Goal: Task Accomplishment & Management: Complete application form

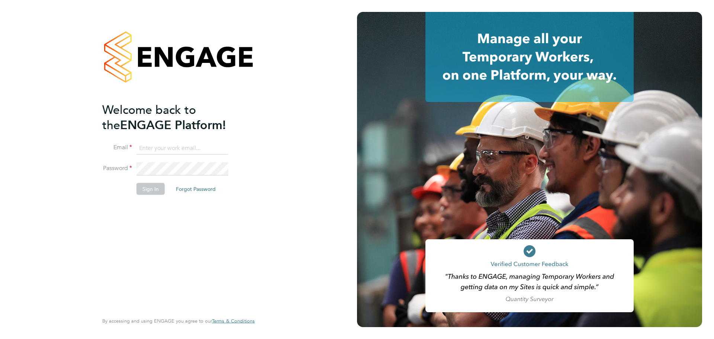
click at [174, 142] on input at bounding box center [182, 147] width 92 height 13
type input "[EMAIL_ADDRESS][DOMAIN_NAME]"
click at [162, 188] on button "Sign In" at bounding box center [150, 189] width 28 height 12
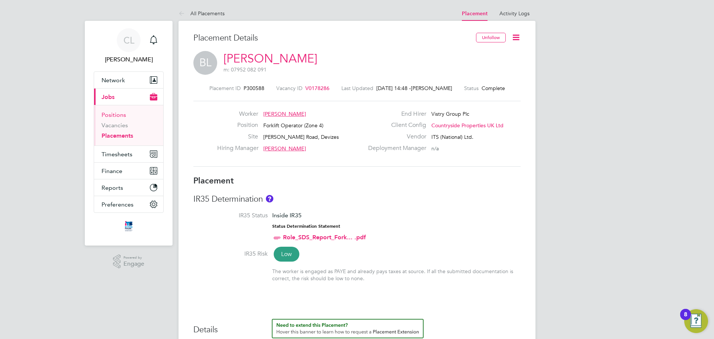
click at [115, 113] on link "Positions" at bounding box center [113, 114] width 25 height 7
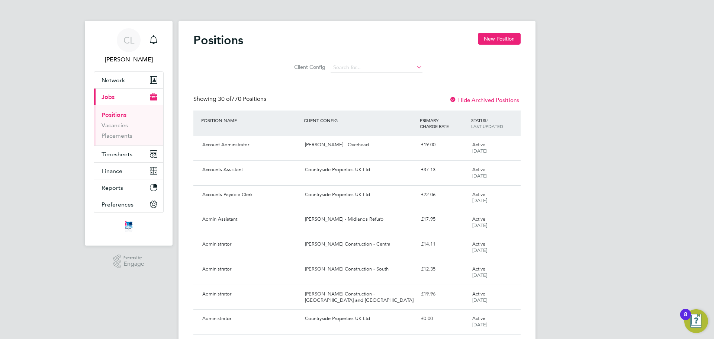
click at [123, 103] on button "Current page: Jobs" at bounding box center [128, 96] width 69 height 16
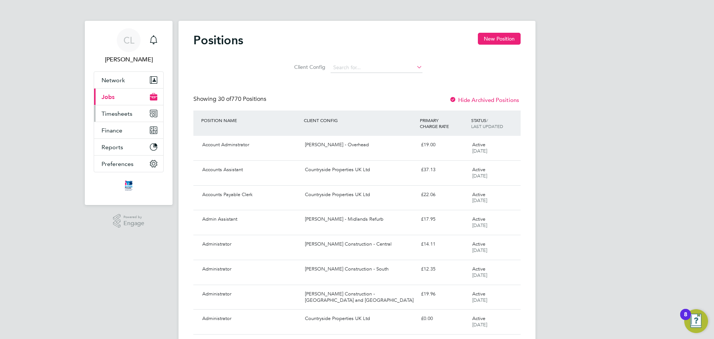
click at [123, 107] on button "Timesheets" at bounding box center [128, 113] width 69 height 16
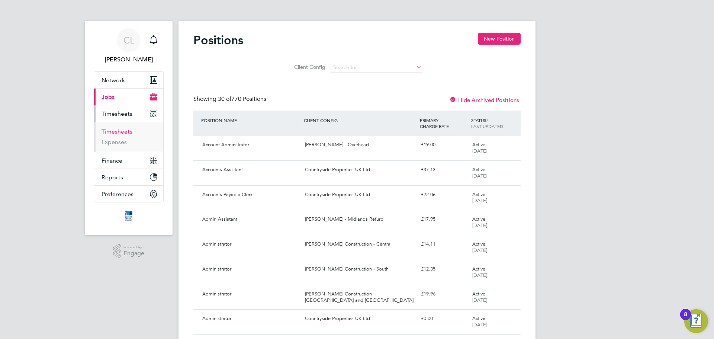
click at [125, 130] on link "Timesheets" at bounding box center [116, 131] width 31 height 7
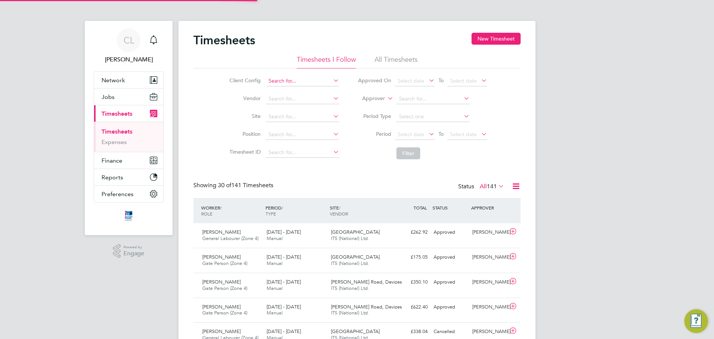
scroll to position [4, 4]
click at [487, 42] on button "New Timesheet" at bounding box center [495, 39] width 49 height 12
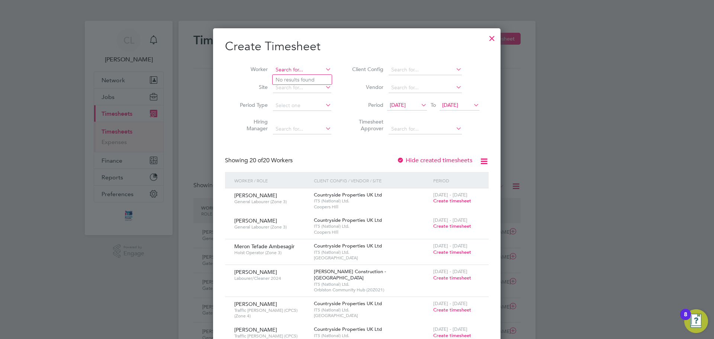
click at [291, 70] on input at bounding box center [302, 70] width 58 height 10
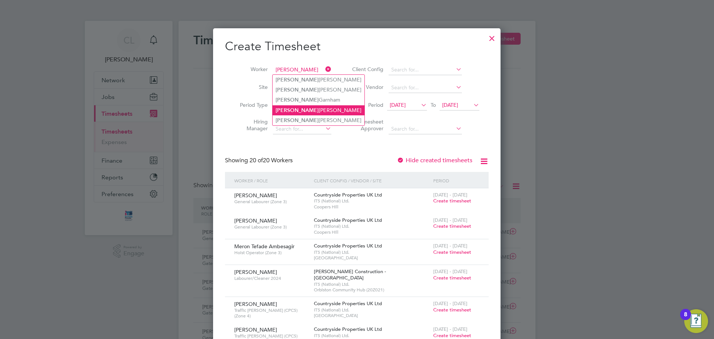
type input "[PERSON_NAME]"
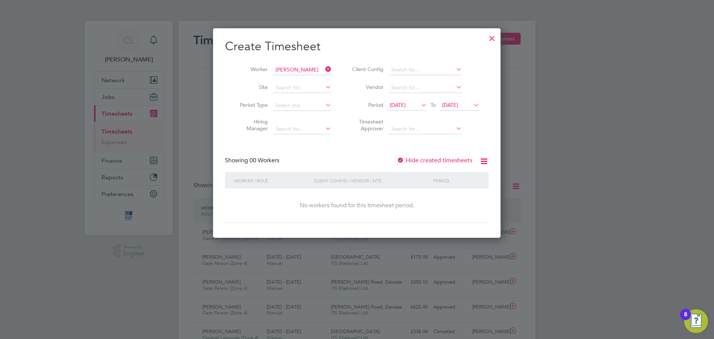
click at [406, 104] on span "[DATE]" at bounding box center [398, 104] width 16 height 7
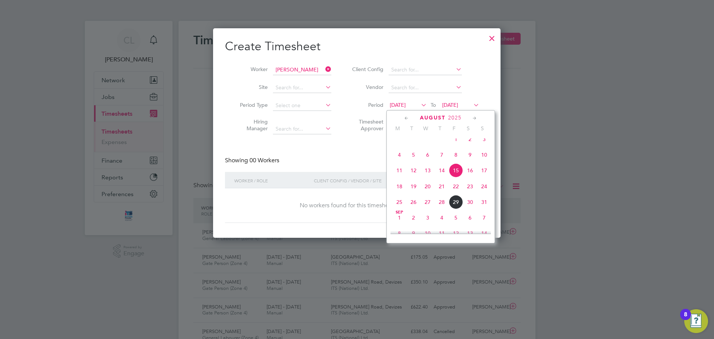
click at [402, 206] on span "25" at bounding box center [399, 202] width 14 height 14
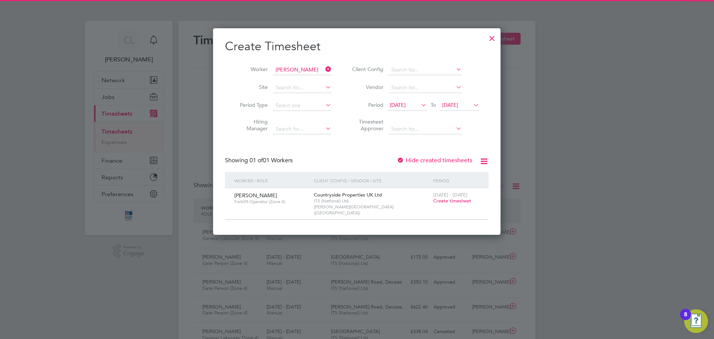
click at [469, 108] on span "[DATE]" at bounding box center [459, 105] width 40 height 10
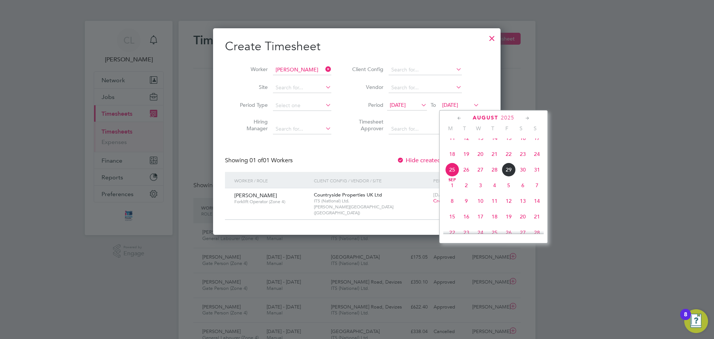
click at [535, 176] on span "31" at bounding box center [537, 169] width 14 height 14
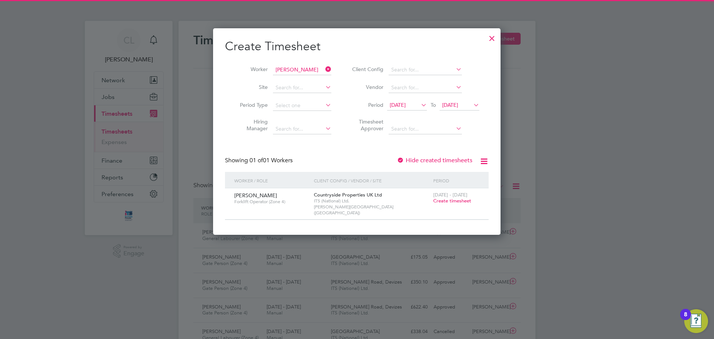
click at [467, 203] on span "Create timesheet" at bounding box center [452, 200] width 38 height 6
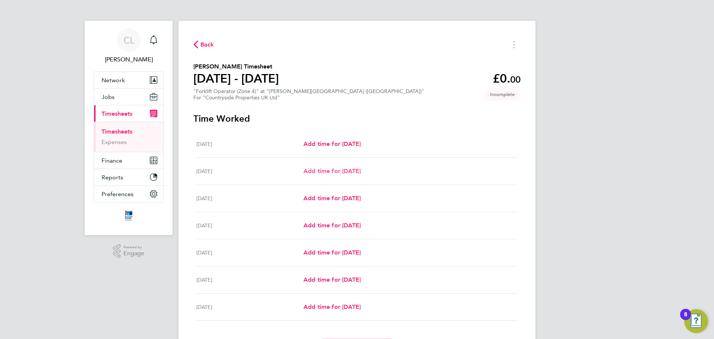
click at [341, 173] on span "Add time for [DATE]" at bounding box center [331, 170] width 57 height 7
select select "30"
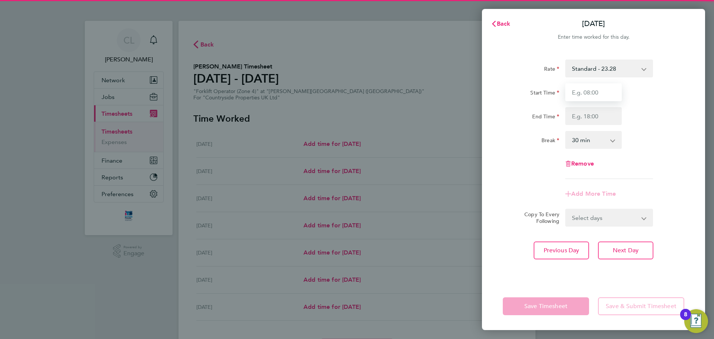
click at [577, 97] on input "Start Time" at bounding box center [593, 92] width 57 height 18
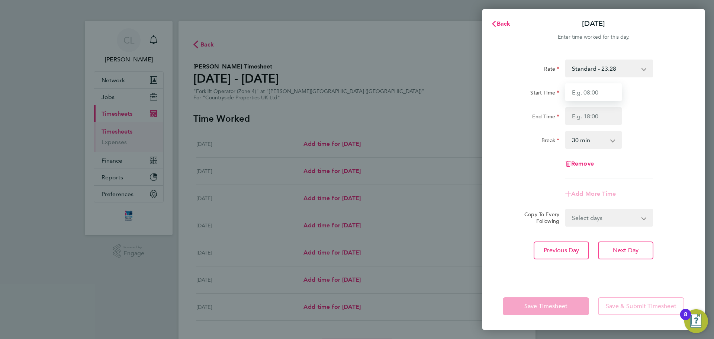
type input "07:30"
click at [586, 117] on input "End Time" at bounding box center [593, 116] width 57 height 18
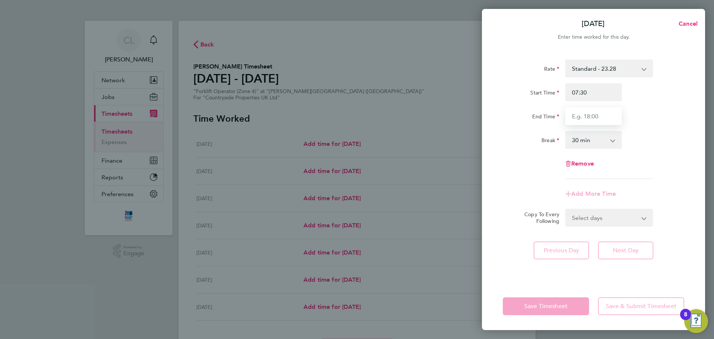
type input "17:00"
click at [652, 125] on div "Rate Standard - 23.28 Start Time 07:30 End Time 17:00 Break 0 min 15 min 30 min…" at bounding box center [593, 118] width 181 height 119
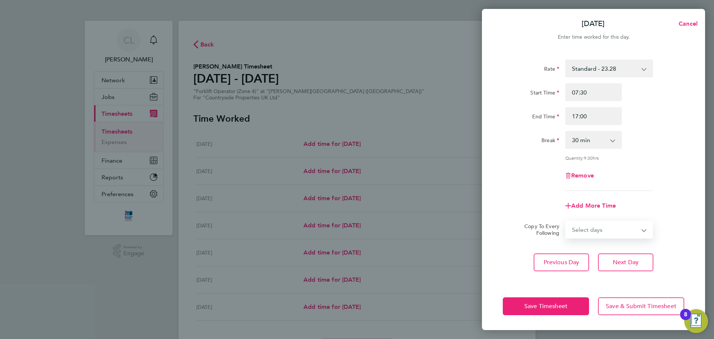
click at [596, 232] on select "Select days Day Weekday (Mon-Fri) Weekend (Sat-Sun) [DATE] [DATE] [DATE] [DATE]…" at bounding box center [605, 229] width 78 height 16
select select "WEEKDAY"
click at [566, 221] on select "Select days Day Weekday (Mon-Fri) Weekend (Sat-Sun) [DATE] [DATE] [DATE] [DATE]…" at bounding box center [605, 229] width 78 height 16
select select "[DATE]"
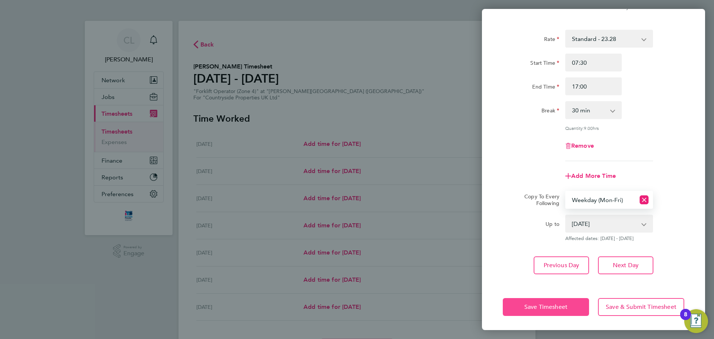
click at [575, 306] on button "Save Timesheet" at bounding box center [546, 307] width 86 height 18
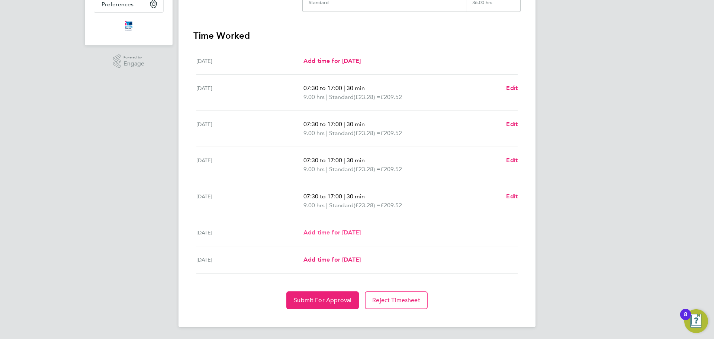
click at [350, 236] on link "Add time for [DATE]" at bounding box center [331, 232] width 57 height 9
select select "30"
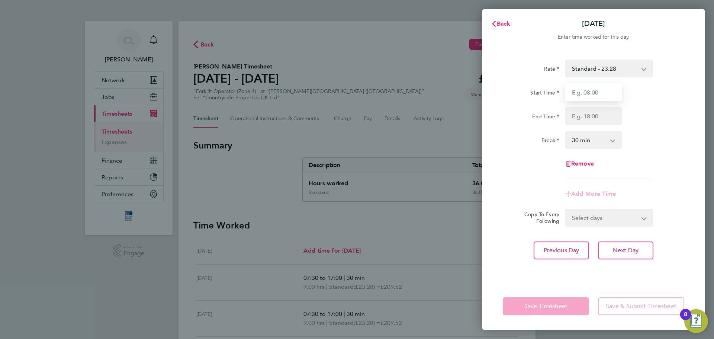
click at [596, 93] on input "Start Time" at bounding box center [593, 92] width 57 height 18
type input "07:30"
click at [599, 116] on input "End Time" at bounding box center [593, 116] width 57 height 18
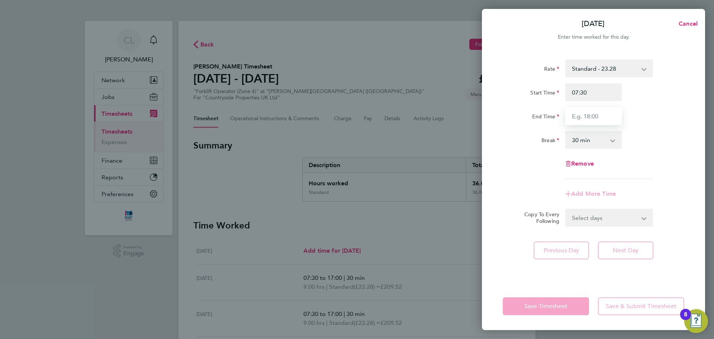
type input "16:30"
drag, startPoint x: 598, startPoint y: 120, endPoint x: 535, endPoint y: 115, distance: 63.0
click at [541, 120] on div "End Time 16:30" at bounding box center [593, 116] width 187 height 18
type input "14:00"
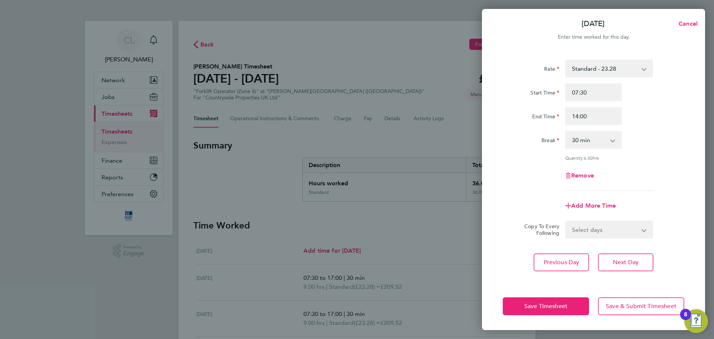
click at [646, 101] on div "Start Time 07:30 End Time 14:00" at bounding box center [593, 104] width 187 height 42
click at [571, 307] on button "Save Timesheet" at bounding box center [546, 306] width 86 height 18
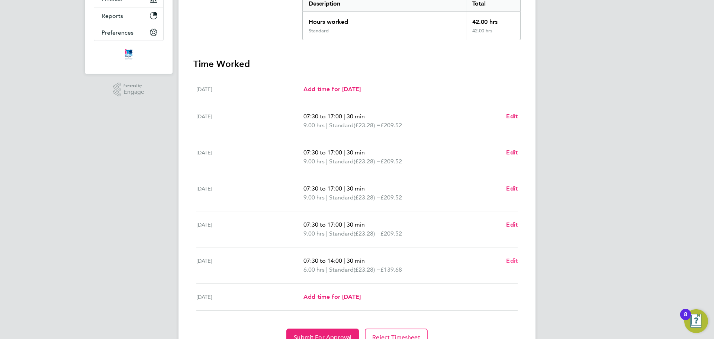
click at [507, 257] on span "Edit" at bounding box center [512, 260] width 12 height 7
select select "30"
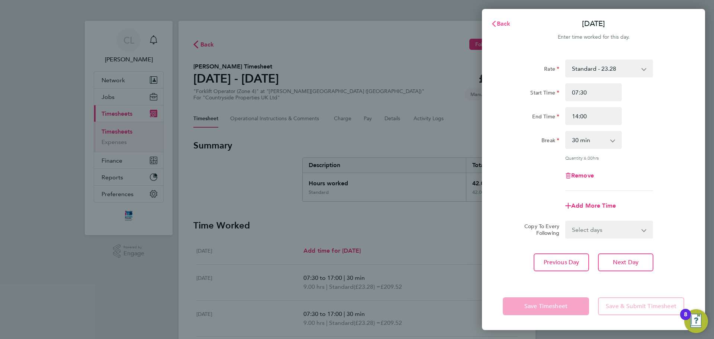
click at [506, 23] on span "Back" at bounding box center [504, 23] width 14 height 7
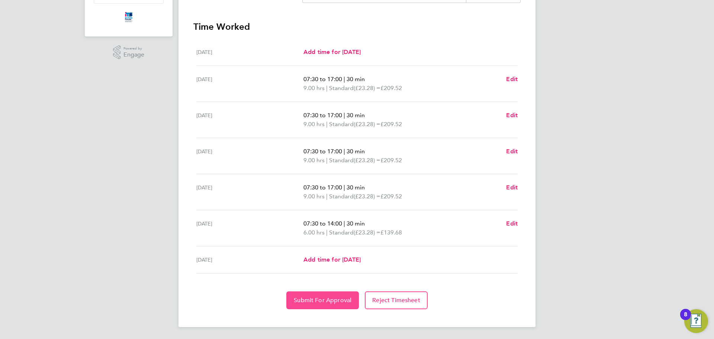
click at [315, 300] on span "Submit For Approval" at bounding box center [323, 299] width 58 height 7
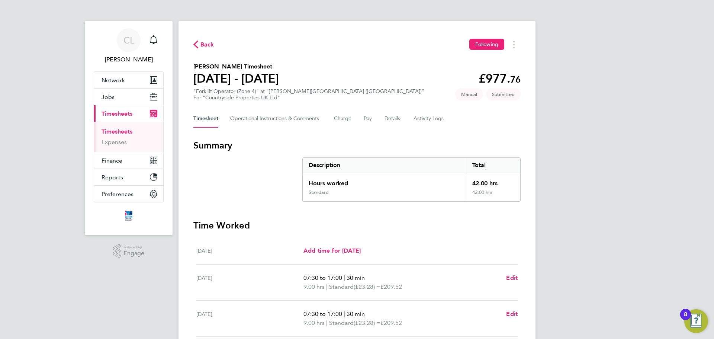
click at [210, 43] on span "Back" at bounding box center [207, 44] width 14 height 9
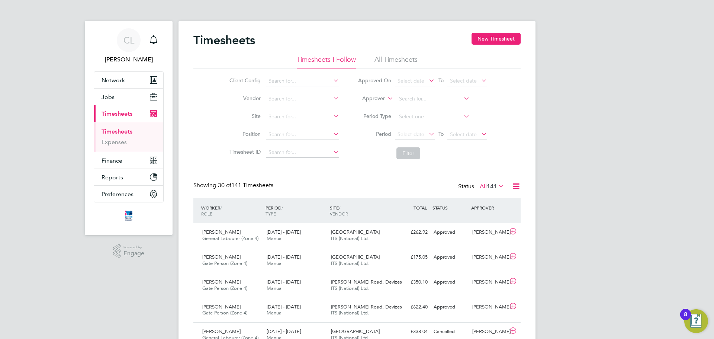
click at [486, 38] on button "New Timesheet" at bounding box center [495, 39] width 49 height 12
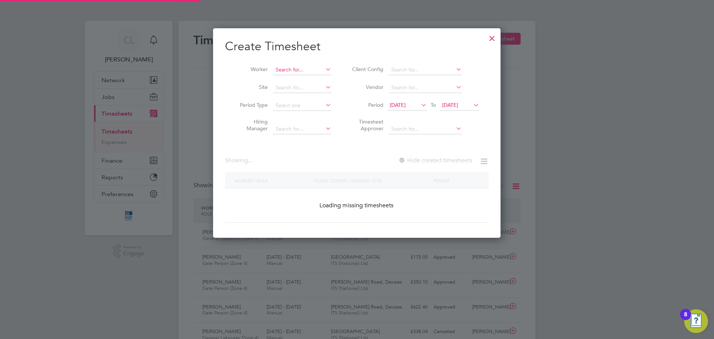
scroll to position [840, 288]
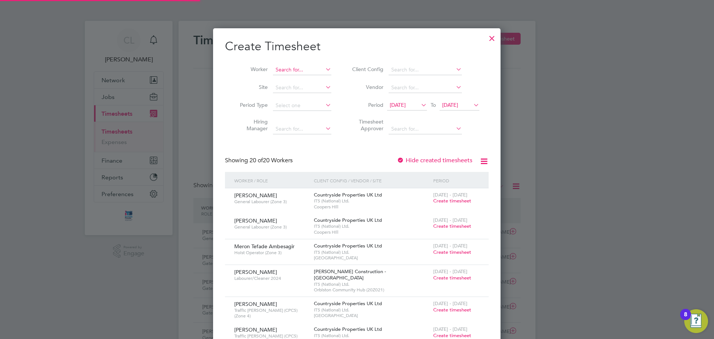
click at [285, 72] on input at bounding box center [302, 70] width 58 height 10
click at [320, 78] on b "Barret" at bounding box center [327, 80] width 15 height 6
type input "[PERSON_NAME]"
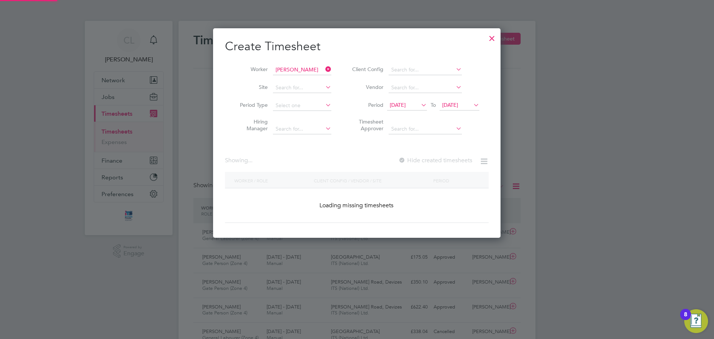
scroll to position [210, 288]
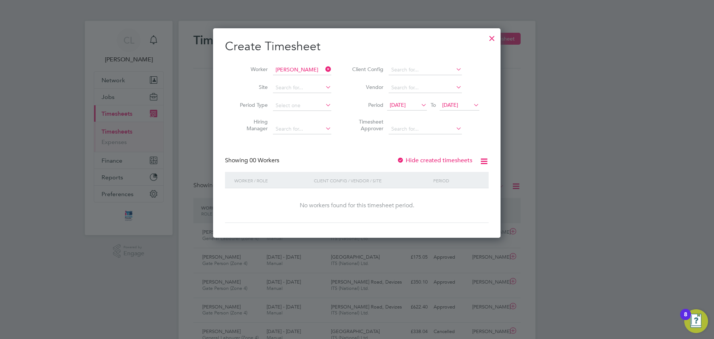
click at [406, 106] on span "[DATE]" at bounding box center [398, 104] width 16 height 7
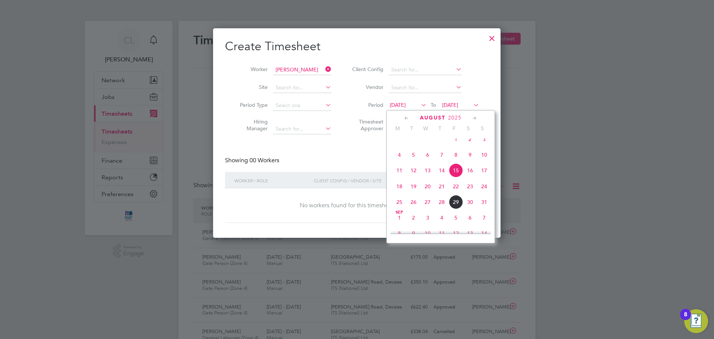
click at [401, 209] on span "25" at bounding box center [399, 202] width 14 height 14
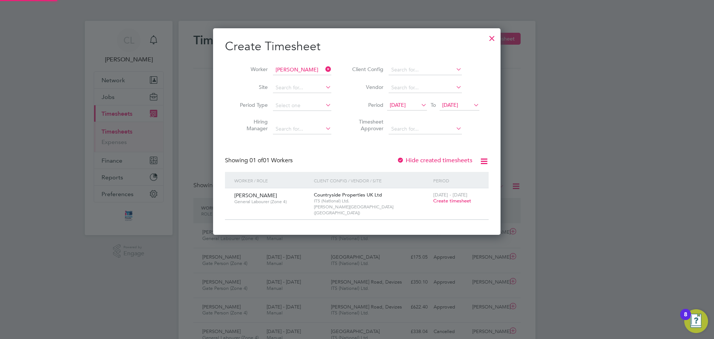
scroll to position [200, 288]
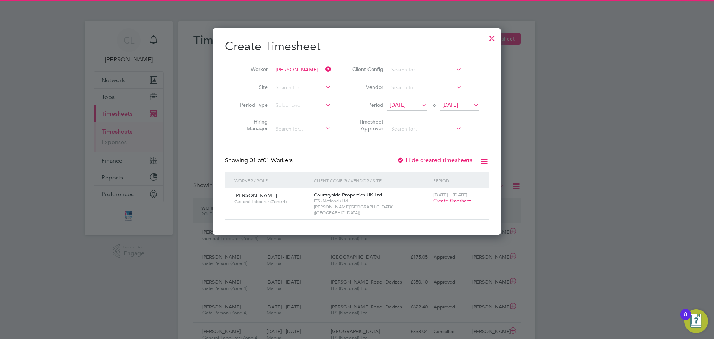
click at [457, 103] on span "[DATE]" at bounding box center [450, 104] width 16 height 7
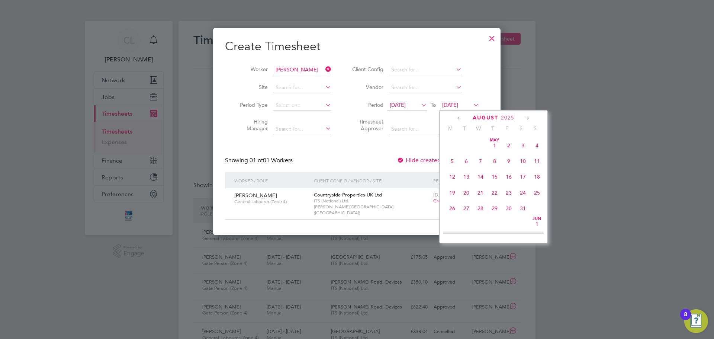
scroll to position [290, 0]
click at [536, 177] on span "31" at bounding box center [537, 169] width 14 height 14
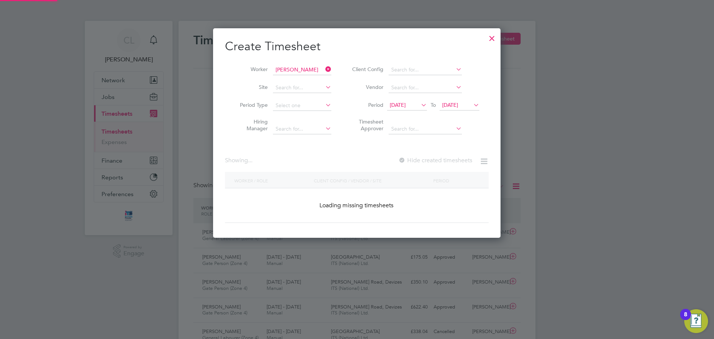
scroll to position [200, 288]
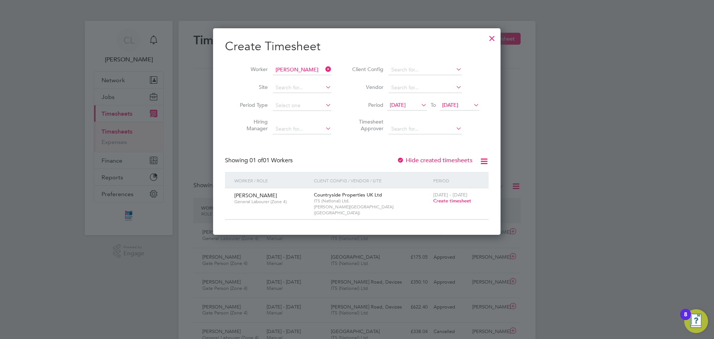
click at [457, 202] on span "Create timesheet" at bounding box center [452, 200] width 38 height 6
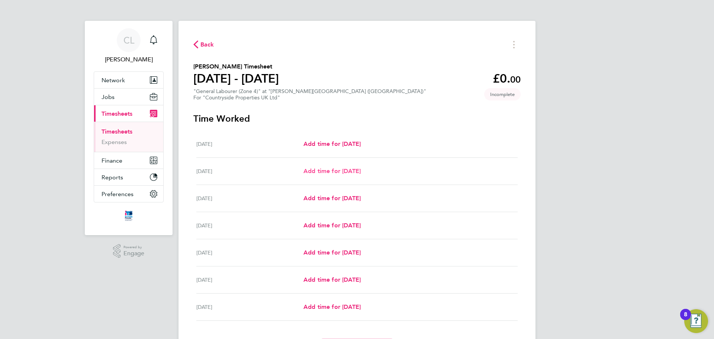
click at [355, 173] on span "Add time for [DATE]" at bounding box center [331, 170] width 57 height 7
select select "30"
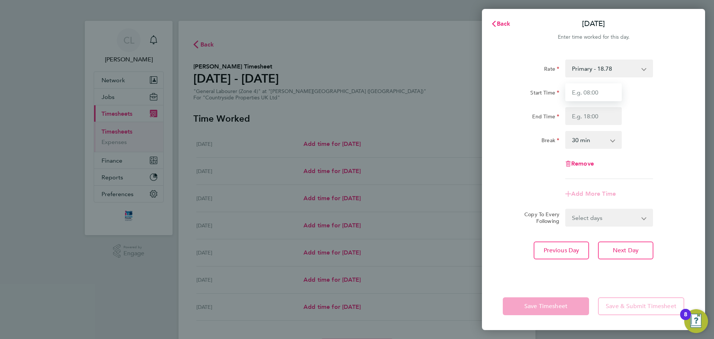
click at [594, 99] on input "Start Time" at bounding box center [593, 92] width 57 height 18
type input "07:30"
click at [595, 116] on input "End Time" at bounding box center [593, 116] width 57 height 18
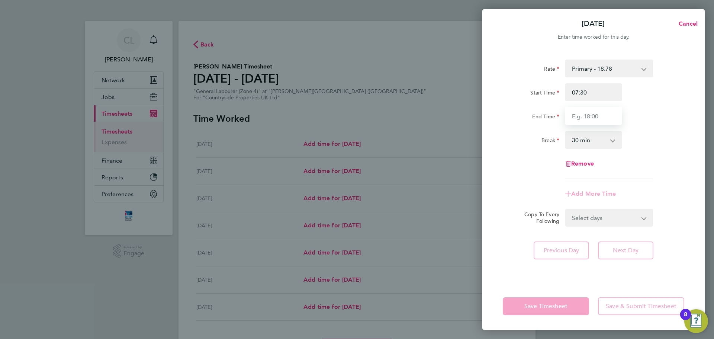
type input "17:00"
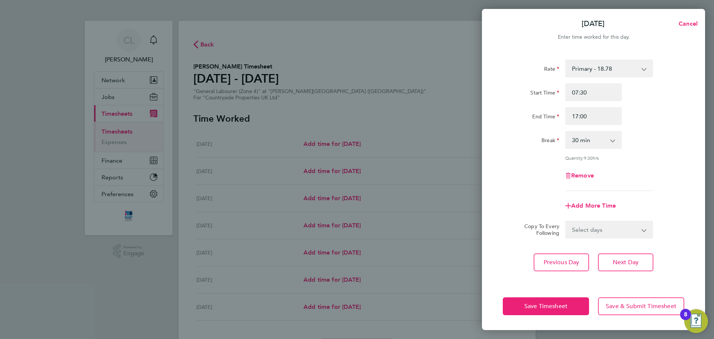
click at [626, 130] on div "Rate Primary - 18.78 Start Time 07:30 End Time 17:00 Break 0 min 15 min 30 min …" at bounding box center [593, 124] width 181 height 131
click at [612, 231] on select "Select days Day Weekday (Mon-Fri) Weekend (Sat-Sun) [DATE] [DATE] [DATE] [DATE]…" at bounding box center [605, 229] width 78 height 16
select select "WEEKDAY"
click at [566, 221] on select "Select days Day Weekday (Mon-Fri) Weekend (Sat-Sun) [DATE] [DATE] [DATE] [DATE]…" at bounding box center [605, 229] width 78 height 16
select select "[DATE]"
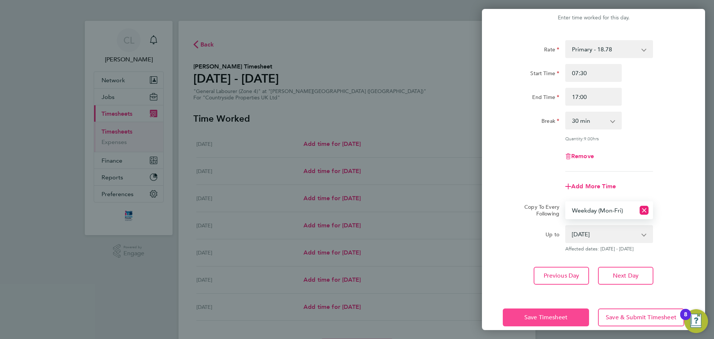
scroll to position [30, 0]
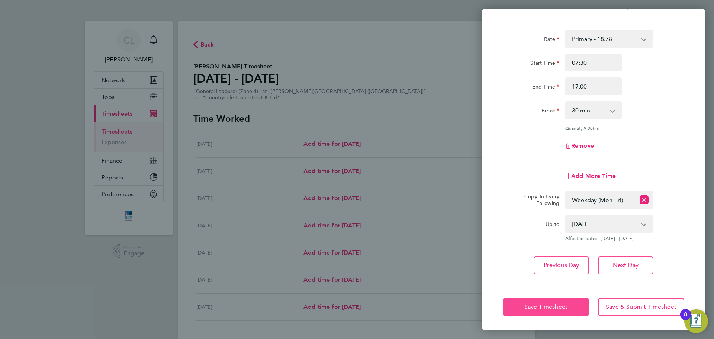
click at [567, 305] on span "Save Timesheet" at bounding box center [545, 306] width 43 height 7
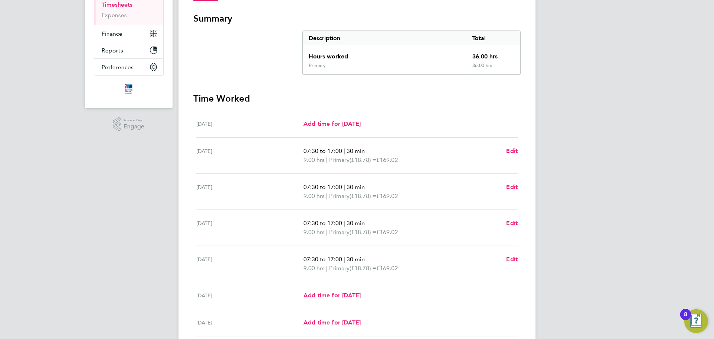
scroll to position [190, 0]
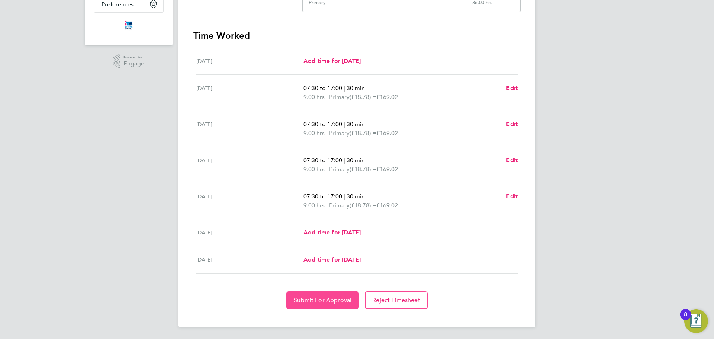
click at [333, 294] on button "Submit For Approval" at bounding box center [322, 300] width 72 height 18
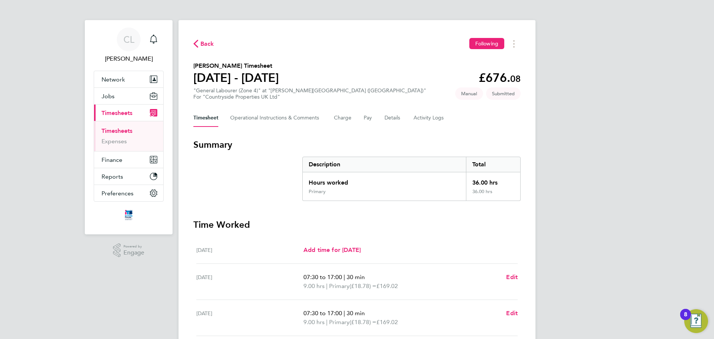
scroll to position [0, 0]
click at [451, 248] on div "Add time for [DATE] Add time for [DATE]" at bounding box center [410, 250] width 214 height 9
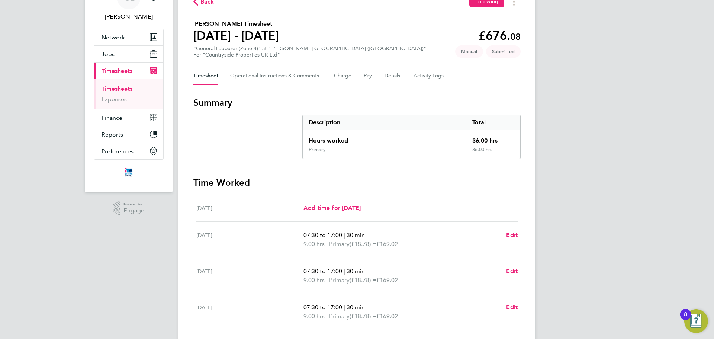
scroll to position [74, 0]
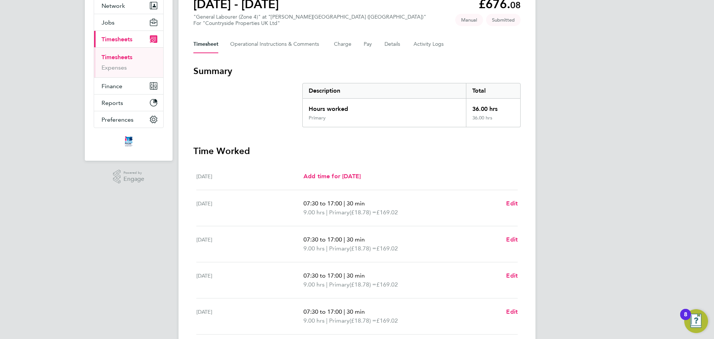
drag, startPoint x: 325, startPoint y: 215, endPoint x: 290, endPoint y: 215, distance: 35.7
click at [290, 215] on div "[DATE] 07:30 to 17:00 | 30 min 9.00 hrs | Primary (£18.78) = £169.02 Edit" at bounding box center [356, 208] width 321 height 36
click at [312, 213] on span "9.00 hrs" at bounding box center [313, 212] width 21 height 7
drag, startPoint x: 325, startPoint y: 213, endPoint x: 303, endPoint y: 213, distance: 22.3
click at [303, 213] on div "[DATE] 07:30 to 17:00 | 30 min 9.00 hrs | Primary (£18.78) = £169.02 Edit" at bounding box center [356, 208] width 321 height 36
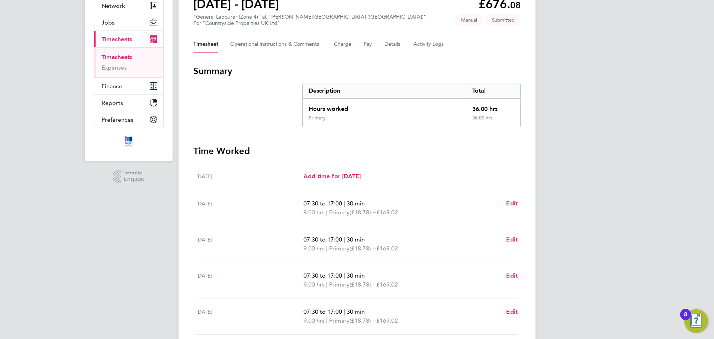
click at [309, 215] on span "9.00 hrs" at bounding box center [313, 212] width 21 height 7
drag, startPoint x: 325, startPoint y: 212, endPoint x: 409, endPoint y: 212, distance: 84.4
click at [409, 212] on p "9.00 hrs | Primary (£18.78) = £169.02" at bounding box center [401, 212] width 197 height 9
click at [419, 212] on p "9.00 hrs | Primary (£18.78) = £169.02" at bounding box center [401, 212] width 197 height 9
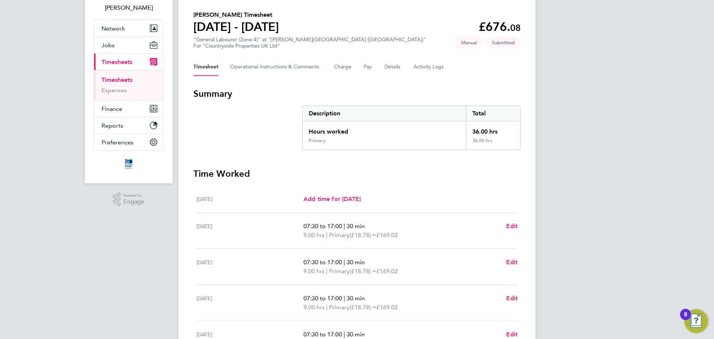
scroll to position [0, 0]
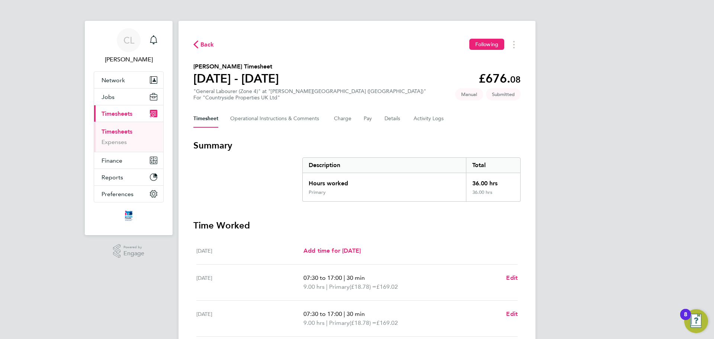
click at [213, 48] on span "Back" at bounding box center [207, 44] width 14 height 9
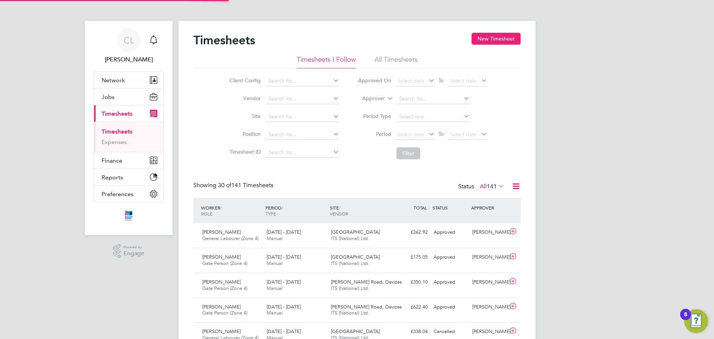
scroll to position [19, 65]
click at [486, 43] on button "New Timesheet" at bounding box center [495, 39] width 49 height 12
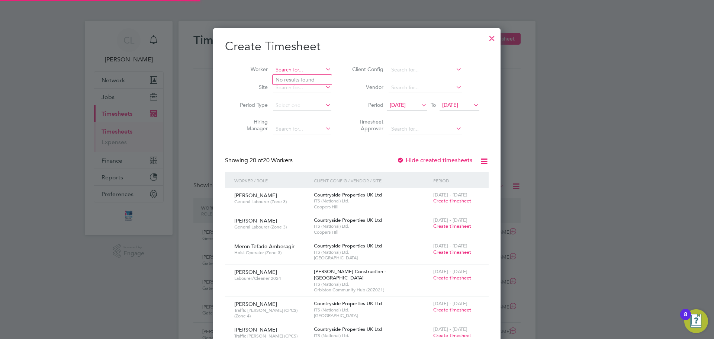
click at [313, 66] on input at bounding box center [302, 70] width 58 height 10
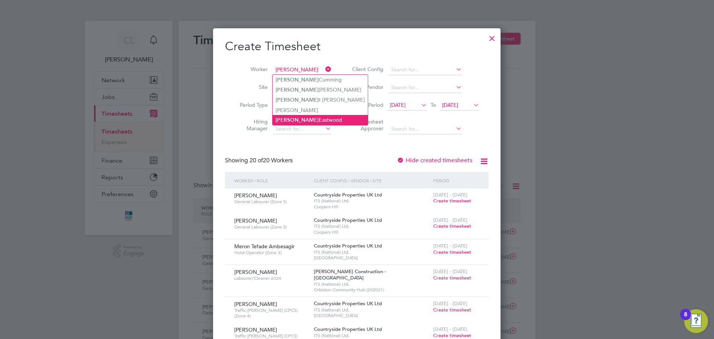
click at [305, 115] on li "[PERSON_NAME]" at bounding box center [320, 120] width 95 height 10
type input "[PERSON_NAME]"
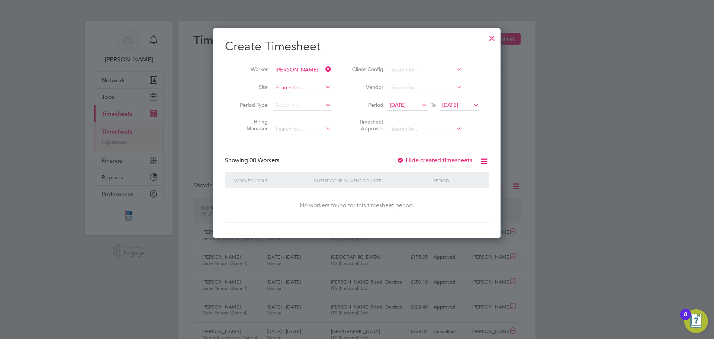
click at [306, 91] on input at bounding box center [302, 88] width 58 height 10
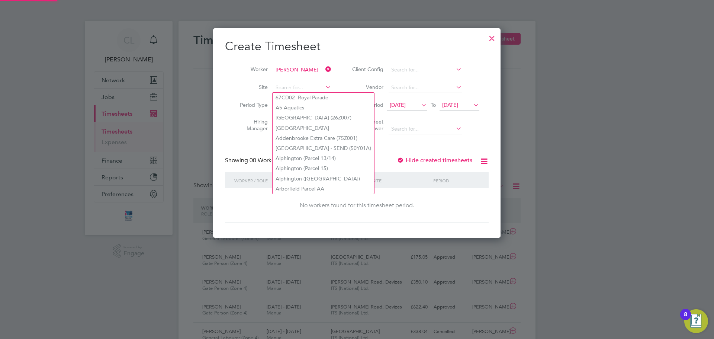
click at [413, 116] on li "Timesheet Approver" at bounding box center [415, 126] width 148 height 23
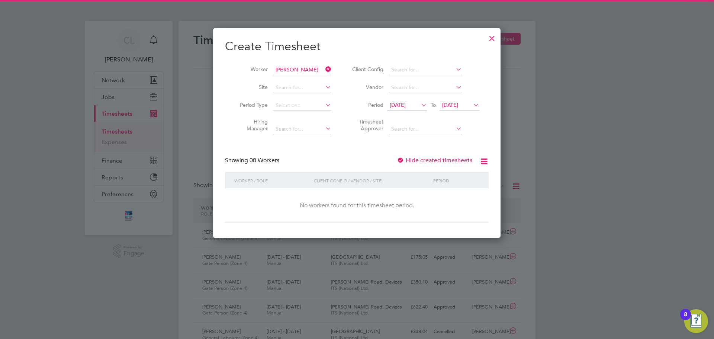
click at [406, 104] on span "[DATE]" at bounding box center [398, 104] width 16 height 7
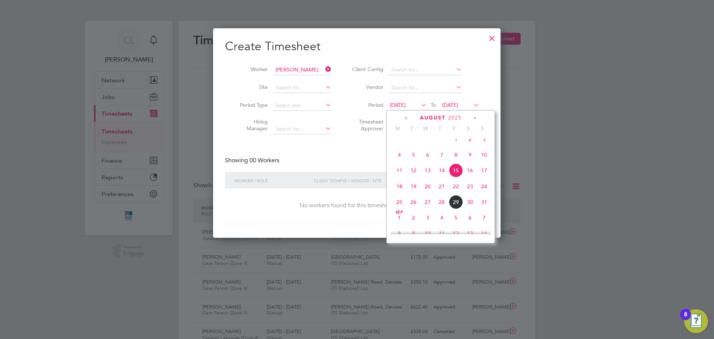
click at [400, 207] on span "25" at bounding box center [399, 202] width 14 height 14
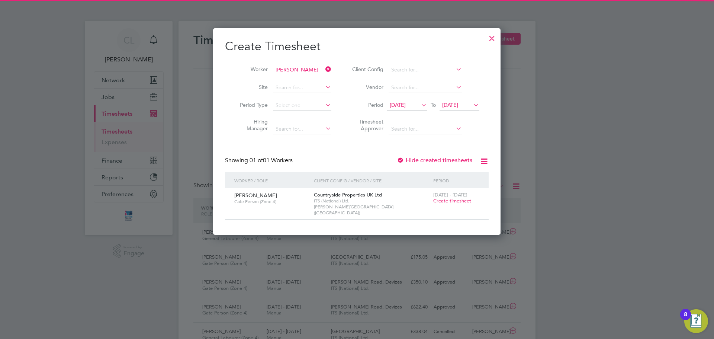
click at [458, 108] on span "[DATE]" at bounding box center [450, 104] width 16 height 7
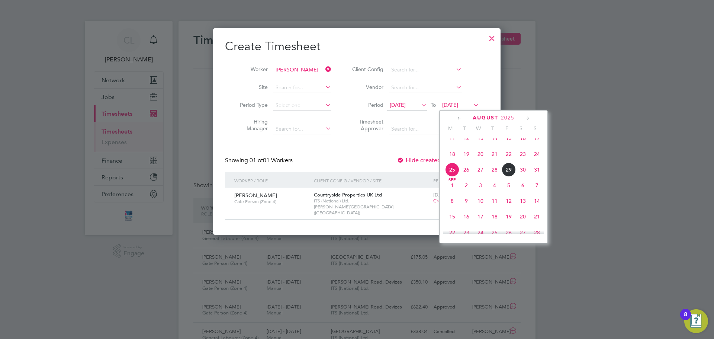
click at [532, 175] on span "31" at bounding box center [537, 169] width 14 height 14
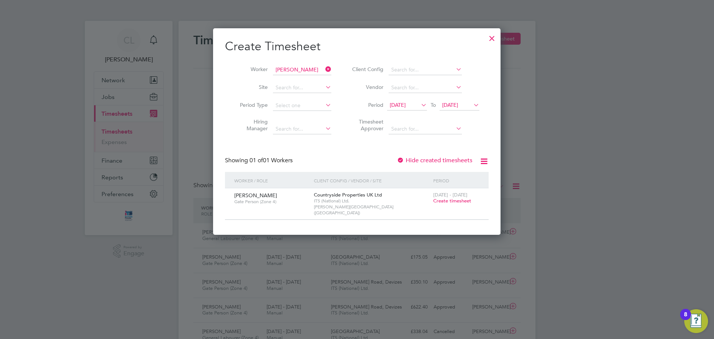
click at [444, 200] on span "Create timesheet" at bounding box center [452, 200] width 38 height 6
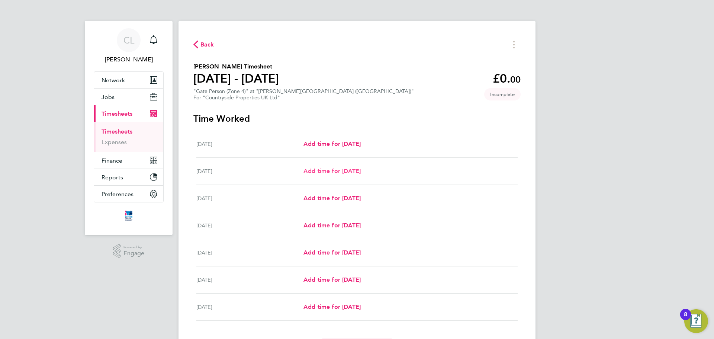
click at [361, 173] on span "Add time for [DATE]" at bounding box center [331, 170] width 57 height 7
select select "30"
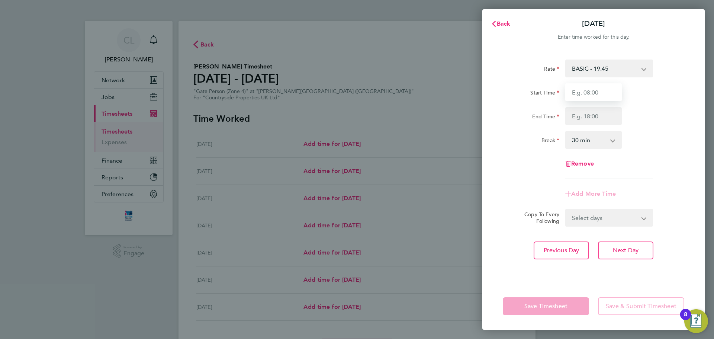
click at [587, 93] on input "Start Time" at bounding box center [593, 92] width 57 height 18
type input "07:30"
click at [597, 113] on input "End Time" at bounding box center [593, 116] width 57 height 18
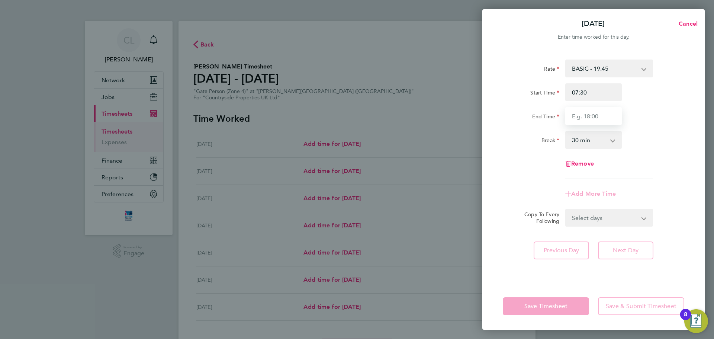
type input "17:00"
click at [634, 130] on div "Rate BASIC - 19.45 Start Time 07:30 End Time 17:00 Break 0 min 15 min 30 min 45…" at bounding box center [593, 118] width 181 height 119
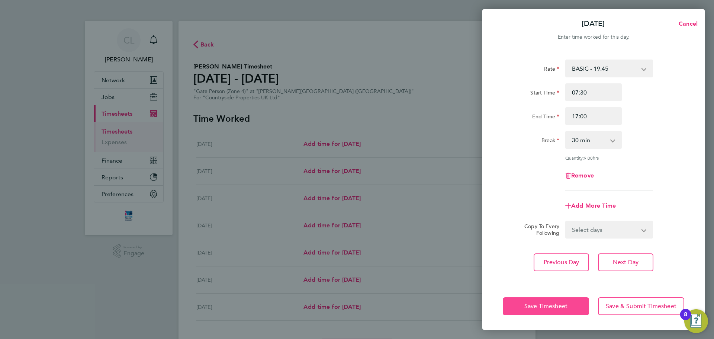
click at [573, 300] on button "Save Timesheet" at bounding box center [546, 306] width 86 height 18
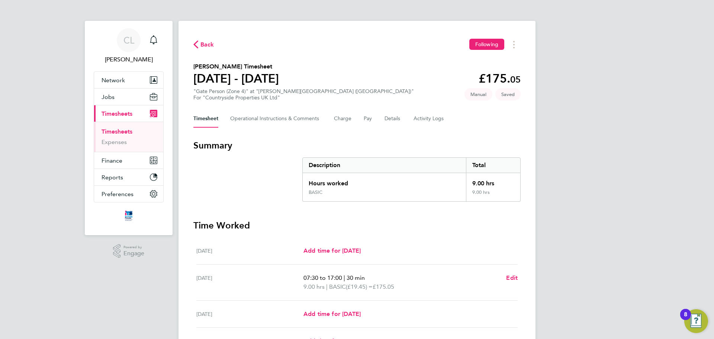
scroll to position [163, 0]
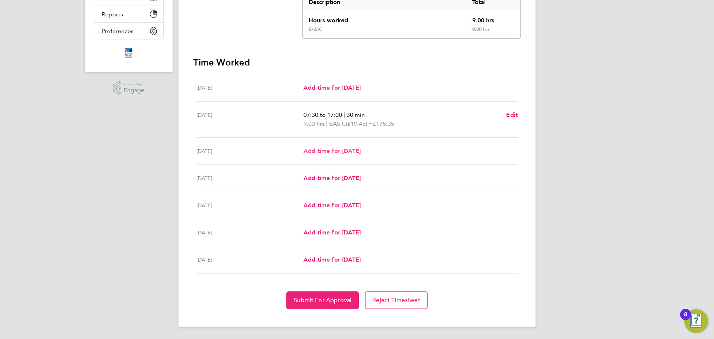
click at [361, 151] on span "Add time for [DATE]" at bounding box center [331, 150] width 57 height 7
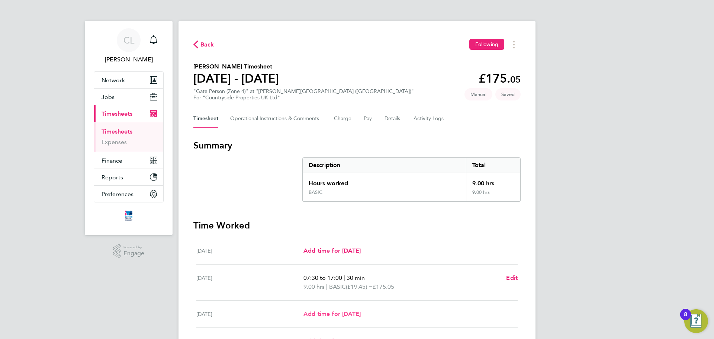
select select "30"
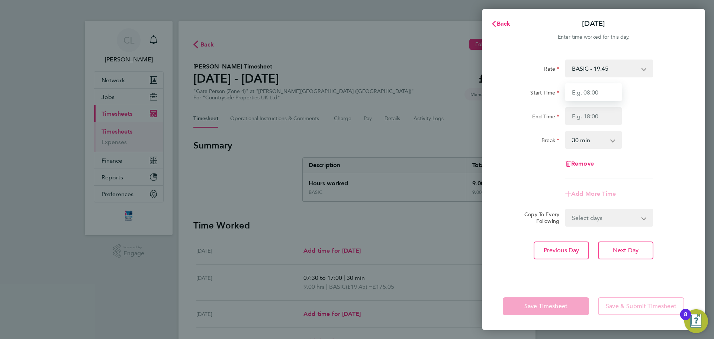
click at [592, 93] on input "Start Time" at bounding box center [593, 92] width 57 height 18
type input "07:30"
click at [601, 117] on input "End Time" at bounding box center [593, 116] width 57 height 18
drag, startPoint x: 600, startPoint y: 118, endPoint x: 525, endPoint y: 120, distance: 75.5
click at [525, 120] on div "End Time 16:30" at bounding box center [593, 116] width 187 height 18
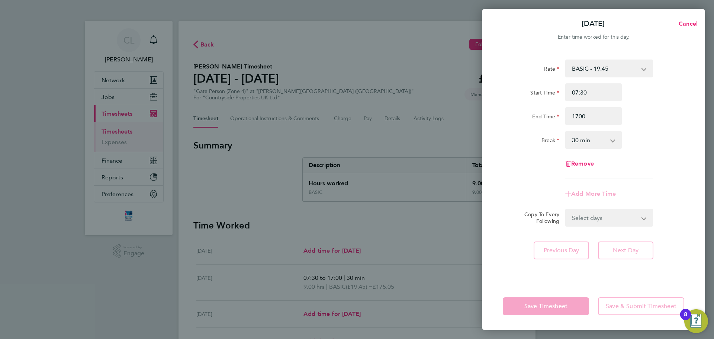
type input "17:00"
click at [528, 112] on div "End Time" at bounding box center [531, 114] width 57 height 15
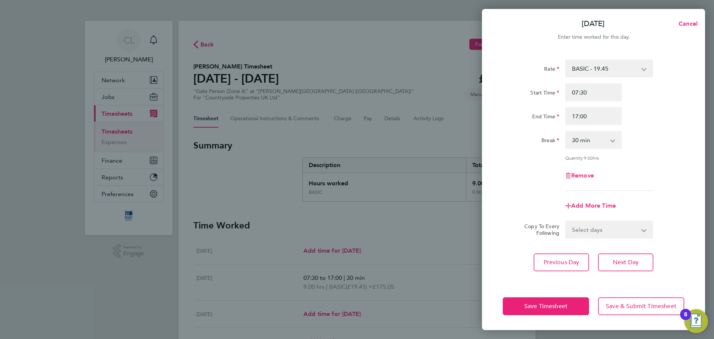
click at [622, 233] on select "Select days Day Weekday (Mon-Fri) Weekend (Sat-Sun) [DATE] [DATE] [DATE] [DATE]" at bounding box center [605, 229] width 78 height 16
select select "WEEKDAY"
click at [566, 221] on select "Select days Day Weekday (Mon-Fri) Weekend (Sat-Sun) [DATE] [DATE] [DATE] [DATE]" at bounding box center [605, 229] width 78 height 16
select select "[DATE]"
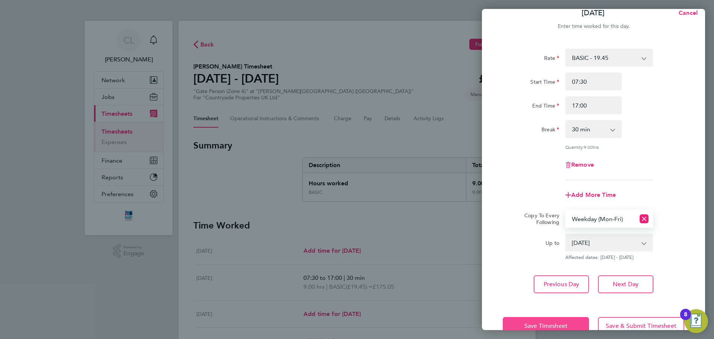
scroll to position [30, 0]
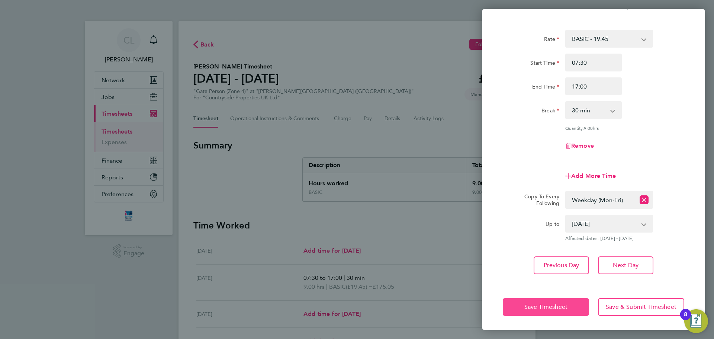
click at [558, 300] on button "Save Timesheet" at bounding box center [546, 307] width 86 height 18
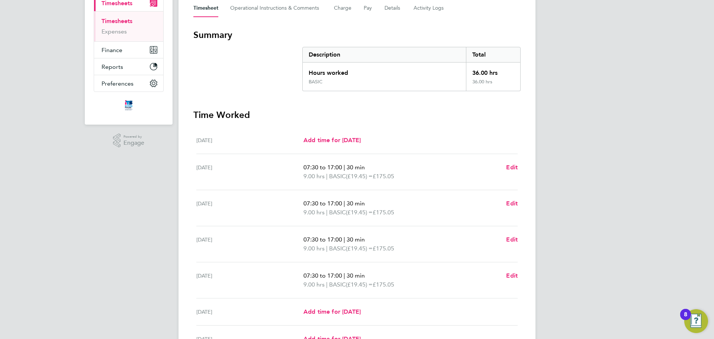
scroll to position [190, 0]
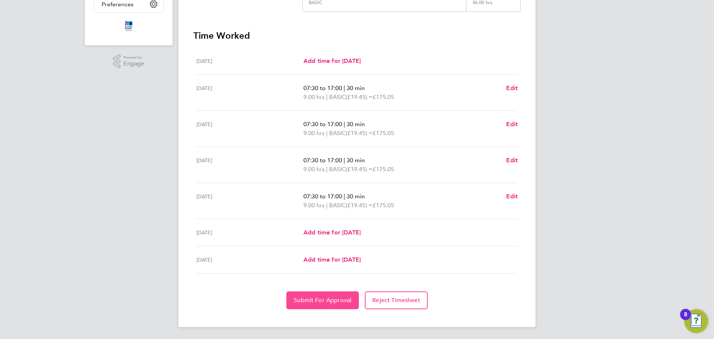
click at [346, 295] on button "Submit For Approval" at bounding box center [322, 300] width 72 height 18
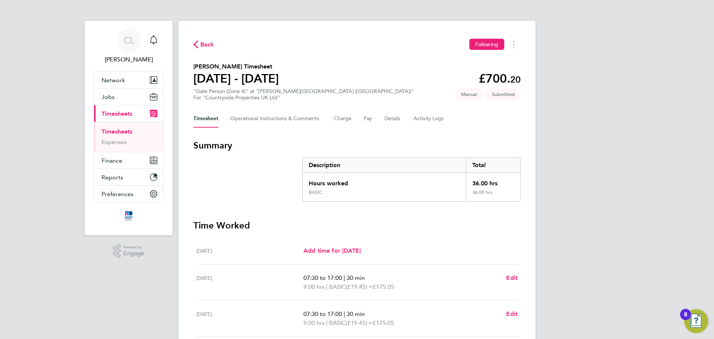
click at [122, 126] on ul "Timesheets Expenses" at bounding box center [128, 137] width 69 height 30
click at [122, 127] on ul "Timesheets Expenses" at bounding box center [128, 137] width 69 height 30
click at [128, 128] on link "Timesheets" at bounding box center [116, 131] width 31 height 7
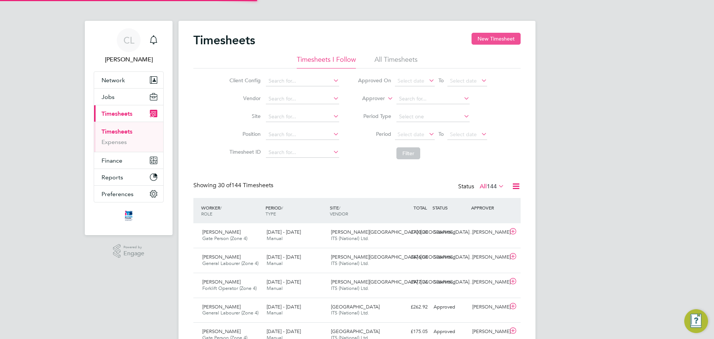
scroll to position [19, 65]
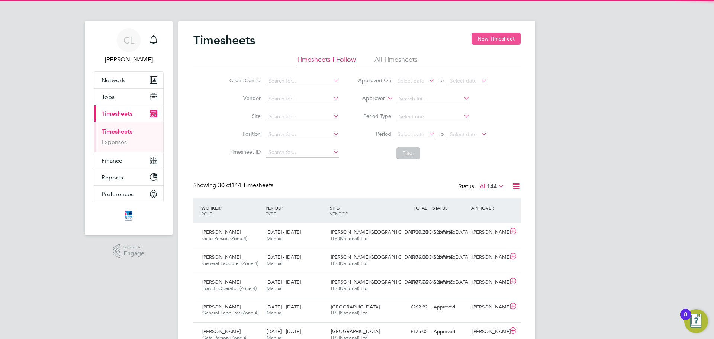
click at [477, 40] on button "New Timesheet" at bounding box center [495, 39] width 49 height 12
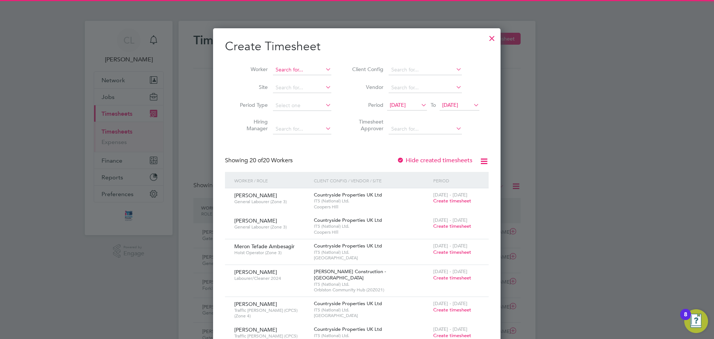
click at [299, 71] on input at bounding box center [302, 70] width 58 height 10
click at [300, 74] on input "alq" at bounding box center [302, 70] width 58 height 10
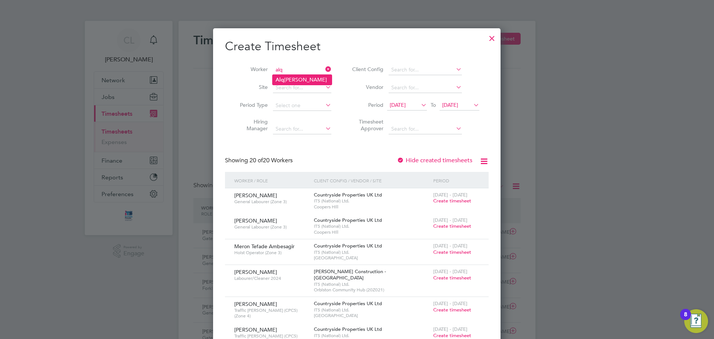
click at [298, 77] on li "[PERSON_NAME]" at bounding box center [302, 80] width 59 height 10
type input "[PERSON_NAME]"
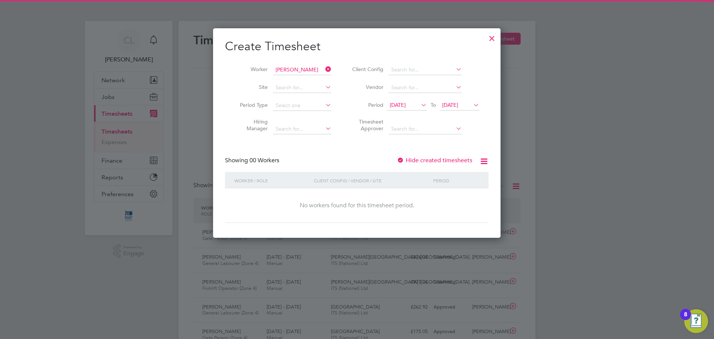
click at [412, 113] on li "Period [DATE] To [DATE]" at bounding box center [415, 106] width 148 height 18
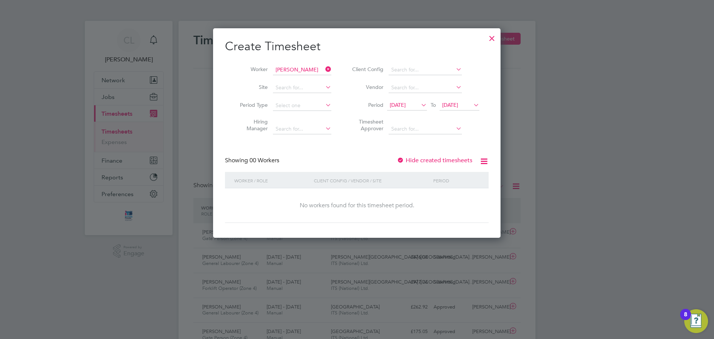
click at [406, 106] on span "[DATE]" at bounding box center [398, 104] width 16 height 7
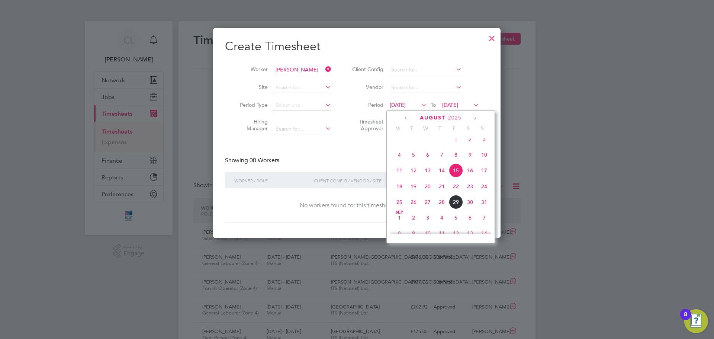
click at [402, 208] on span "25" at bounding box center [399, 202] width 14 height 14
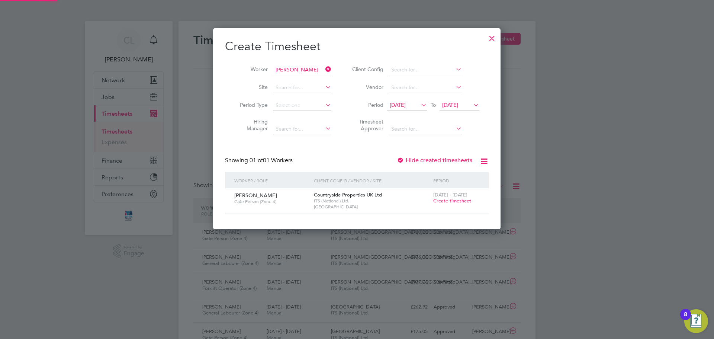
click at [458, 104] on span "[DATE]" at bounding box center [450, 104] width 16 height 7
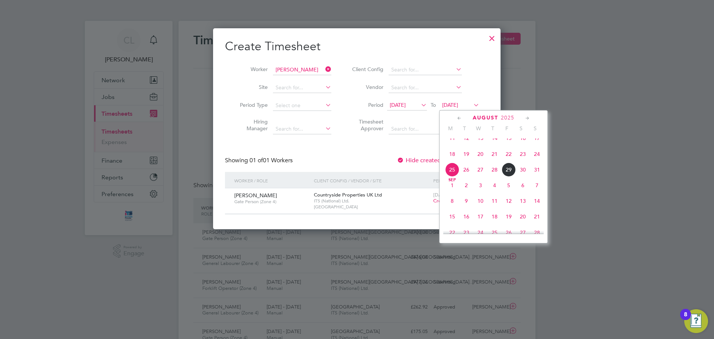
click at [537, 173] on span "31" at bounding box center [537, 169] width 14 height 14
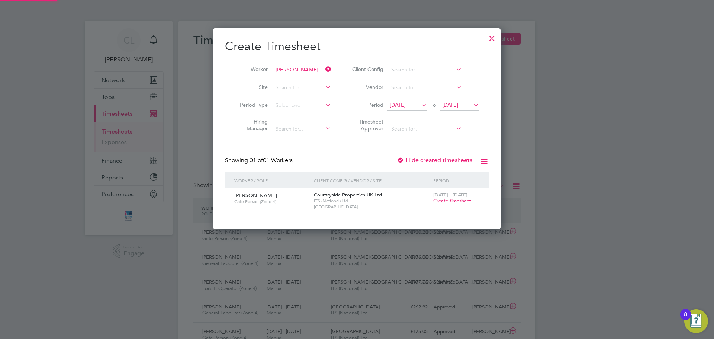
click at [458, 203] on span "Create timesheet" at bounding box center [452, 200] width 38 height 6
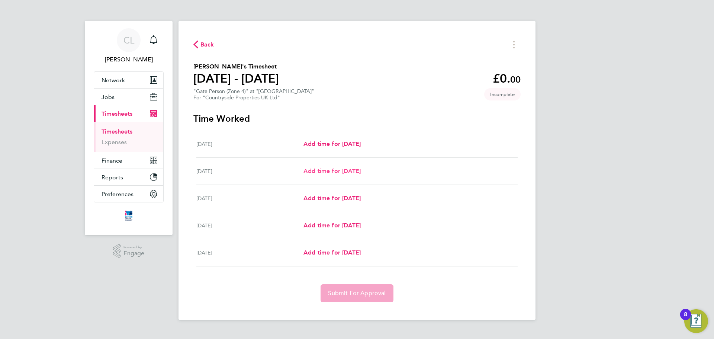
click at [326, 172] on span "Add time for [DATE]" at bounding box center [331, 170] width 57 height 7
select select "30"
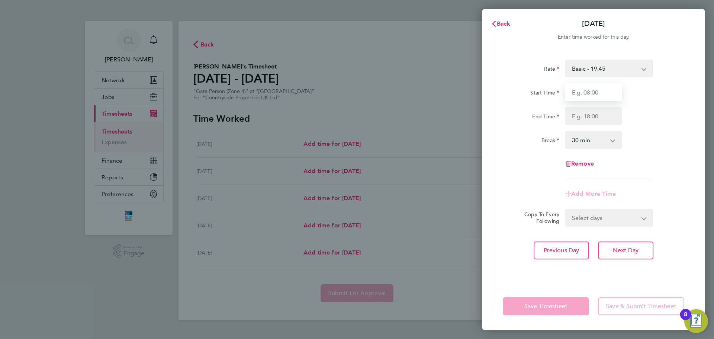
click at [574, 97] on input "Start Time" at bounding box center [593, 92] width 57 height 18
type input "07:30"
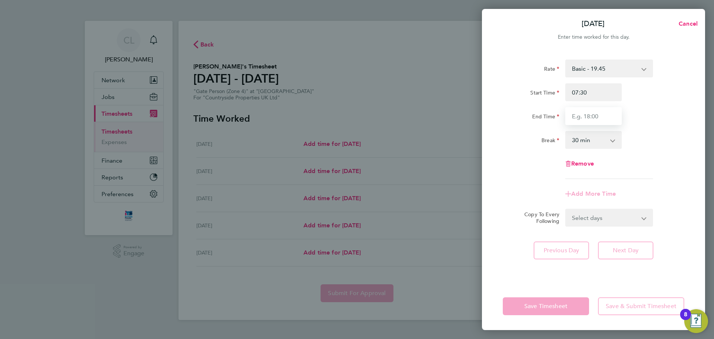
click at [606, 116] on input "End Time" at bounding box center [593, 116] width 57 height 18
click at [624, 122] on div "17:00" at bounding box center [593, 116] width 62 height 18
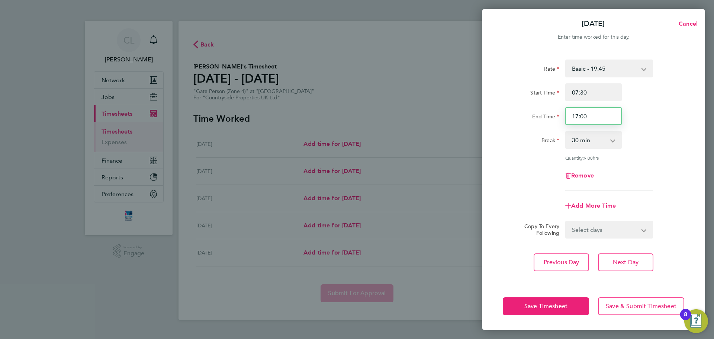
click at [610, 110] on input "17:00" at bounding box center [593, 116] width 57 height 18
type input "17:30"
click at [617, 106] on div "Start Time 07:30 End Time 17:30" at bounding box center [593, 104] width 187 height 42
click at [621, 216] on form "Rate Basic - 19.45 Start Time 07:30 End Time 17:30 Break 0 min 15 min 30 min 45…" at bounding box center [593, 148] width 181 height 179
click at [620, 224] on select "Select days Day [DATE] [DATE] [DATE]" at bounding box center [605, 229] width 78 height 16
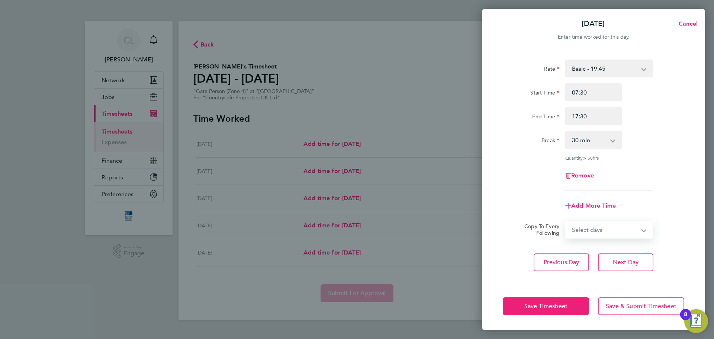
select select "FRI"
click at [566, 221] on select "Select days Day [DATE] [DATE] [DATE]" at bounding box center [605, 229] width 78 height 16
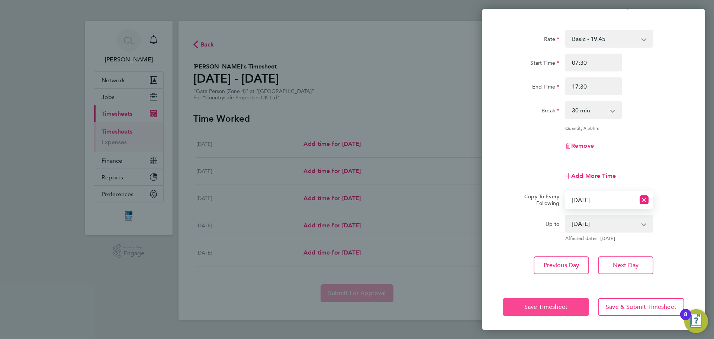
click at [562, 303] on span "Save Timesheet" at bounding box center [545, 306] width 43 height 7
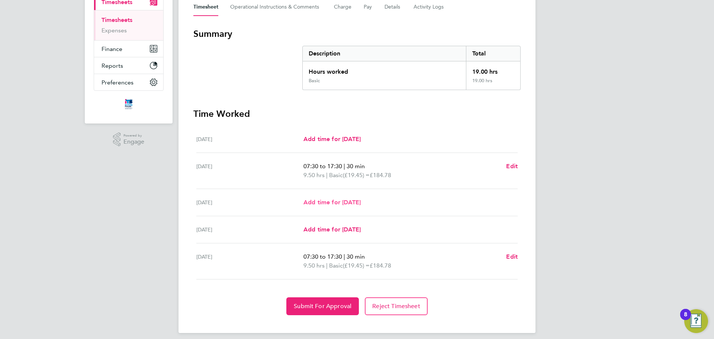
click at [344, 200] on span "Add time for [DATE]" at bounding box center [331, 202] width 57 height 7
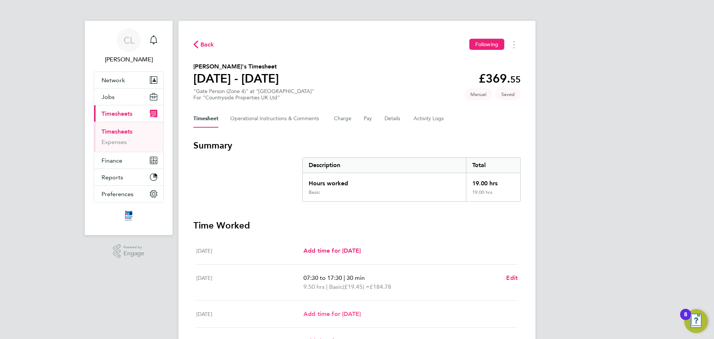
select select "30"
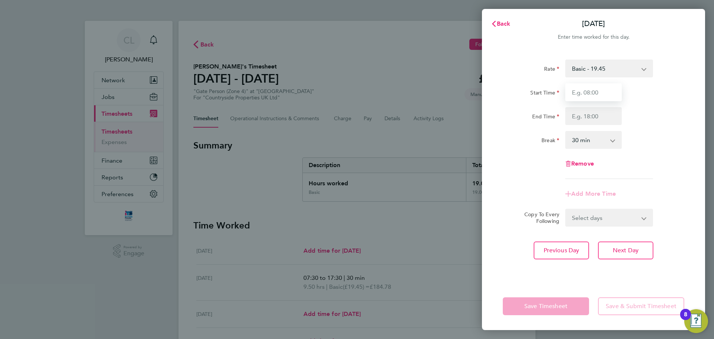
click at [596, 101] on input "Start Time" at bounding box center [593, 92] width 57 height 18
type input "07:30"
click at [599, 115] on input "End Time" at bounding box center [593, 116] width 57 height 18
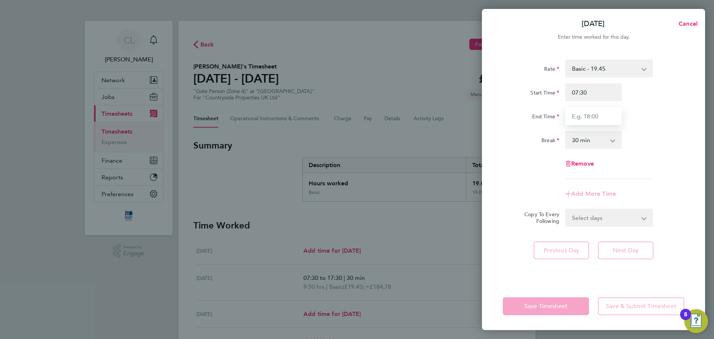
type input "17:30"
click at [660, 152] on div "Rate Basic - 19.45 Start Time 07:30 End Time 17:30 Break 0 min 15 min 30 min 45…" at bounding box center [593, 118] width 181 height 119
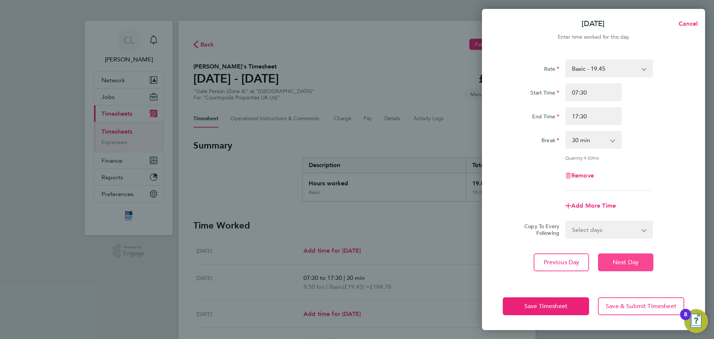
click at [616, 260] on span "Next Day" at bounding box center [626, 261] width 26 height 7
select select "30"
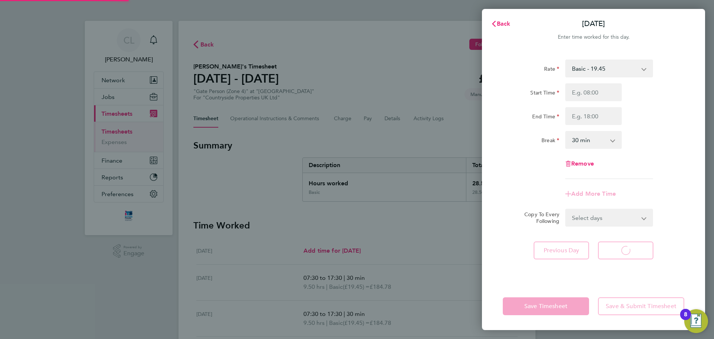
select select "30"
click at [599, 95] on input "Start Time" at bounding box center [593, 92] width 57 height 18
type input "07:30"
click at [606, 112] on input "End Time" at bounding box center [593, 116] width 57 height 18
type input "17:30"
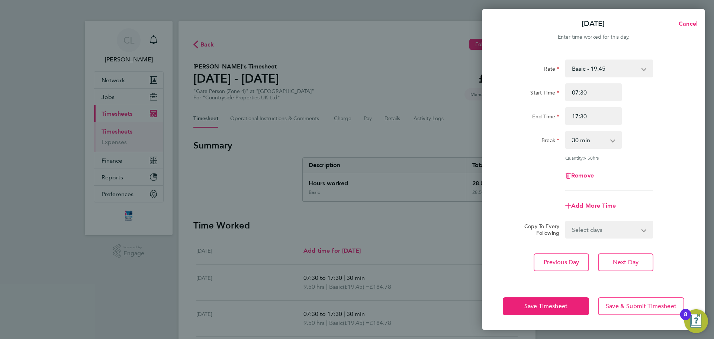
click at [654, 152] on div "Rate Basic - 19.45 Start Time 07:30 End Time 17:30 Break 0 min 15 min 30 min 45…" at bounding box center [593, 124] width 181 height 131
click at [565, 304] on span "Save Timesheet" at bounding box center [545, 305] width 43 height 7
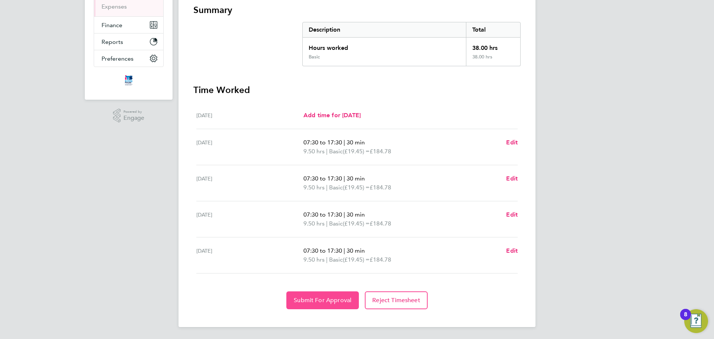
click at [312, 296] on button "Submit For Approval" at bounding box center [322, 300] width 72 height 18
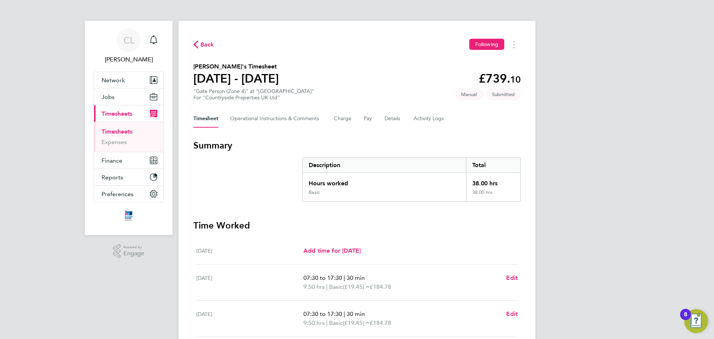
click at [132, 132] on link "Timesheets" at bounding box center [116, 131] width 31 height 7
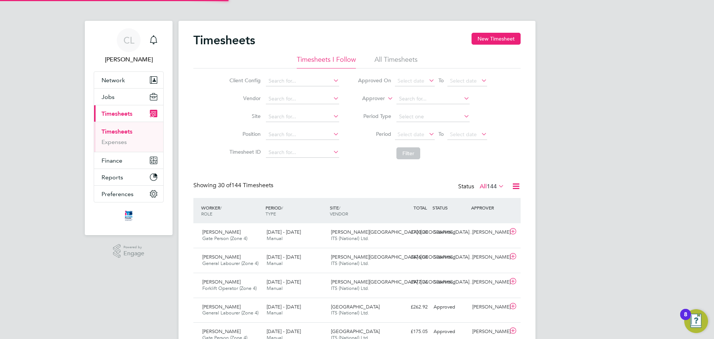
scroll to position [19, 65]
click at [236, 283] on div "[PERSON_NAME] Forklift Operator (Zone 4) [DATE] - [DATE]" at bounding box center [231, 285] width 64 height 19
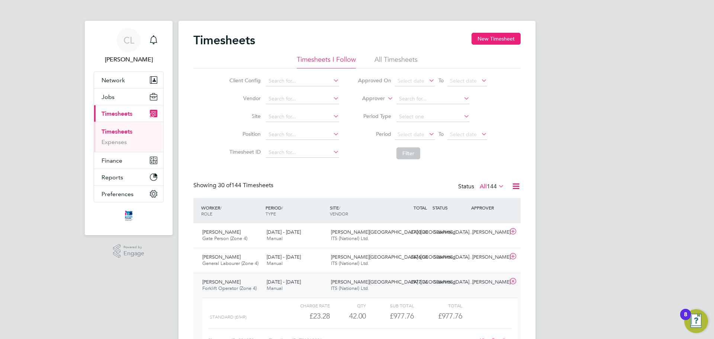
click at [131, 130] on link "Timesheets" at bounding box center [116, 131] width 31 height 7
click at [514, 36] on button "New Timesheet" at bounding box center [495, 39] width 49 height 12
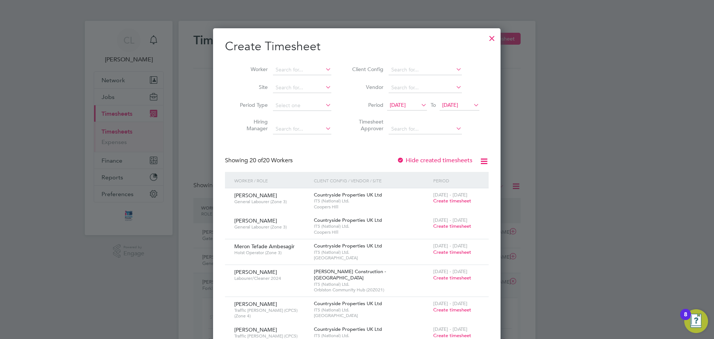
click at [285, 64] on li "Worker" at bounding box center [283, 70] width 116 height 18
click at [309, 74] on input at bounding box center [302, 70] width 58 height 10
click at [315, 78] on li "[PERSON_NAME] son" at bounding box center [311, 80] width 76 height 10
type input "[PERSON_NAME]"
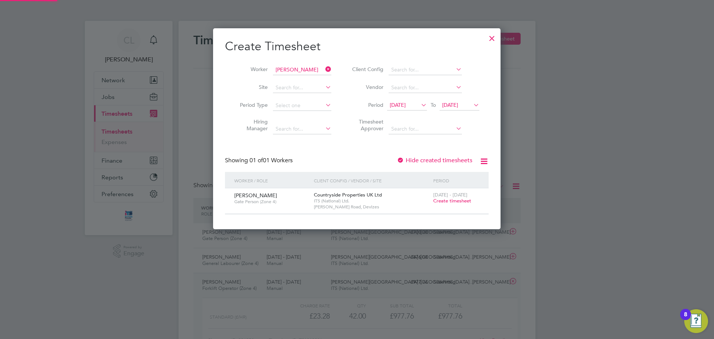
click at [423, 110] on span "[DATE]" at bounding box center [407, 105] width 40 height 10
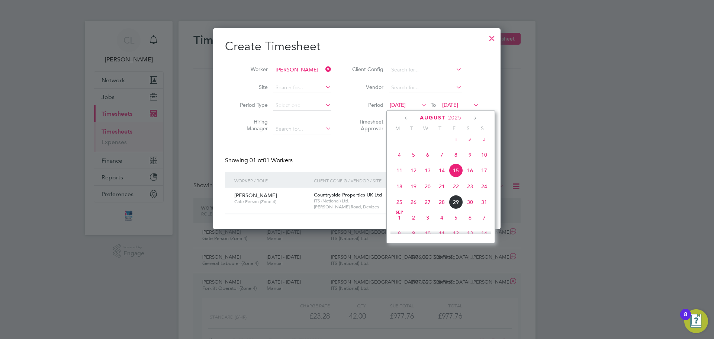
click at [396, 206] on span "25" at bounding box center [399, 202] width 14 height 14
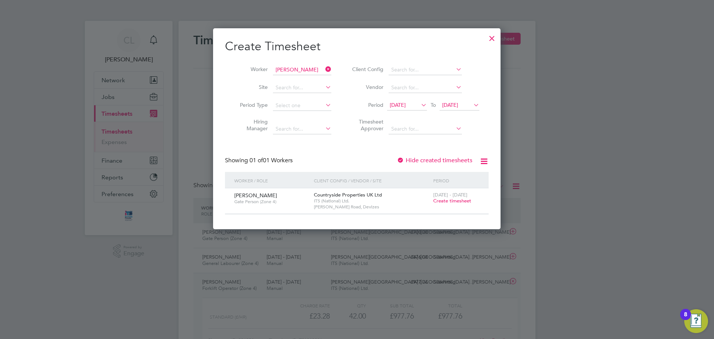
click at [472, 105] on icon at bounding box center [472, 105] width 0 height 10
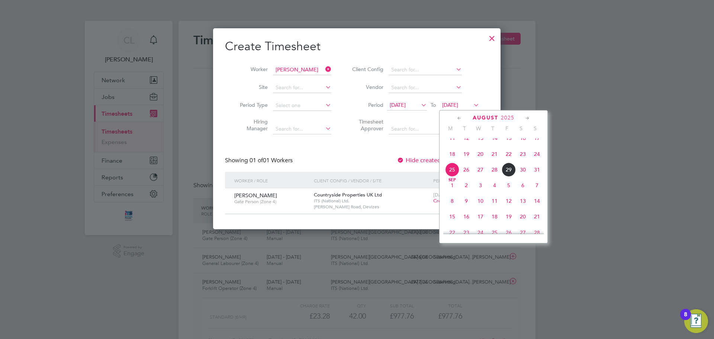
click at [538, 177] on span "31" at bounding box center [537, 169] width 14 height 14
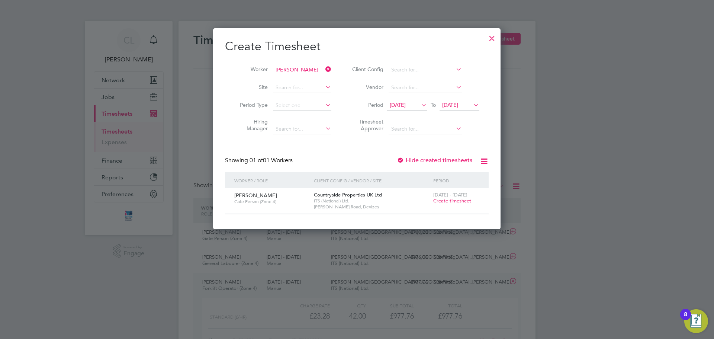
click at [348, 161] on div "Showing 01 of 01 Workers Hide created timesheets" at bounding box center [357, 164] width 264 height 15
click at [444, 199] on span "Create timesheet" at bounding box center [452, 200] width 38 height 6
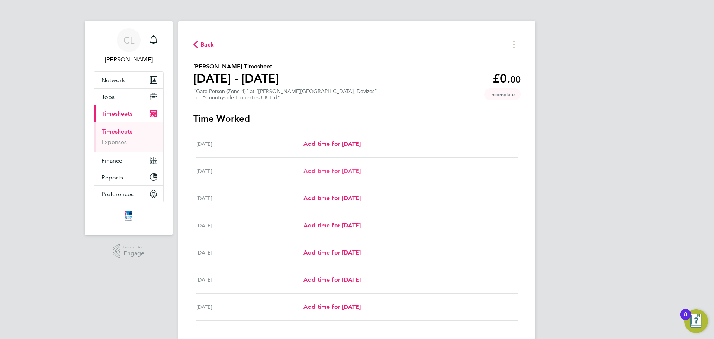
click at [361, 169] on span "Add time for [DATE]" at bounding box center [331, 170] width 57 height 7
select select "30"
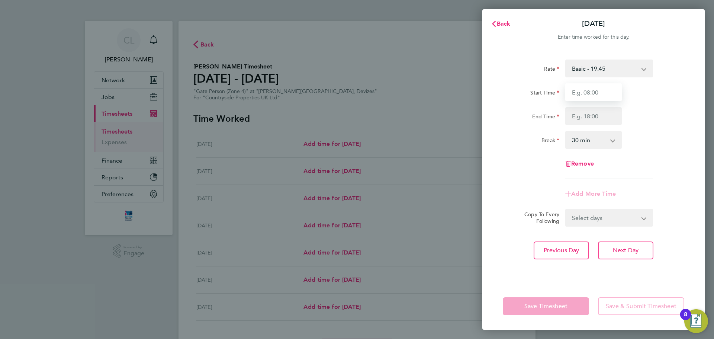
click at [606, 91] on input "Start Time" at bounding box center [593, 92] width 57 height 18
type input "07:30"
click at [600, 117] on input "End Time" at bounding box center [593, 116] width 57 height 18
click at [625, 140] on div "Break 0 min 15 min 30 min 45 min 60 min 75 min 90 min" at bounding box center [593, 140] width 187 height 18
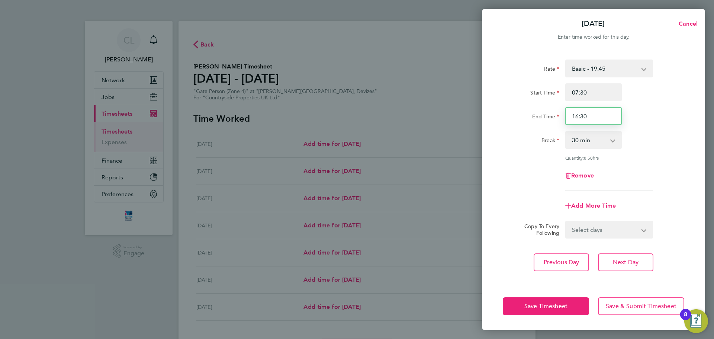
click at [596, 117] on input "16:30" at bounding box center [593, 116] width 57 height 18
type input "16:00"
click at [656, 118] on div "End Time 16:00" at bounding box center [593, 116] width 187 height 18
click at [652, 124] on div "End Time 16:00" at bounding box center [593, 116] width 187 height 18
click at [624, 233] on select "Select days Day Weekday (Mon-Fri) Weekend (Sat-Sun) [DATE] [DATE] [DATE] [DATE]…" at bounding box center [605, 229] width 78 height 16
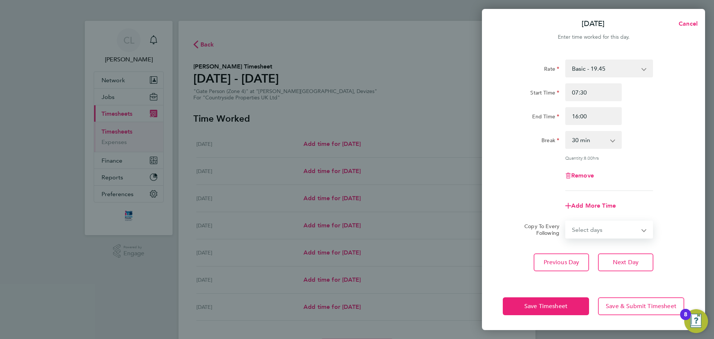
select select "WEEKDAY"
click at [566, 221] on select "Select days Day Weekday (Mon-Fri) Weekend (Sat-Sun) [DATE] [DATE] [DATE] [DATE]…" at bounding box center [605, 229] width 78 height 16
select select "[DATE]"
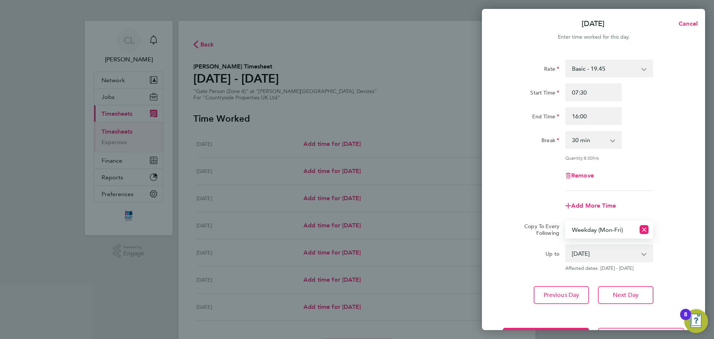
scroll to position [30, 0]
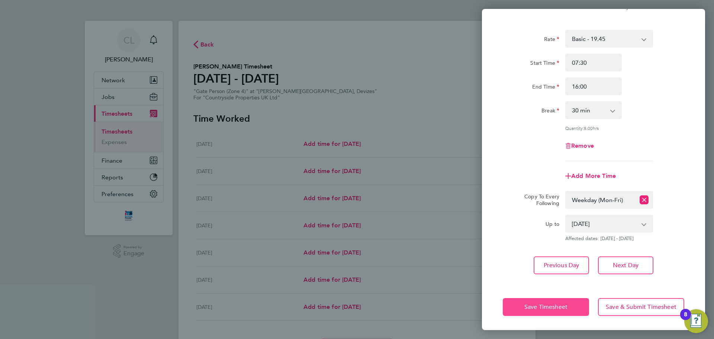
click at [557, 304] on span "Save Timesheet" at bounding box center [545, 306] width 43 height 7
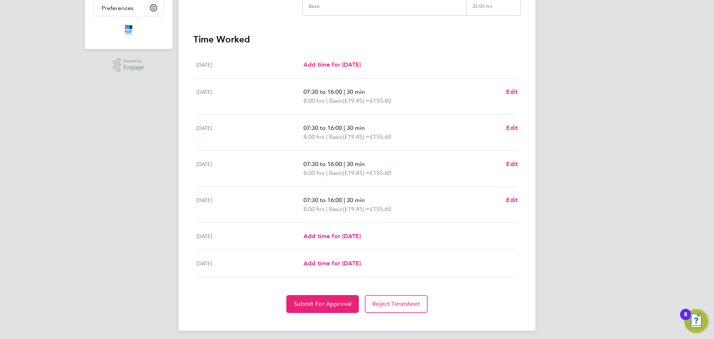
scroll to position [190, 0]
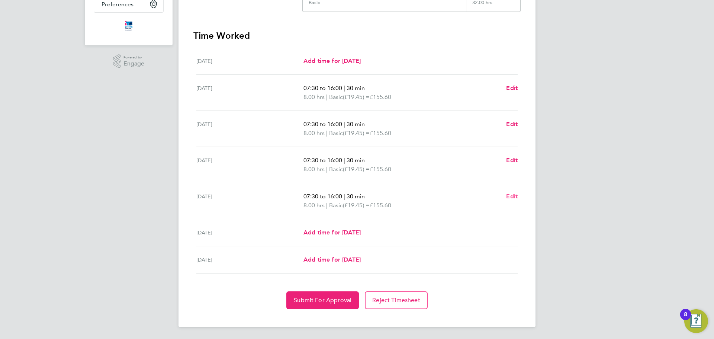
click at [511, 200] on link "Edit" at bounding box center [512, 196] width 12 height 9
select select "30"
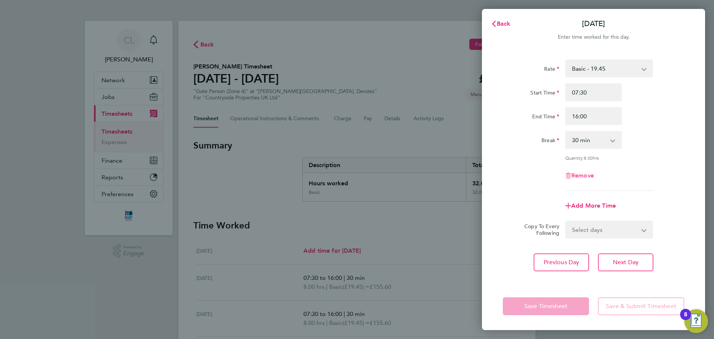
click at [583, 172] on span "Remove" at bounding box center [582, 175] width 23 height 7
select select "null"
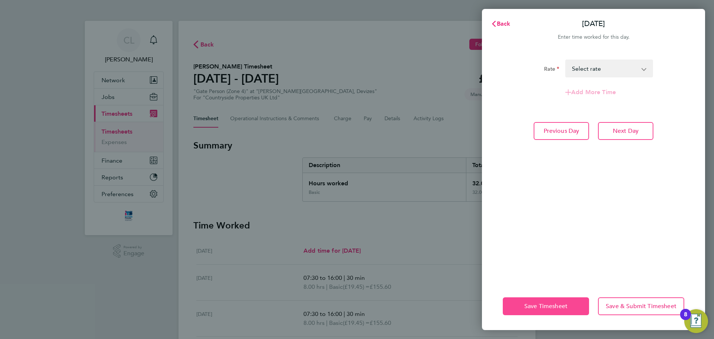
click at [551, 306] on span "Save Timesheet" at bounding box center [545, 305] width 43 height 7
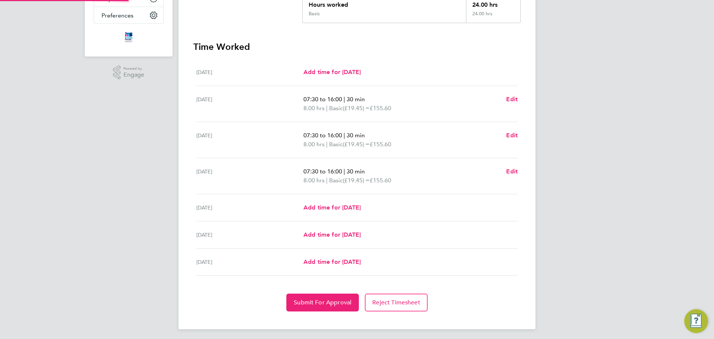
scroll to position [181, 0]
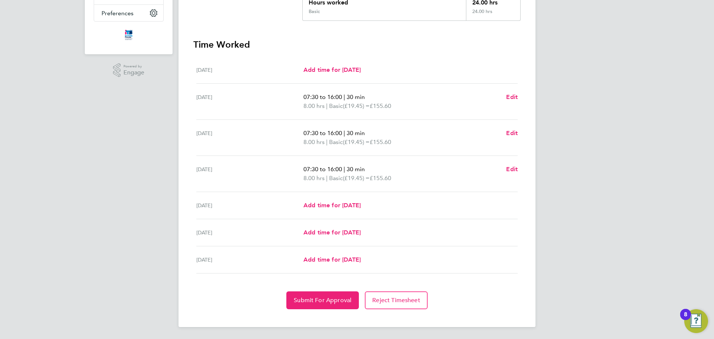
click at [504, 167] on div "07:30 to 16:00 | 30 min 8.00 hrs | Basic (£19.45) = £155.60 Edit" at bounding box center [410, 174] width 214 height 18
click at [508, 168] on span "Edit" at bounding box center [512, 168] width 12 height 7
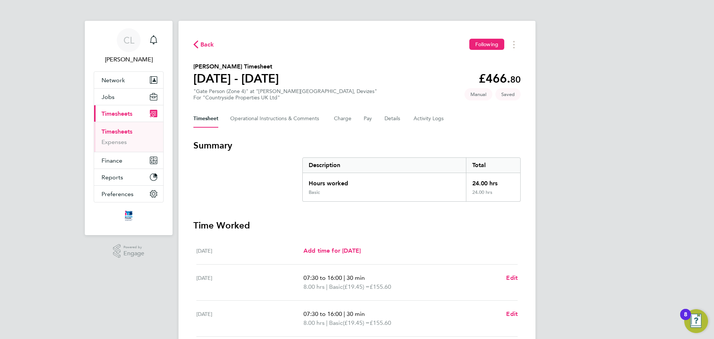
select select "30"
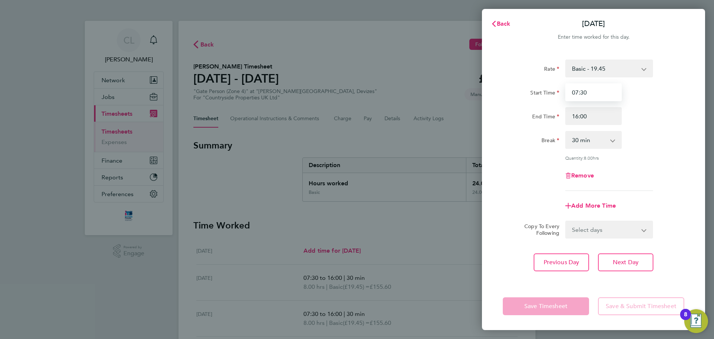
drag, startPoint x: 594, startPoint y: 97, endPoint x: 563, endPoint y: 101, distance: 31.4
click at [563, 101] on div "07:30" at bounding box center [593, 92] width 62 height 18
click at [586, 90] on input "Start Time" at bounding box center [593, 92] width 57 height 18
type input "12:00"
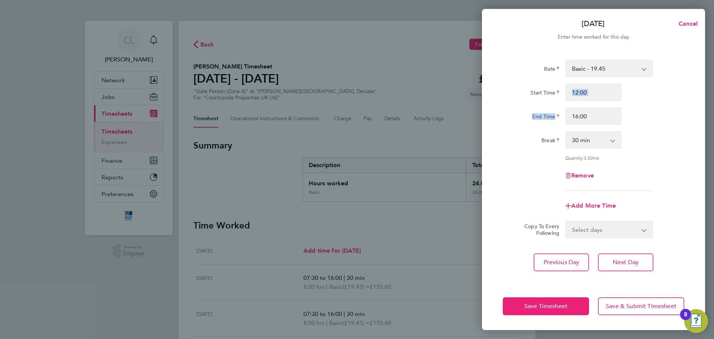
click at [625, 104] on div "Start Time 12:00 End Time 16:00" at bounding box center [593, 104] width 187 height 42
click at [605, 120] on input "16:00" at bounding box center [593, 116] width 57 height 18
click at [597, 116] on input "16:00" at bounding box center [593, 116] width 57 height 18
type input "16:30"
click at [616, 120] on input "16:30" at bounding box center [593, 116] width 57 height 18
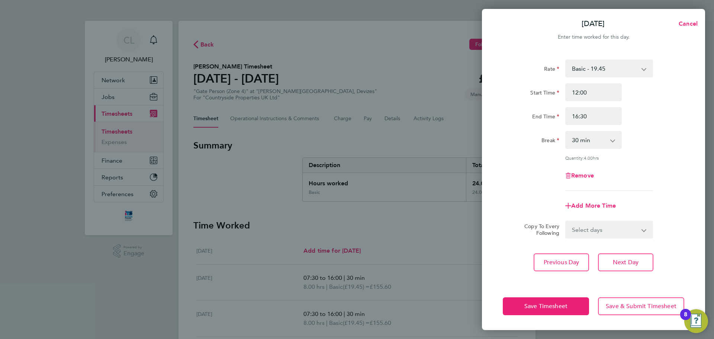
click at [631, 124] on div "End Time 16:30" at bounding box center [593, 116] width 187 height 18
drag, startPoint x: 632, startPoint y: 123, endPoint x: 658, endPoint y: 114, distance: 26.9
click at [659, 107] on div "Start Time 12:00 End Time 16:30" at bounding box center [593, 104] width 187 height 42
click at [571, 299] on button "Save Timesheet" at bounding box center [546, 306] width 86 height 18
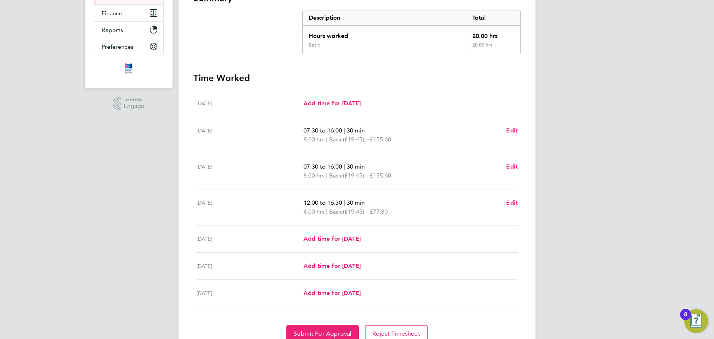
scroll to position [181, 0]
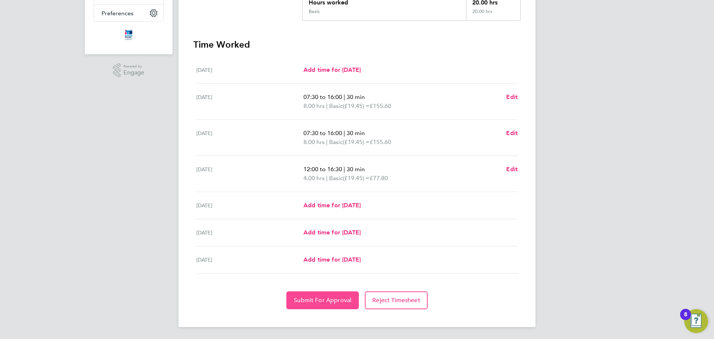
click at [336, 294] on button "Submit For Approval" at bounding box center [322, 300] width 72 height 18
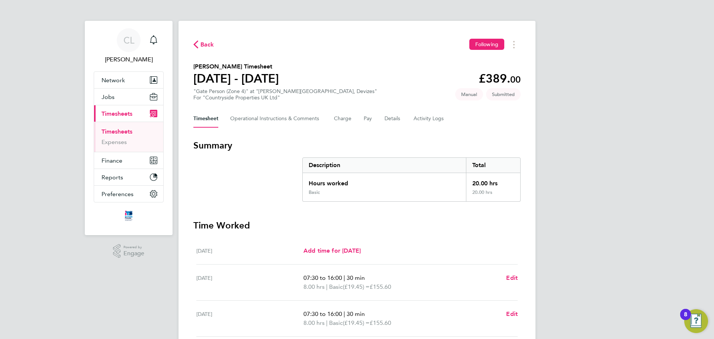
click at [210, 48] on span "Back" at bounding box center [207, 44] width 14 height 9
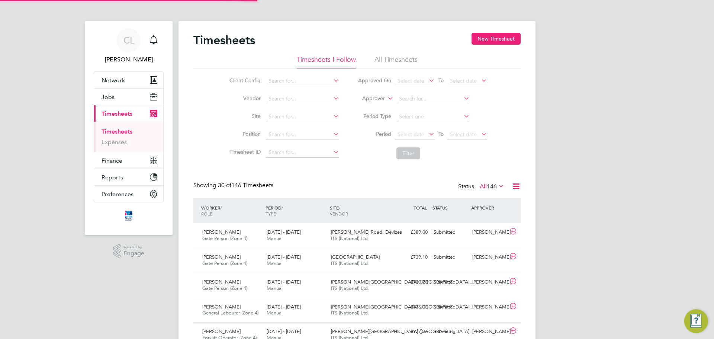
scroll to position [19, 65]
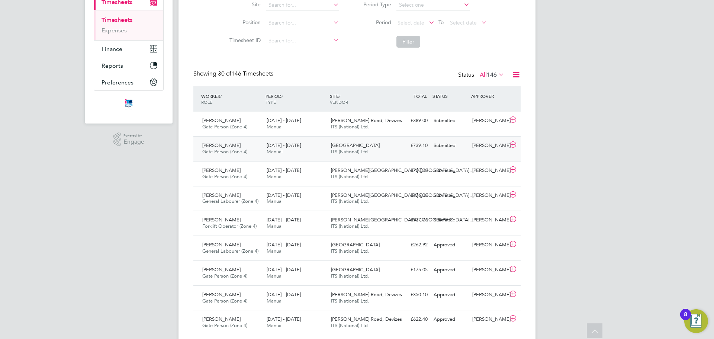
click at [226, 151] on span "Gate Person (Zone 4)" at bounding box center [224, 151] width 45 height 6
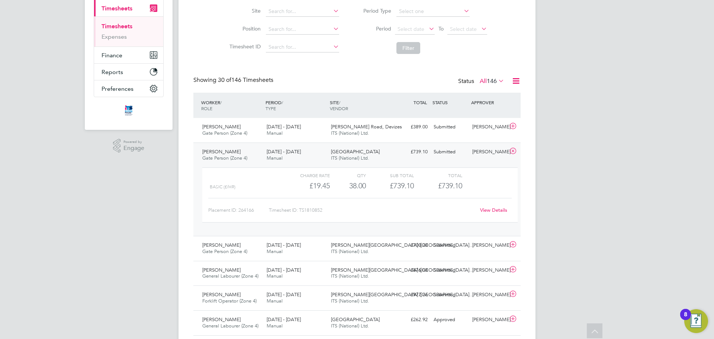
scroll to position [0, 0]
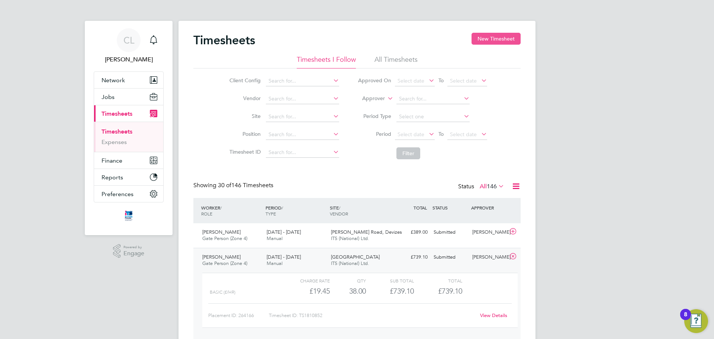
click at [500, 44] on button "New Timesheet" at bounding box center [495, 39] width 49 height 12
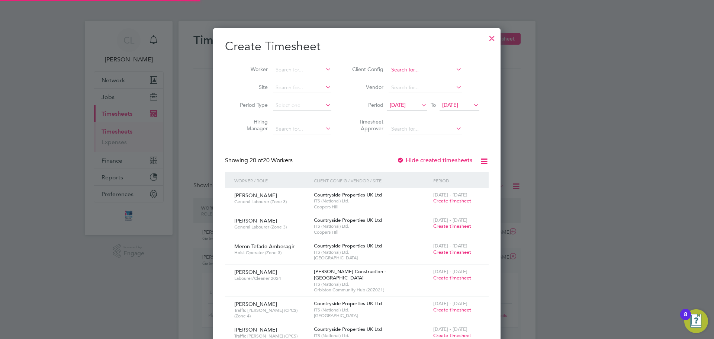
scroll to position [840, 288]
click at [319, 69] on input at bounding box center [302, 70] width 58 height 10
click at [297, 68] on input at bounding box center [302, 70] width 58 height 10
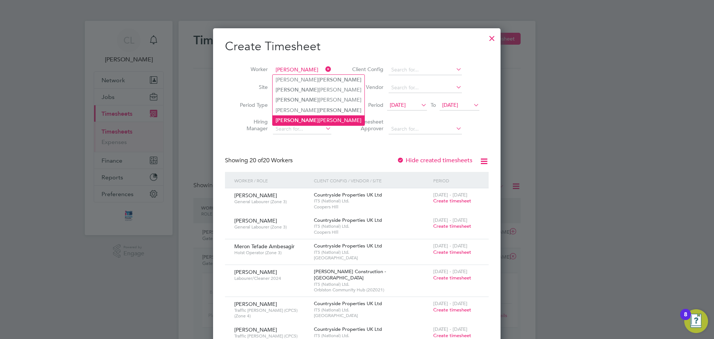
click at [288, 115] on li "[PERSON_NAME]" at bounding box center [319, 120] width 92 height 10
type input "[PERSON_NAME]"
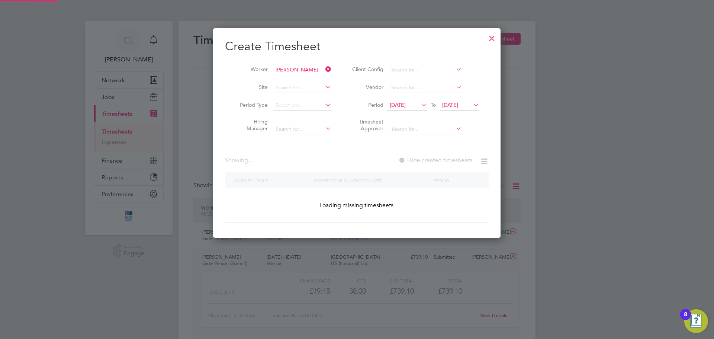
scroll to position [210, 288]
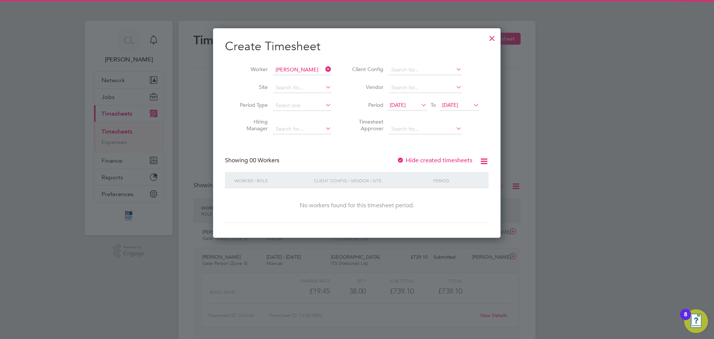
click at [401, 105] on span "[DATE]" at bounding box center [398, 104] width 16 height 7
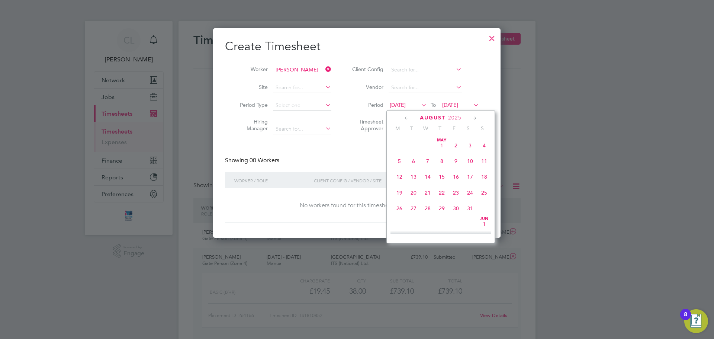
scroll to position [257, 0]
click at [401, 209] on span "25" at bounding box center [399, 202] width 14 height 14
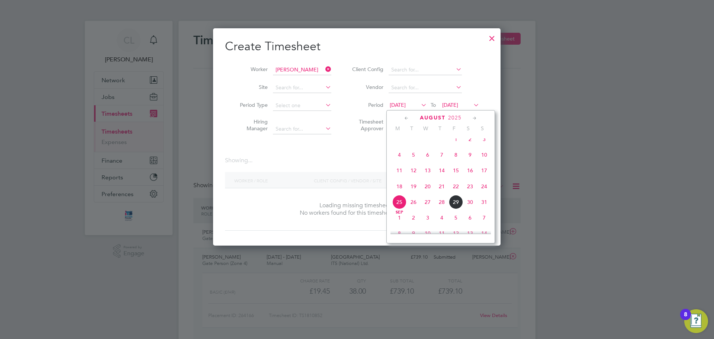
scroll to position [210, 288]
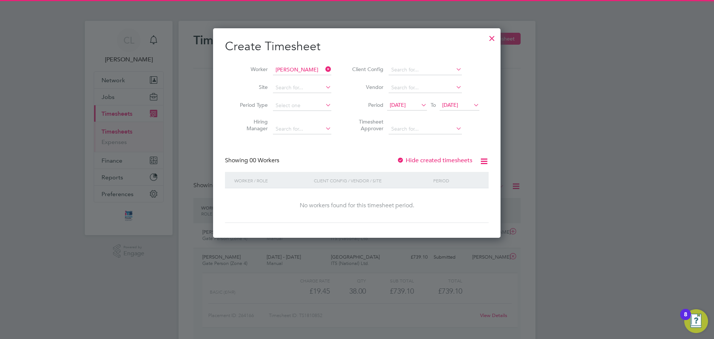
click at [450, 102] on span "[DATE]" at bounding box center [450, 104] width 16 height 7
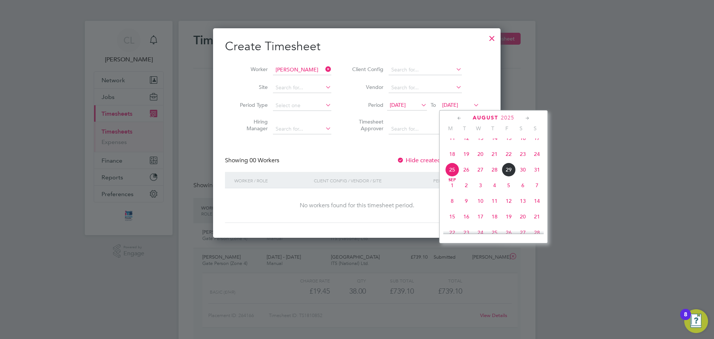
click at [536, 175] on span "31" at bounding box center [537, 169] width 14 height 14
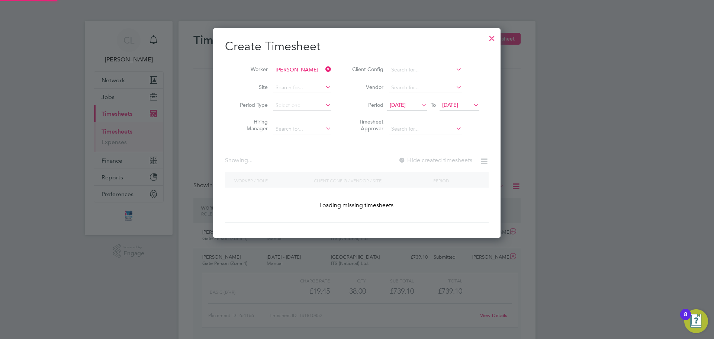
scroll to position [200, 288]
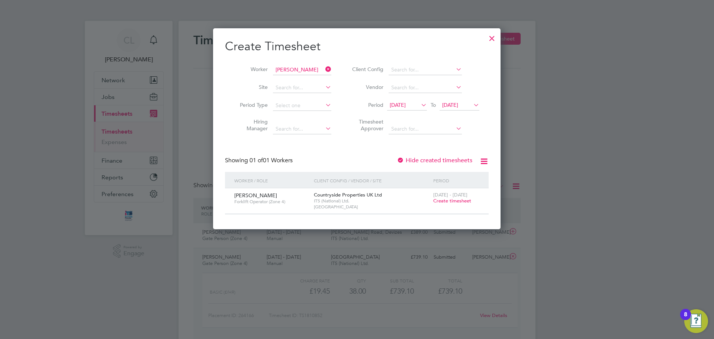
click at [455, 199] on span "Create timesheet" at bounding box center [452, 200] width 38 height 6
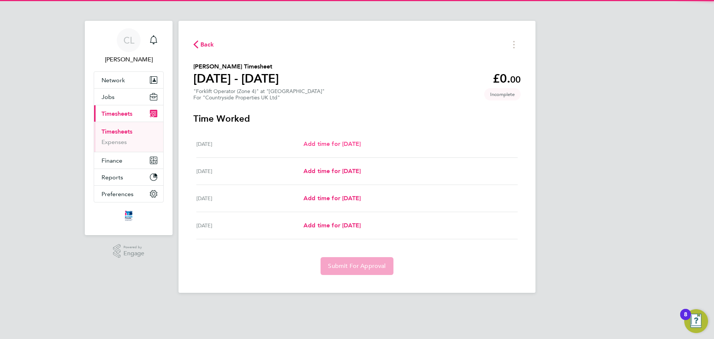
click at [333, 146] on span "Add time for [DATE]" at bounding box center [331, 143] width 57 height 7
select select "30"
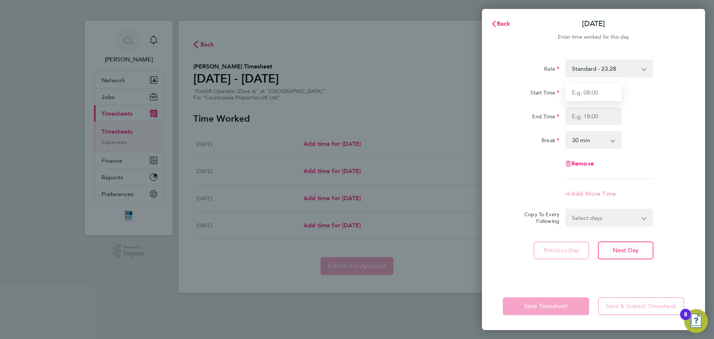
click at [571, 94] on input "Start Time" at bounding box center [593, 92] width 57 height 18
type input "07:30"
click at [593, 114] on input "End Time" at bounding box center [593, 116] width 57 height 18
type input "17:00"
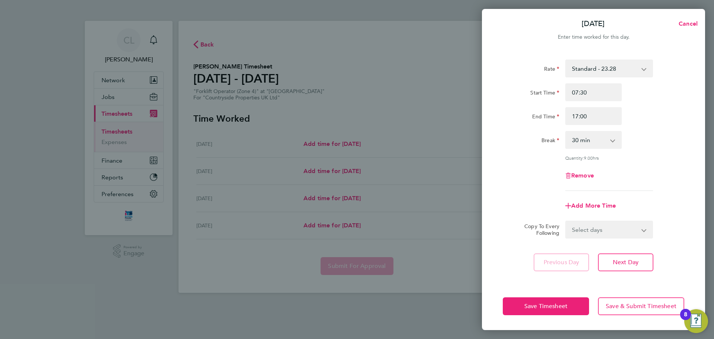
click at [637, 129] on div "Rate Standard - 23.28 Start Time 07:30 End Time 17:00 Break 0 min 15 min 30 min…" at bounding box center [593, 124] width 181 height 131
click at [594, 232] on select "Select days Day [DATE] [DATE] [DATE]" at bounding box center [605, 229] width 78 height 16
click at [639, 205] on div "Add More Time" at bounding box center [593, 206] width 187 height 18
click at [617, 265] on span "Next Day" at bounding box center [626, 261] width 26 height 7
select select "30"
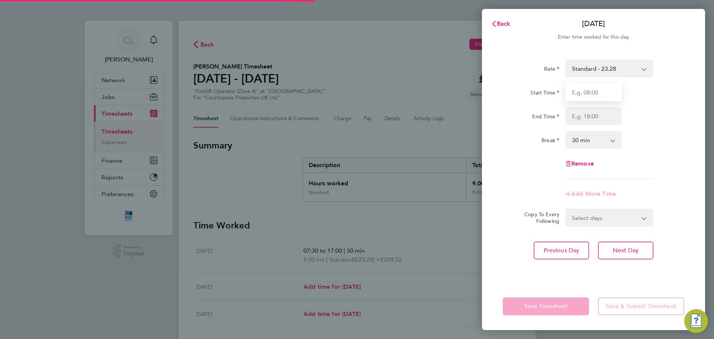
click at [603, 97] on input "Start Time" at bounding box center [593, 92] width 57 height 18
click at [603, 99] on input "07:00" at bounding box center [593, 92] width 57 height 18
type input "07:30"
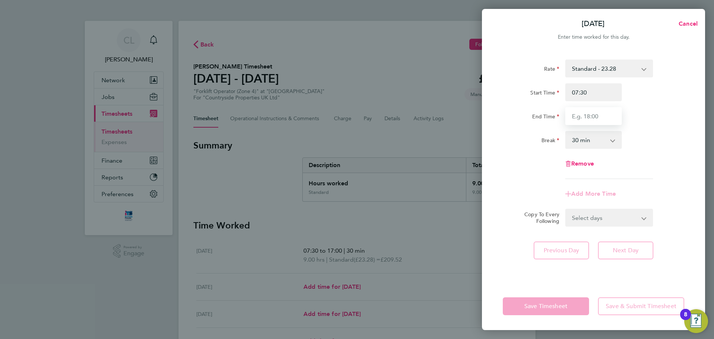
click at [599, 110] on input "End Time" at bounding box center [593, 116] width 57 height 18
type input "17:00"
click at [661, 128] on div "Rate Standard - 23.28 Start Time 07:30 End Time 17:00 Break 0 min 15 min 30 min…" at bounding box center [593, 118] width 181 height 119
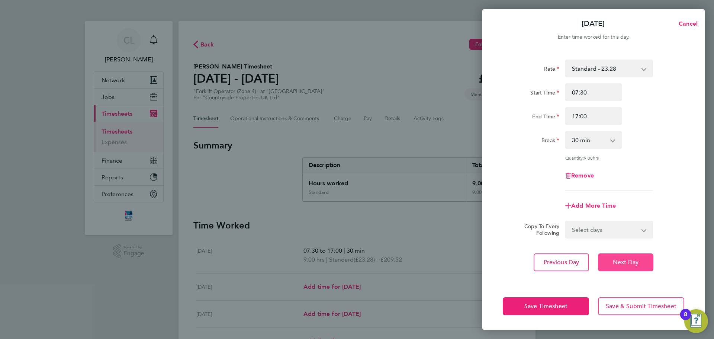
click at [630, 253] on button "Next Day" at bounding box center [625, 262] width 55 height 18
select select "30"
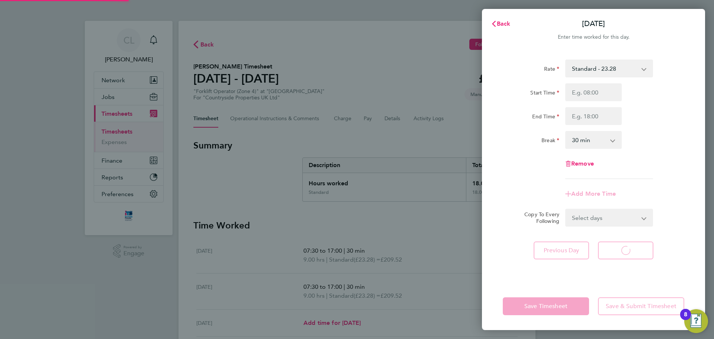
select select "30"
click at [589, 99] on input "Start Time" at bounding box center [593, 92] width 57 height 18
type input "07:30"
click at [595, 119] on input "End Time" at bounding box center [593, 116] width 57 height 18
type input "17:00"
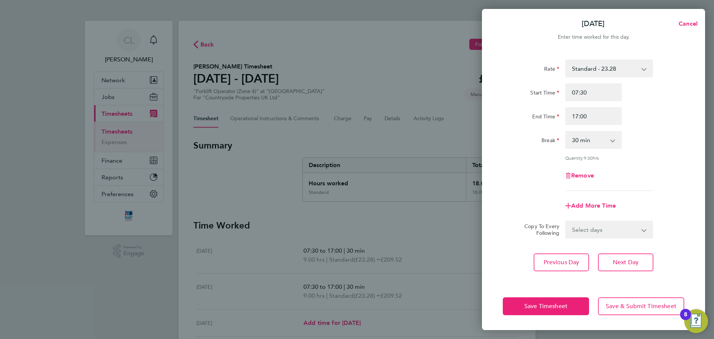
click at [643, 117] on div "End Time 17:00" at bounding box center [593, 116] width 187 height 18
click at [632, 255] on button "Next Day" at bounding box center [625, 262] width 55 height 18
select select "30"
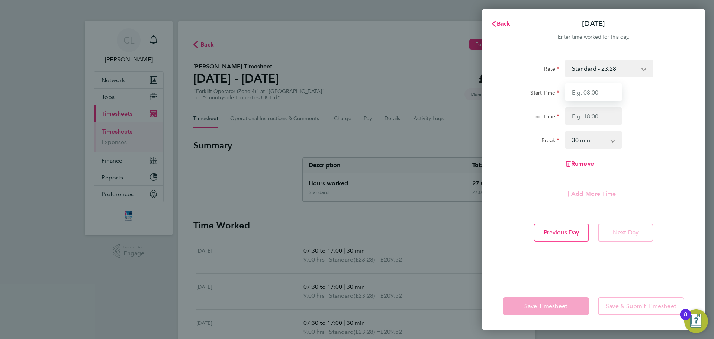
drag, startPoint x: 604, startPoint y: 92, endPoint x: 606, endPoint y: 100, distance: 7.6
click at [604, 92] on input "Start Time" at bounding box center [593, 92] width 57 height 18
type input "07:30"
drag, startPoint x: 606, startPoint y: 101, endPoint x: 604, endPoint y: 115, distance: 14.6
click at [604, 115] on input "End Time" at bounding box center [593, 116] width 57 height 18
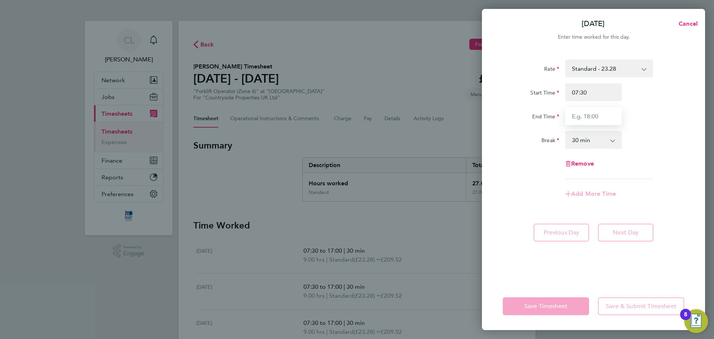
type input "17:00"
click at [637, 125] on div "End Time 17:00" at bounding box center [593, 116] width 187 height 18
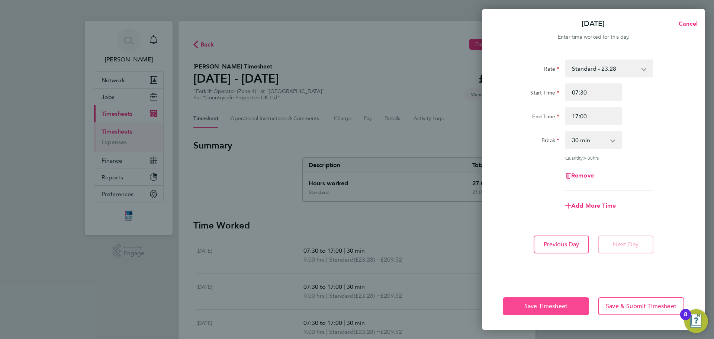
click at [574, 303] on button "Save Timesheet" at bounding box center [546, 306] width 86 height 18
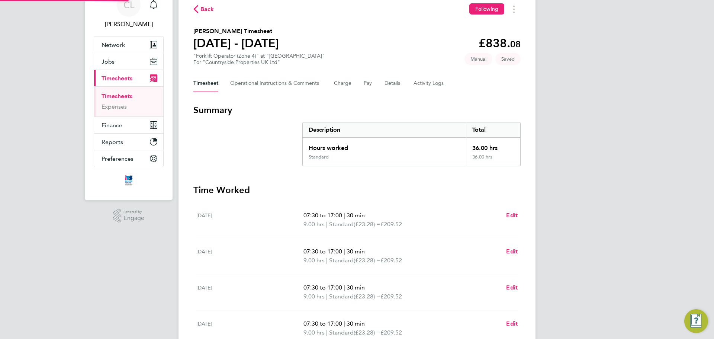
scroll to position [108, 0]
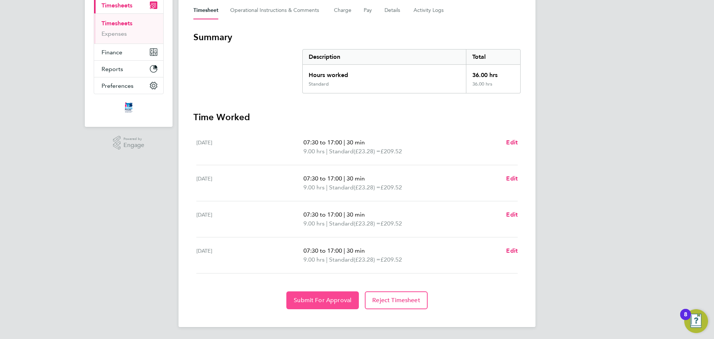
click at [333, 308] on button "Submit For Approval" at bounding box center [322, 300] width 72 height 18
click at [129, 25] on link "Timesheets" at bounding box center [116, 23] width 31 height 7
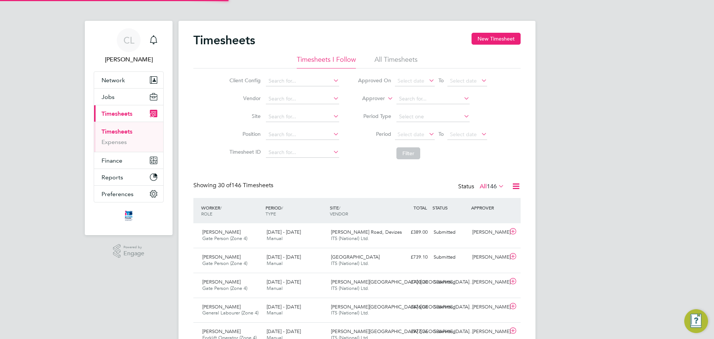
scroll to position [4, 4]
click at [275, 120] on input at bounding box center [302, 117] width 73 height 10
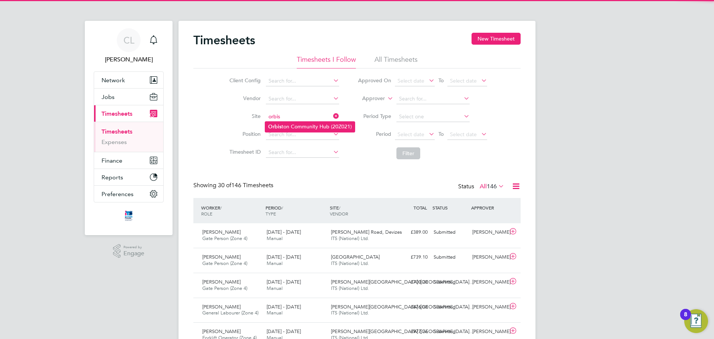
click at [284, 123] on li "Orbis ton Community Hub (20Z021)" at bounding box center [310, 127] width 90 height 10
type input "Orbiston Community Hub (20Z021)"
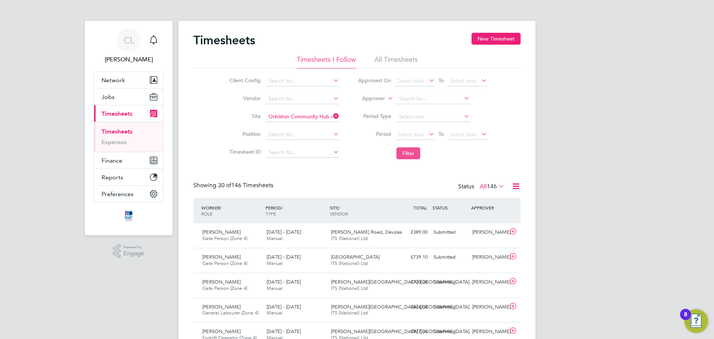
click at [403, 151] on button "Filter" at bounding box center [408, 153] width 24 height 12
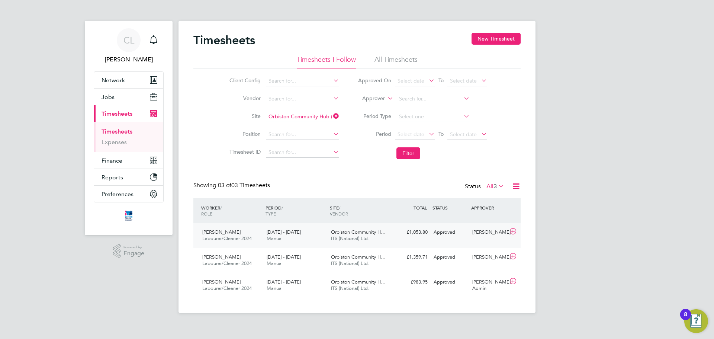
click at [329, 236] on div "Orbiston Community H… ITS (National) Ltd." at bounding box center [360, 235] width 64 height 19
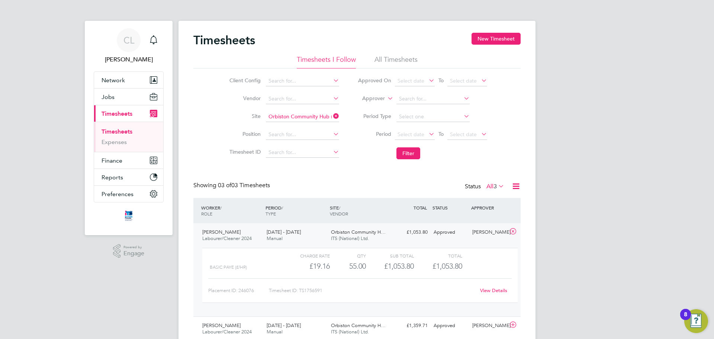
click at [329, 235] on div "Orbiston Community H… ITS (National) Ltd." at bounding box center [360, 235] width 64 height 19
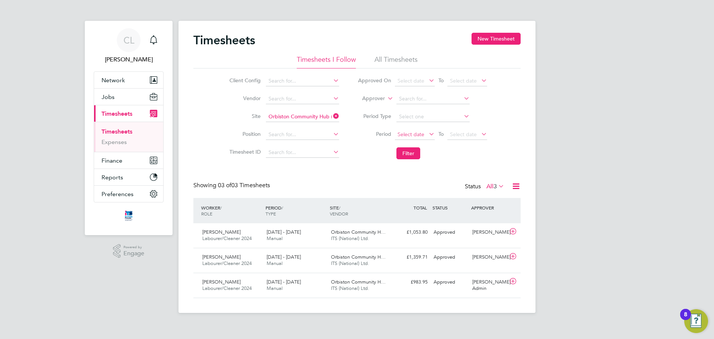
click at [409, 133] on span "Select date" at bounding box center [410, 134] width 27 height 7
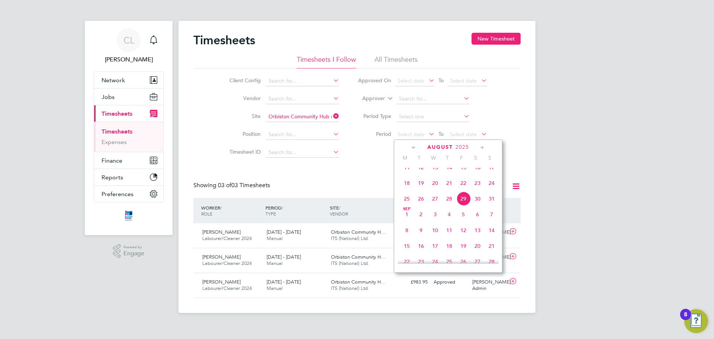
click at [408, 206] on span "25" at bounding box center [407, 198] width 14 height 14
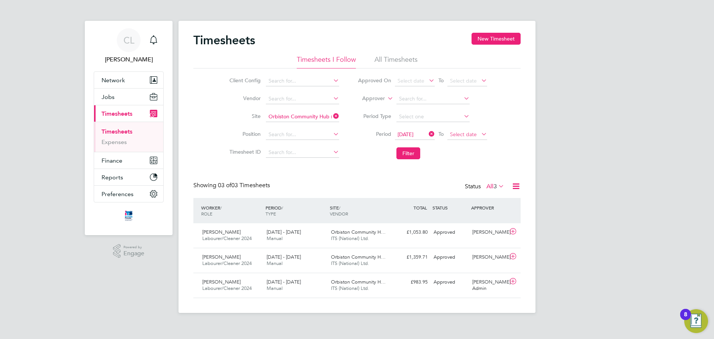
click at [459, 136] on span "Select date" at bounding box center [463, 134] width 27 height 7
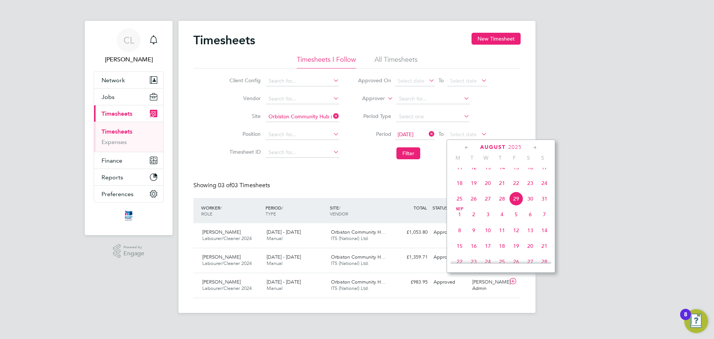
click at [536, 206] on span "30" at bounding box center [530, 198] width 14 height 14
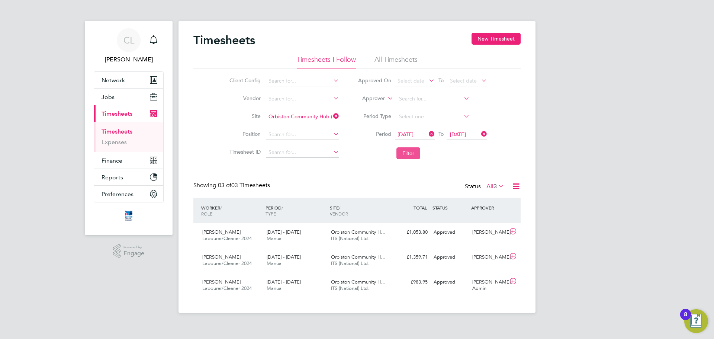
click at [409, 155] on button "Filter" at bounding box center [408, 153] width 24 height 12
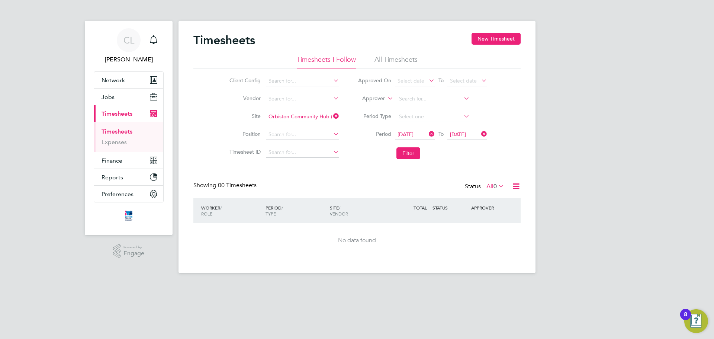
click at [379, 57] on li "All Timesheets" at bounding box center [395, 61] width 43 height 13
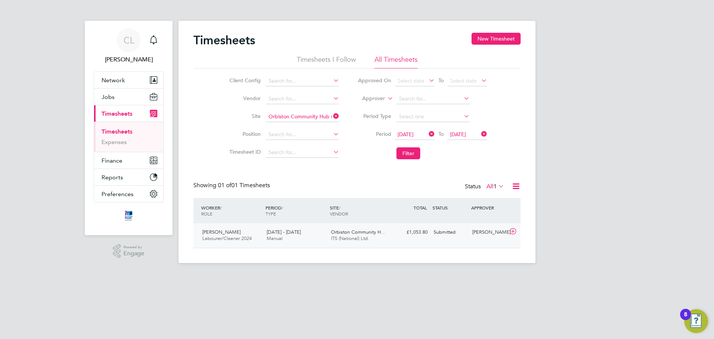
click at [333, 235] on div "Orbiston Community H… ITS (National) Ltd." at bounding box center [360, 235] width 64 height 19
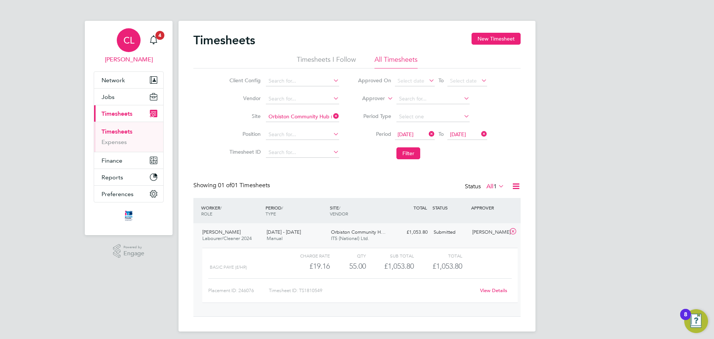
click at [162, 42] on link "CL [PERSON_NAME]" at bounding box center [129, 46] width 70 height 36
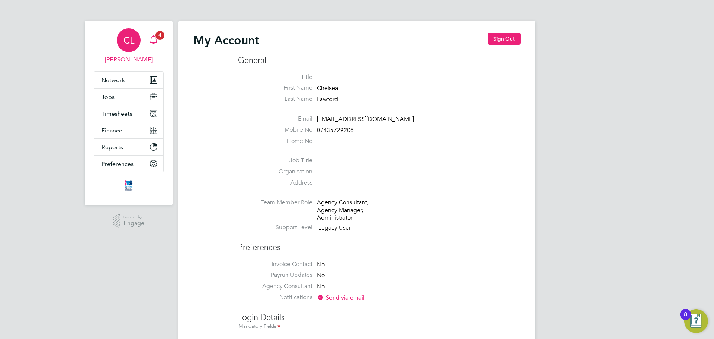
click at [155, 40] on icon "Main navigation" at bounding box center [153, 39] width 9 height 9
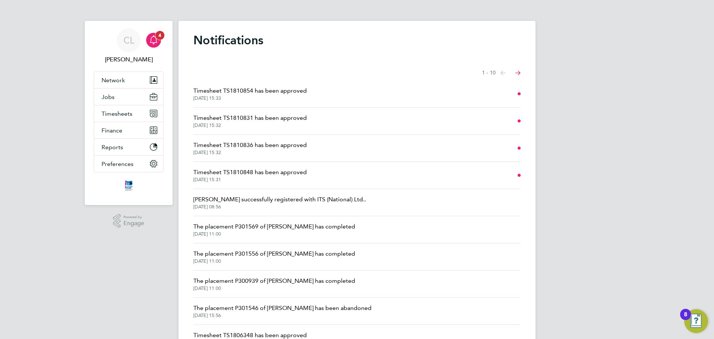
click at [156, 33] on app-alerts-badge "4" at bounding box center [160, 35] width 10 height 10
click at [251, 179] on span "[DATE] 15:31" at bounding box center [249, 180] width 113 height 6
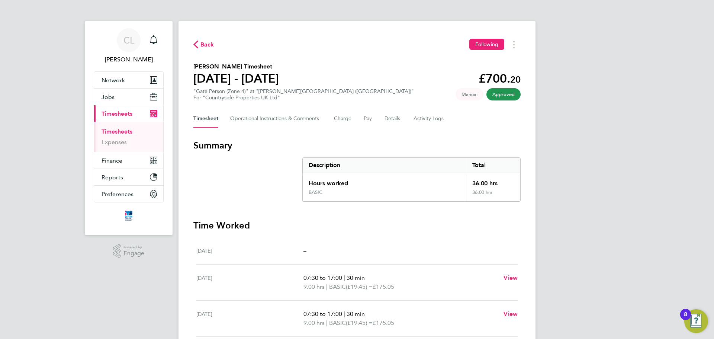
click at [216, 46] on div "Back Following" at bounding box center [356, 45] width 327 height 12
click at [214, 44] on div "Back Following" at bounding box center [356, 45] width 327 height 12
click at [212, 43] on span "Back" at bounding box center [207, 44] width 14 height 9
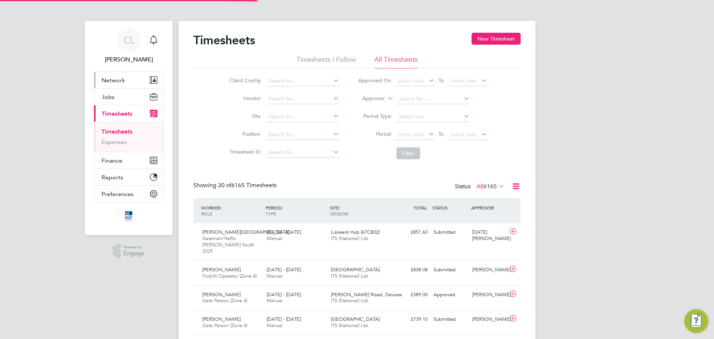
scroll to position [19, 65]
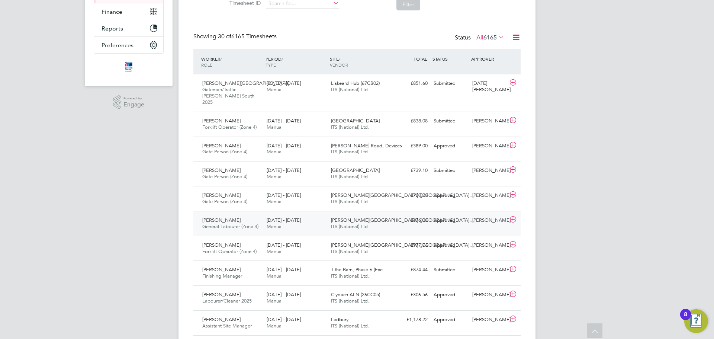
click at [244, 214] on div "[PERSON_NAME] General Labourer (Zone 4) [DATE] - [DATE]" at bounding box center [231, 223] width 64 height 19
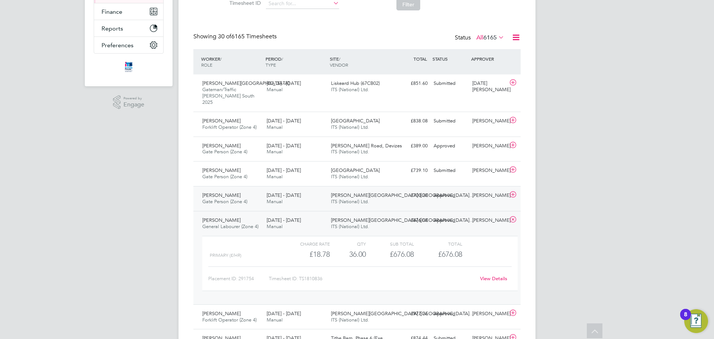
click at [257, 193] on div "[PERSON_NAME] Gate Person (Zone 4) [DATE] - [DATE]" at bounding box center [231, 198] width 64 height 19
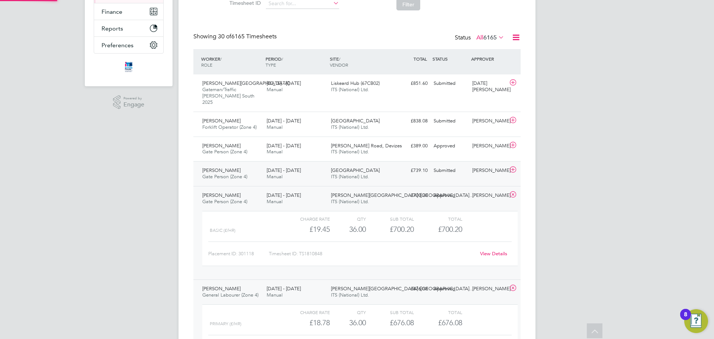
click at [261, 169] on div "Alqasim Hassan Gate Person (Zone 4) [DATE] - [DATE]" at bounding box center [231, 173] width 64 height 19
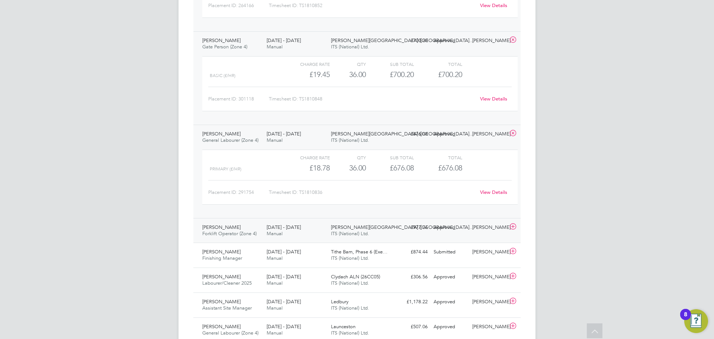
click at [252, 221] on div "[PERSON_NAME] Forklift Operator (Zone 4) [DATE] - [DATE]" at bounding box center [231, 230] width 64 height 19
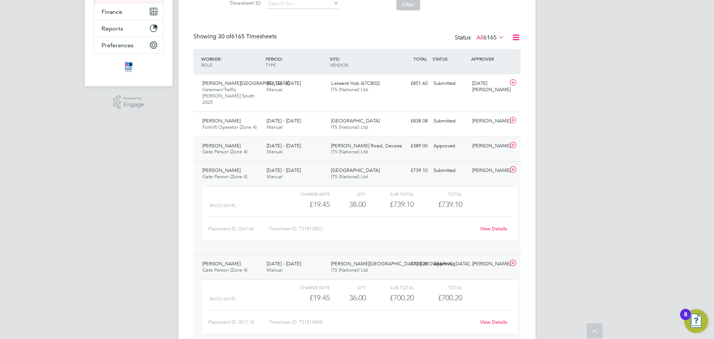
click at [246, 148] on span "Gate Person (Zone 4)" at bounding box center [224, 151] width 45 height 6
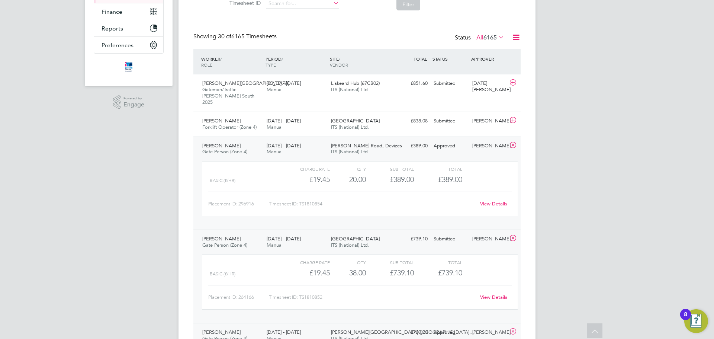
scroll to position [0, 0]
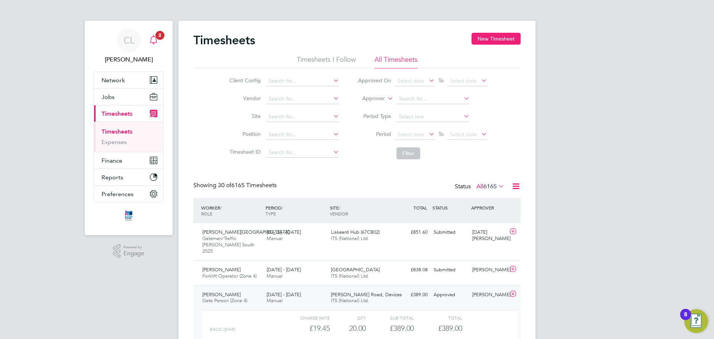
click at [161, 41] on div "Main navigation" at bounding box center [153, 40] width 15 height 15
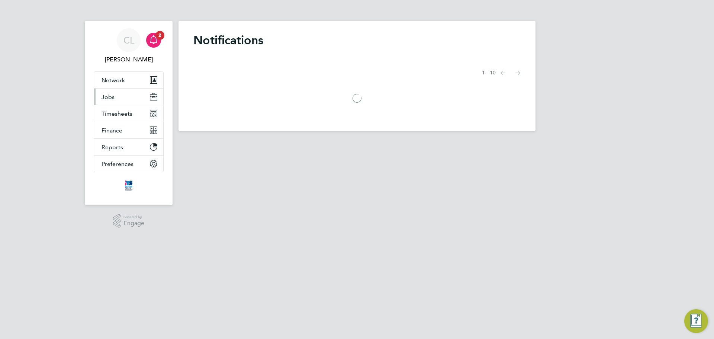
click at [136, 94] on button "Jobs" at bounding box center [128, 96] width 69 height 16
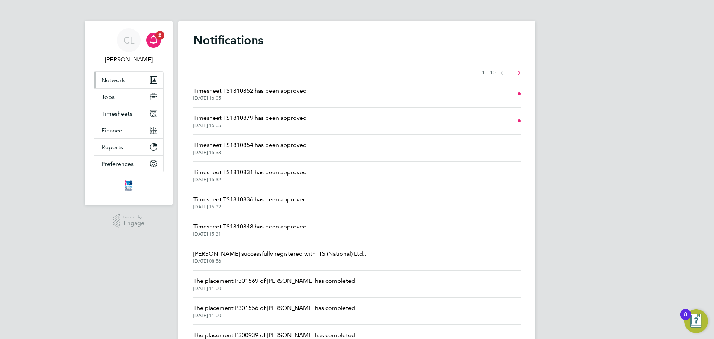
click at [128, 85] on button "Network" at bounding box center [128, 80] width 69 height 16
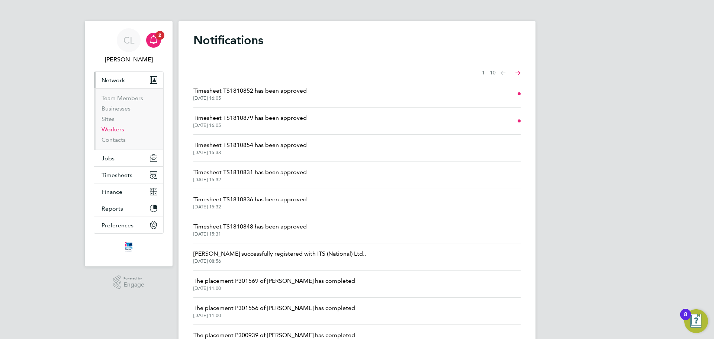
click at [120, 128] on link "Workers" at bounding box center [112, 129] width 23 height 7
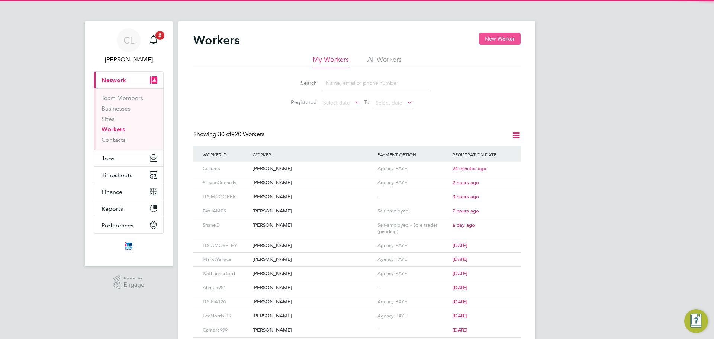
click at [488, 43] on button "New Worker" at bounding box center [500, 39] width 42 height 12
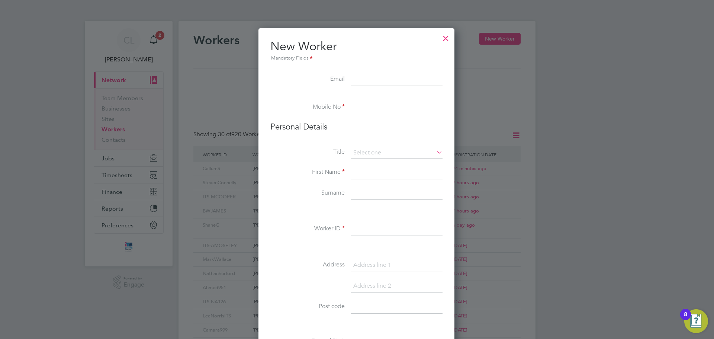
scroll to position [633, 197]
click at [373, 72] on ul "New Worker Mandatory Fields Email Mobile No Personal Details Title First Name S…" at bounding box center [356, 342] width 172 height 607
click at [370, 77] on input at bounding box center [397, 79] width 92 height 13
paste input "[EMAIL_ADDRESS][DOMAIN_NAME]"
type input "[EMAIL_ADDRESS][DOMAIN_NAME]"
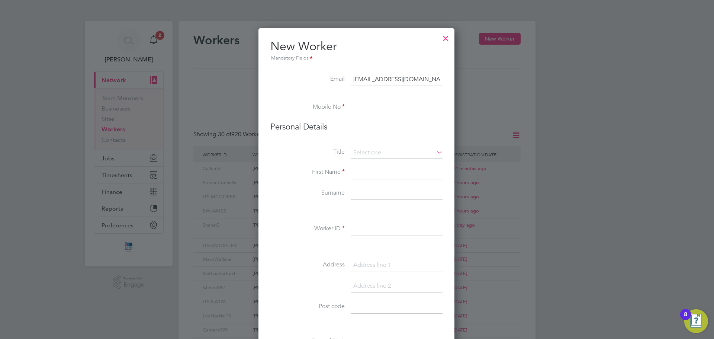
click at [359, 113] on input at bounding box center [397, 107] width 92 height 13
click at [365, 109] on input at bounding box center [397, 107] width 92 height 13
paste input "07440 191577"
type input "07440 191577"
click at [355, 148] on input at bounding box center [397, 152] width 92 height 11
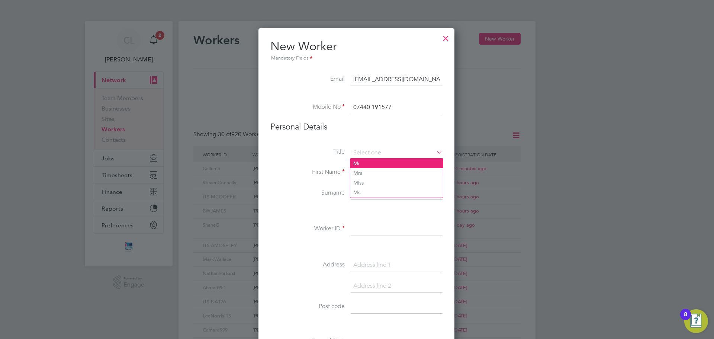
click at [364, 165] on li "Mr" at bounding box center [396, 163] width 93 height 10
type input "Mr"
click at [364, 172] on input at bounding box center [397, 172] width 92 height 13
type input "Mortada"
type input "[PERSON_NAME]"
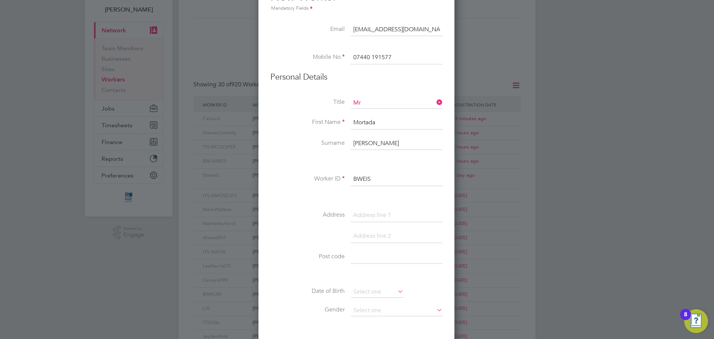
scroll to position [112, 0]
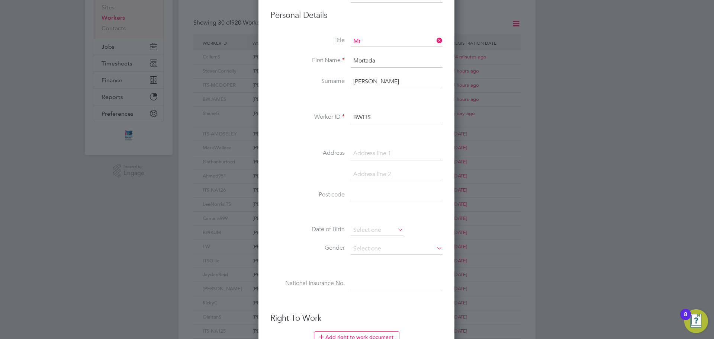
type input "BWEIS"
click at [373, 154] on input at bounding box center [397, 153] width 92 height 13
type input "[STREET_ADDRESS]"
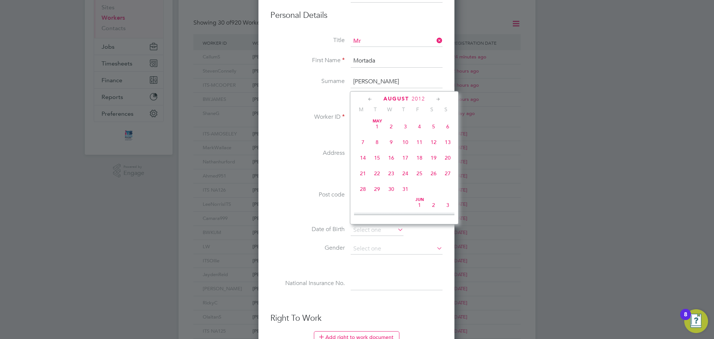
scroll to position [290, 0]
click at [246, 147] on div at bounding box center [357, 169] width 714 height 339
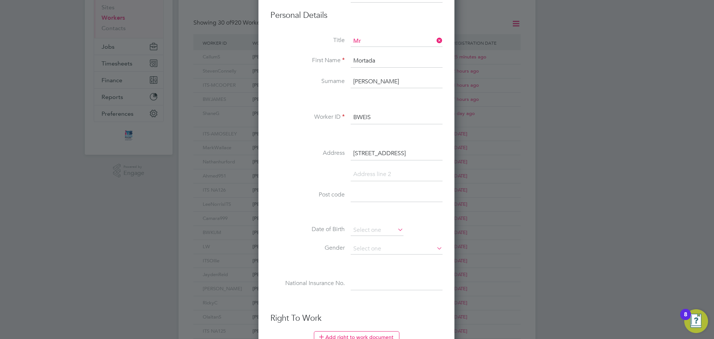
click at [329, 167] on li "Address [STREET_ADDRESS]" at bounding box center [356, 157] width 172 height 21
click at [359, 194] on input at bounding box center [397, 194] width 92 height 13
click at [371, 196] on input at bounding box center [397, 194] width 92 height 13
type input "SN25 2SP"
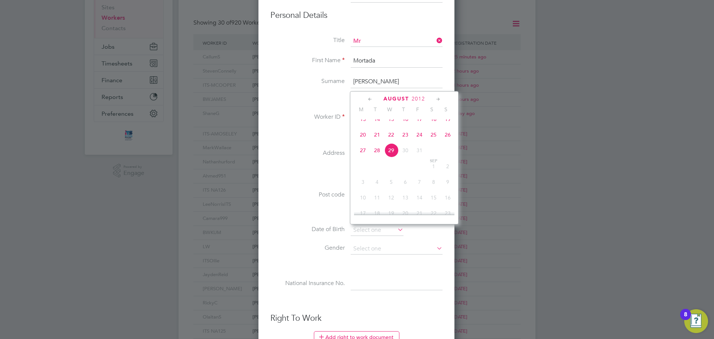
click at [380, 224] on div "Workers New Worker My Workers All Workers Search Registered Select date To Sele…" at bounding box center [356, 215] width 357 height 613
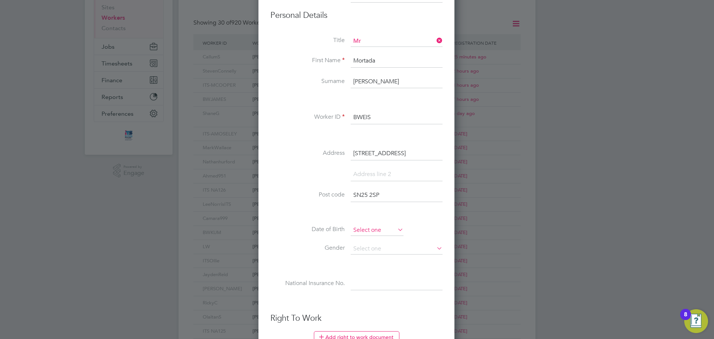
click at [362, 226] on input at bounding box center [377, 230] width 53 height 11
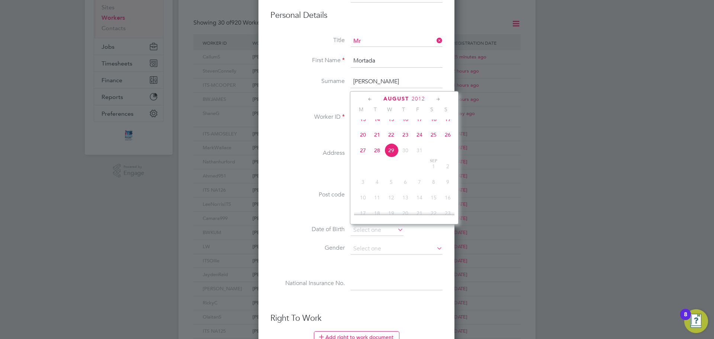
click at [397, 97] on span "August" at bounding box center [396, 99] width 26 height 6
click at [425, 99] on span "2025" at bounding box center [418, 99] width 13 height 6
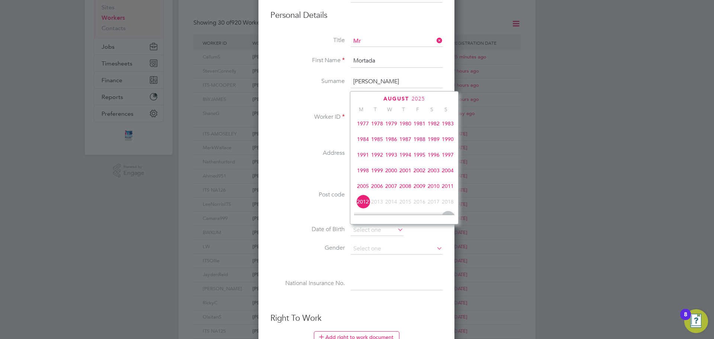
click at [363, 158] on span "1991" at bounding box center [363, 155] width 14 height 14
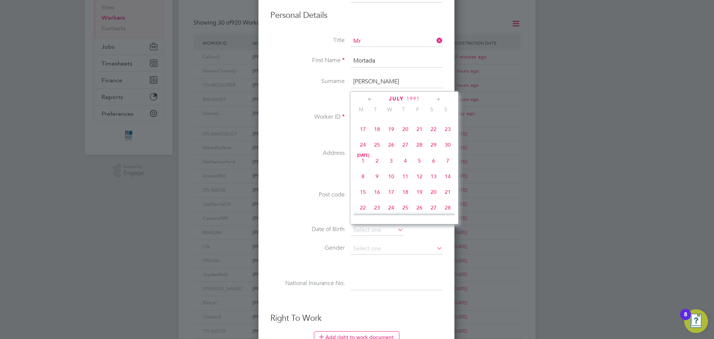
scroll to position [234, 0]
click at [434, 147] on span "10" at bounding box center [433, 143] width 14 height 14
type input "[DATE]"
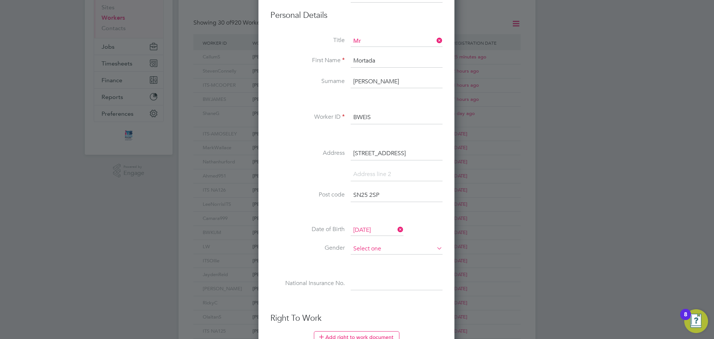
click at [378, 250] on input at bounding box center [397, 248] width 92 height 11
click at [377, 259] on li "[DEMOGRAPHIC_DATA]" at bounding box center [396, 259] width 93 height 10
type input "[DEMOGRAPHIC_DATA]"
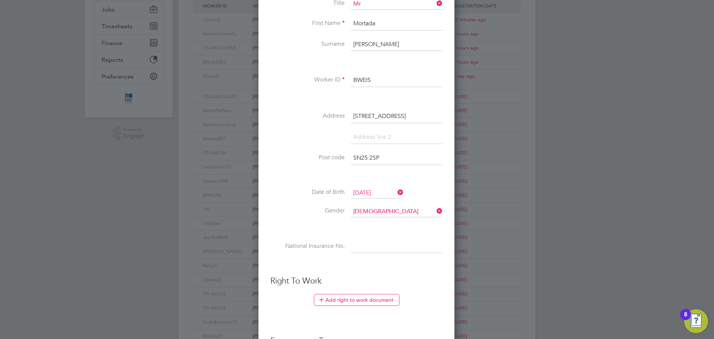
click at [367, 247] on input at bounding box center [397, 246] width 92 height 13
click at [381, 240] on input at bounding box center [397, 246] width 92 height 13
paste input "ST231134C"
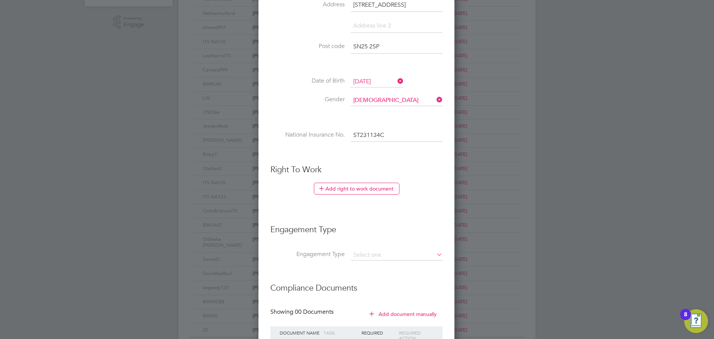
scroll to position [260, 0]
type input "ST 23 11 34 C"
click at [367, 192] on button "Add right to work document" at bounding box center [357, 188] width 86 height 12
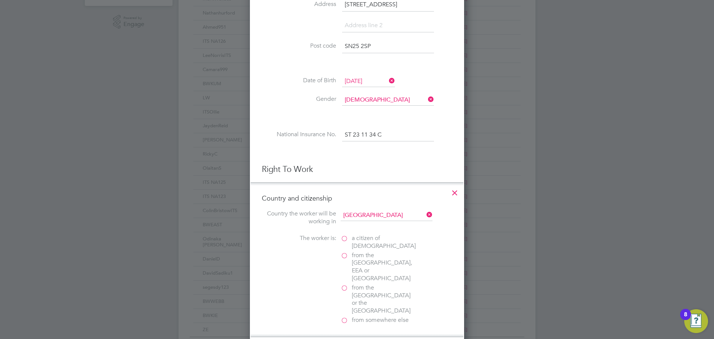
click at [361, 316] on span "from somewhere else" at bounding box center [380, 320] width 57 height 8
click at [0, 0] on input "from somewhere else" at bounding box center [0, 0] width 0 height 0
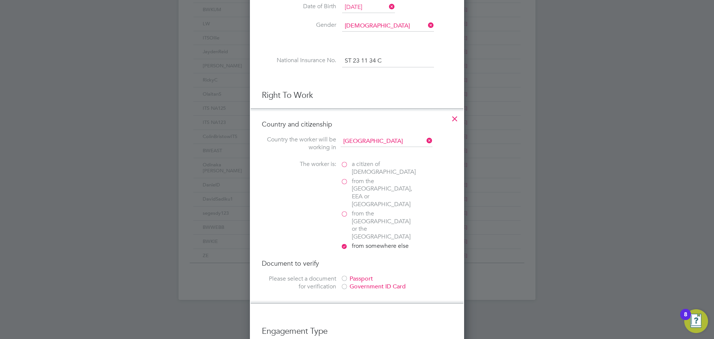
scroll to position [335, 0]
click at [370, 274] on div "Passport" at bounding box center [397, 278] width 112 height 8
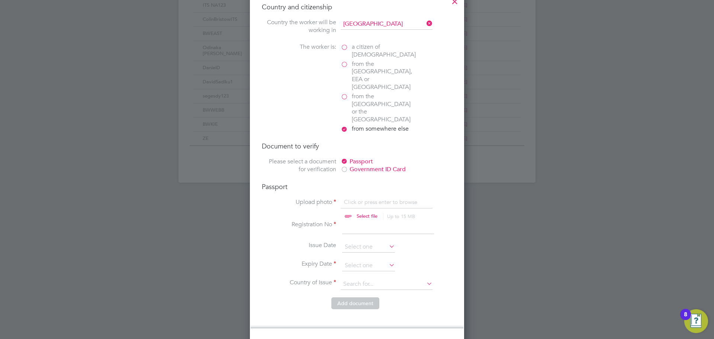
scroll to position [409, 0]
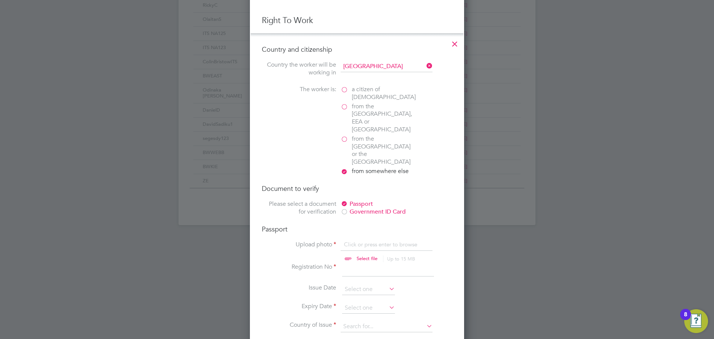
click at [362, 135] on span "from the [GEOGRAPHIC_DATA] or the [GEOGRAPHIC_DATA]" at bounding box center [383, 150] width 63 height 31
click at [0, 0] on input "from the [GEOGRAPHIC_DATA] or the [GEOGRAPHIC_DATA]" at bounding box center [0, 0] width 0 height 0
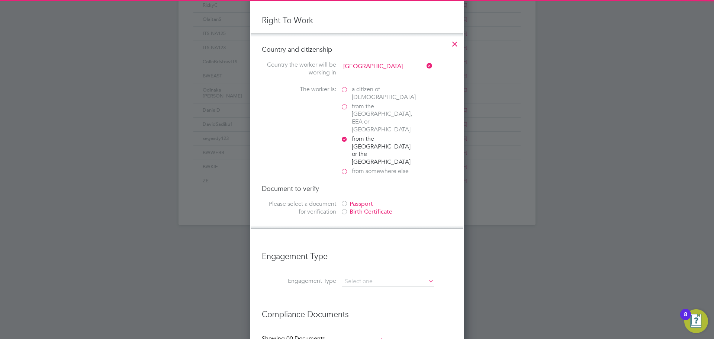
click at [362, 108] on span "from the [GEOGRAPHIC_DATA], EEA or [GEOGRAPHIC_DATA]" at bounding box center [383, 118] width 63 height 31
click at [0, 0] on input "from the [GEOGRAPHIC_DATA], EEA or [GEOGRAPHIC_DATA]" at bounding box center [0, 0] width 0 height 0
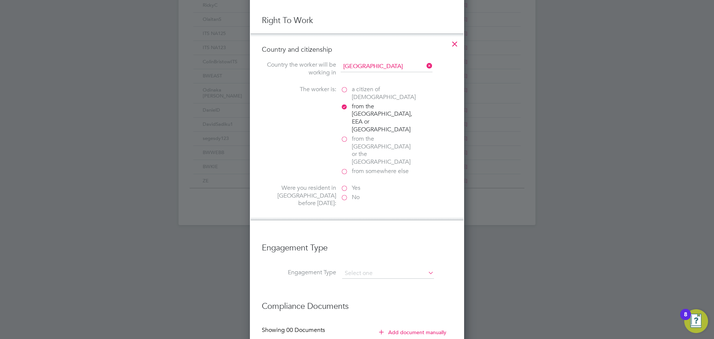
scroll to position [770, 215]
click at [363, 91] on span "a citizen of [DEMOGRAPHIC_DATA]" at bounding box center [384, 94] width 64 height 16
click at [0, 0] on input "a citizen of [DEMOGRAPHIC_DATA]" at bounding box center [0, 0] width 0 height 0
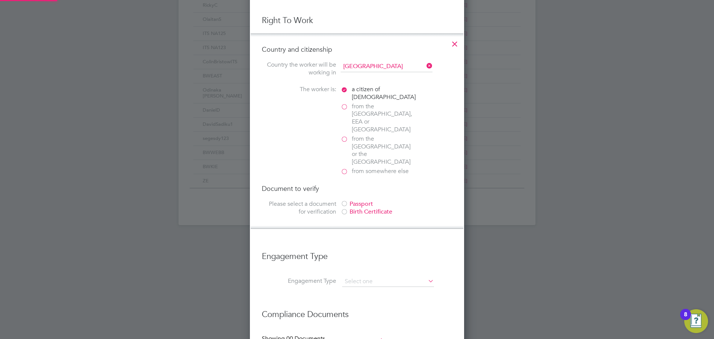
scroll to position [785, 215]
click at [367, 167] on span "from somewhere else" at bounding box center [380, 171] width 57 height 8
click at [0, 0] on input "from somewhere else" at bounding box center [0, 0] width 0 height 0
click at [351, 200] on div "Passport" at bounding box center [397, 204] width 112 height 8
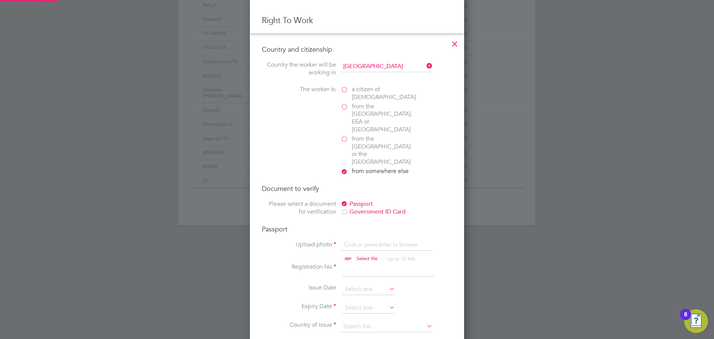
click at [351, 241] on input "file" at bounding box center [374, 252] width 117 height 22
type input "C:\fakepath\Travel doc.jpg"
click at [360, 263] on input at bounding box center [388, 269] width 92 height 13
click at [358, 263] on li "Registration No" at bounding box center [357, 273] width 190 height 21
drag, startPoint x: 359, startPoint y: 252, endPoint x: 361, endPoint y: 248, distance: 4.2
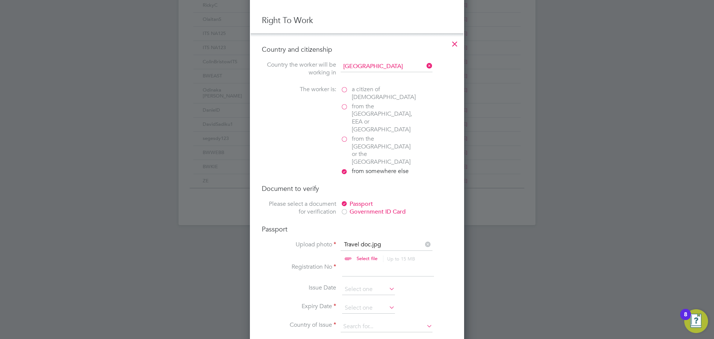
click at [359, 263] on input at bounding box center [388, 269] width 92 height 13
type input "600531187"
click at [360, 302] on li "Expiry Date" at bounding box center [357, 311] width 190 height 19
click at [360, 302] on input at bounding box center [368, 307] width 53 height 11
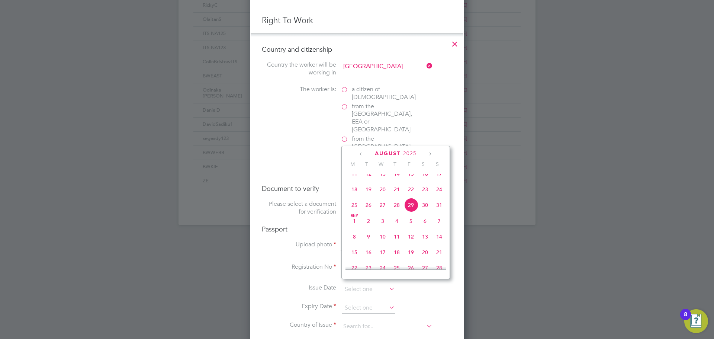
click at [409, 151] on span "2025" at bounding box center [409, 153] width 13 height 6
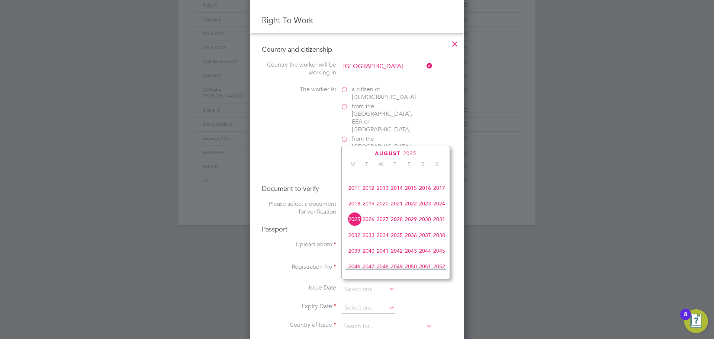
click at [437, 223] on span "2031" at bounding box center [439, 219] width 14 height 14
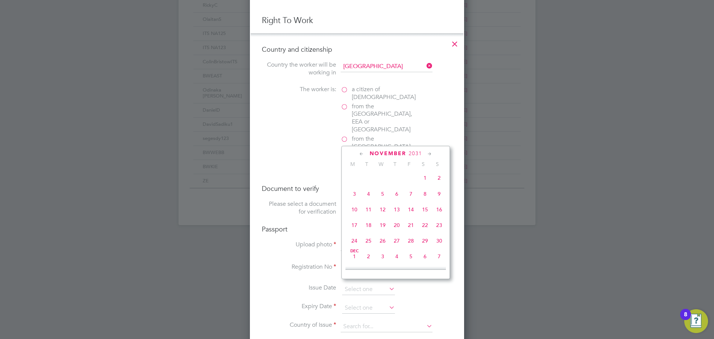
scroll to position [489, 0]
click at [412, 233] on span "21" at bounding box center [411, 226] width 14 height 14
type input "[DATE]"
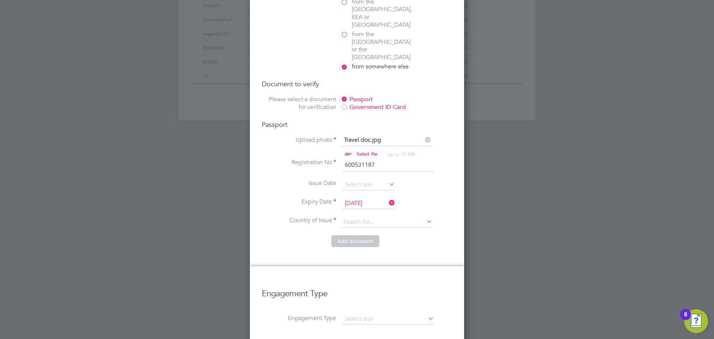
scroll to position [521, 0]
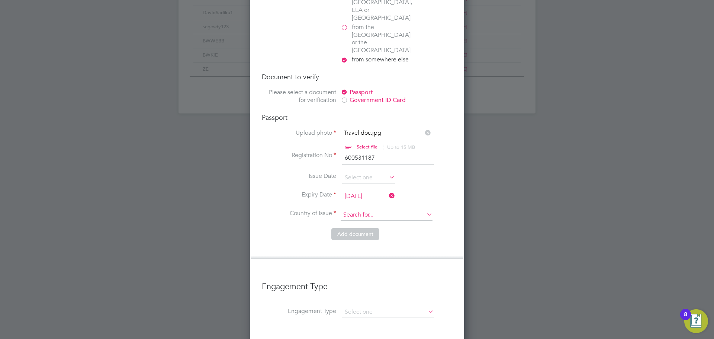
click at [358, 209] on input at bounding box center [387, 214] width 92 height 11
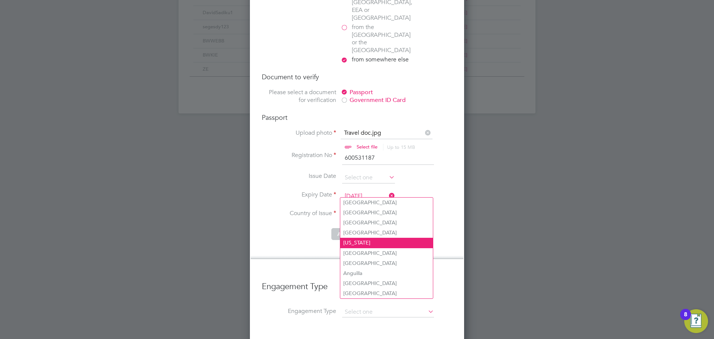
type input "[GEOGRAPHIC_DATA]"
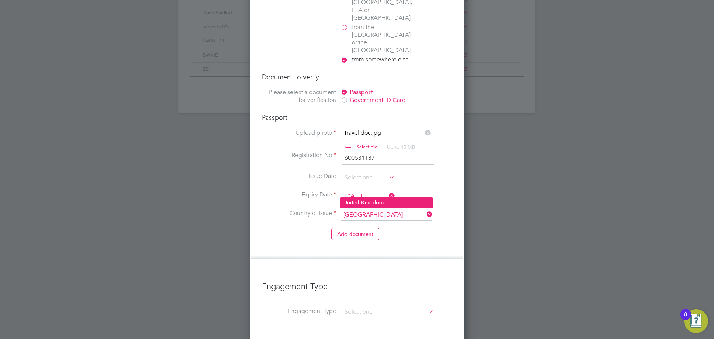
click at [382, 204] on b "Kingdom" at bounding box center [372, 202] width 23 height 6
click at [369, 228] on button "Add document" at bounding box center [355, 234] width 48 height 12
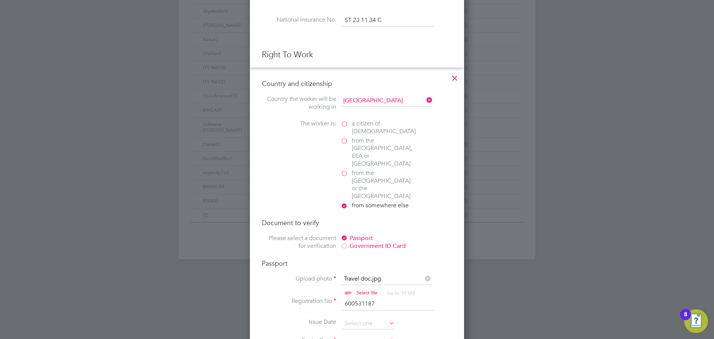
scroll to position [685, 197]
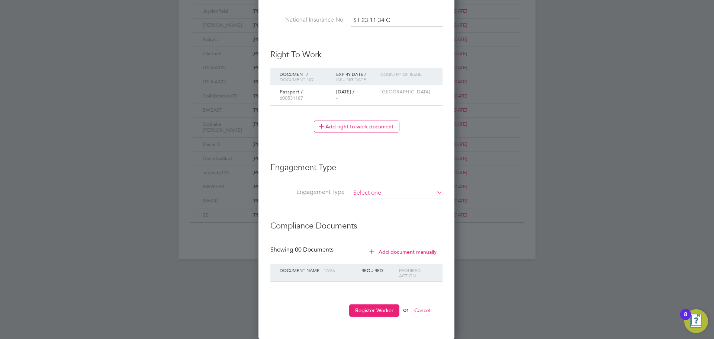
click at [384, 196] on input at bounding box center [397, 193] width 92 height 10
click at [374, 216] on li "PAYE Direct" at bounding box center [396, 214] width 93 height 11
type input "PAYE Direct"
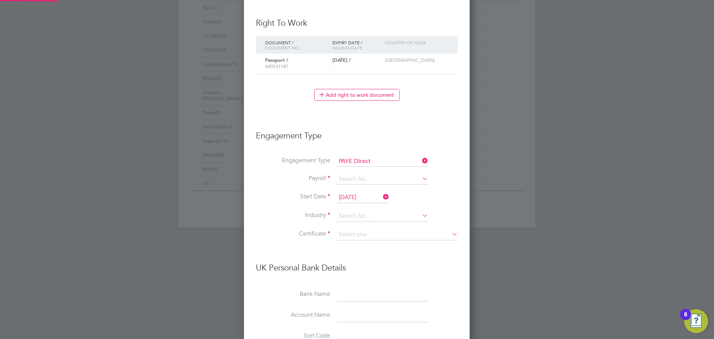
scroll to position [523, 0]
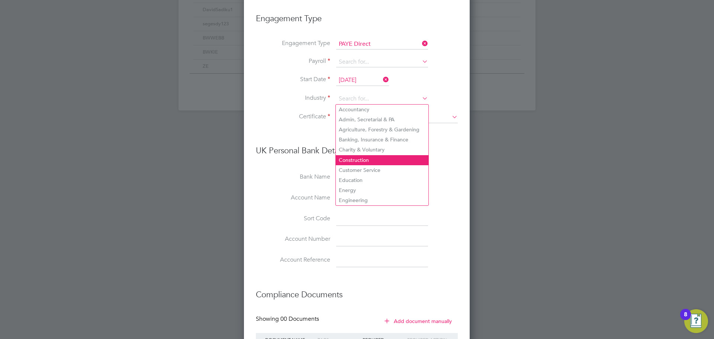
click at [358, 157] on li "Construction" at bounding box center [382, 160] width 93 height 10
type input "Construction"
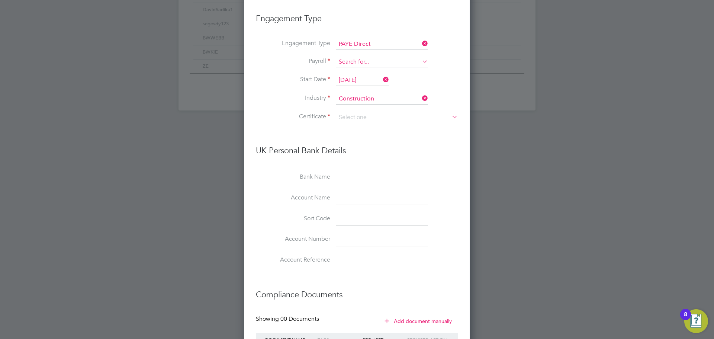
click at [356, 62] on input at bounding box center [382, 62] width 92 height 10
click at [356, 73] on li "Agency PAYE" at bounding box center [382, 72] width 93 height 11
type input "Agency PAYE"
click at [355, 115] on input at bounding box center [397, 117] width 122 height 11
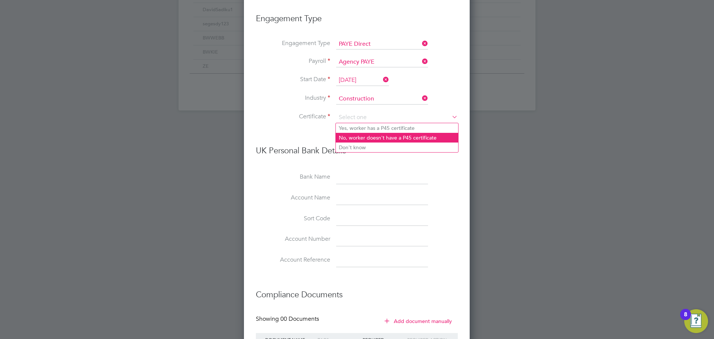
click at [348, 138] on li "No, worker doesn't have a P45 certificate" at bounding box center [397, 138] width 122 height 10
type input "No, worker doesn't have a P45 certificate"
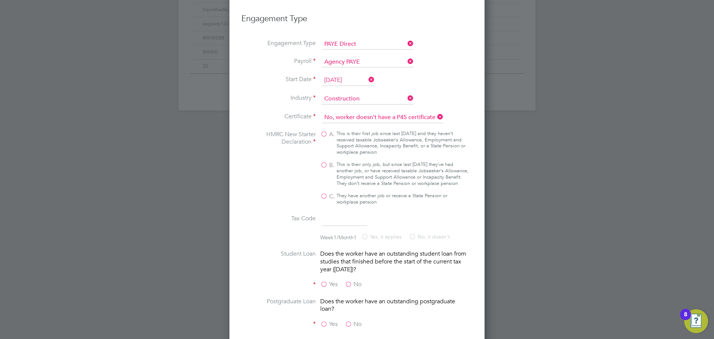
scroll to position [1123, 255]
click at [344, 163] on div "This is their only job, but since last [DATE] they’ve had another job, or have …" at bounding box center [402, 173] width 132 height 25
click at [0, 0] on input "B. This is their only job, but since last [DATE] they’ve had another job, or ha…" at bounding box center [0, 0] width 0 height 0
type input "1257L"
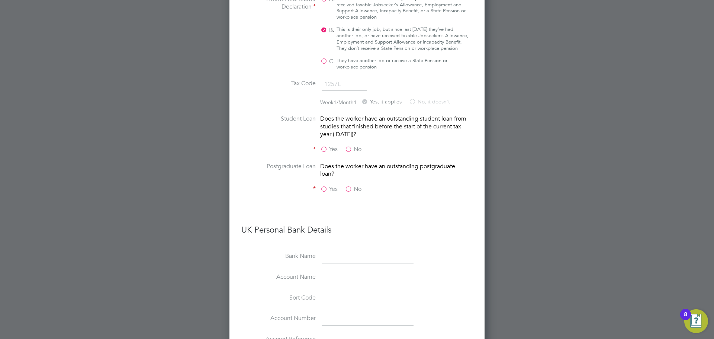
scroll to position [672, 0]
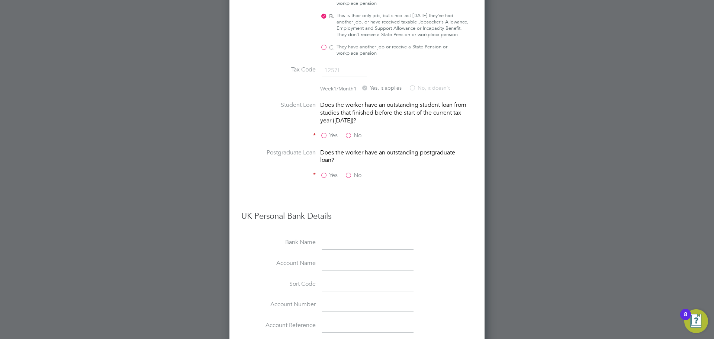
click at [354, 139] on label "No" at bounding box center [353, 136] width 17 height 8
click at [0, 0] on input "No" at bounding box center [0, 0] width 0 height 0
click at [353, 178] on fieldset "Certificate No, worker doesn't have a P45 certificate HMRC New Starter Declarat…" at bounding box center [356, 79] width 231 height 233
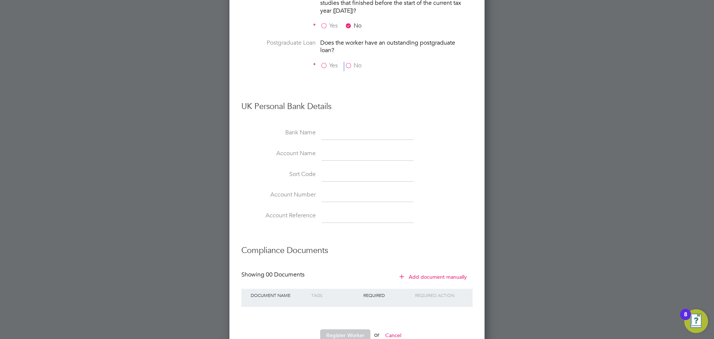
scroll to position [784, 0]
click at [351, 69] on div "Yes No" at bounding box center [376, 64] width 112 height 9
click at [350, 68] on label "No" at bounding box center [353, 64] width 17 height 8
click at [0, 0] on input "No" at bounding box center [0, 0] width 0 height 0
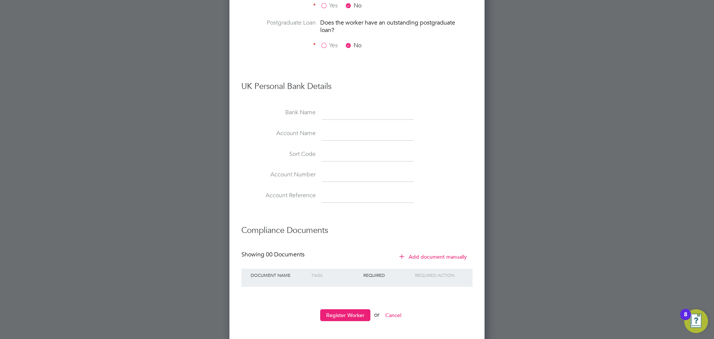
scroll to position [812, 0]
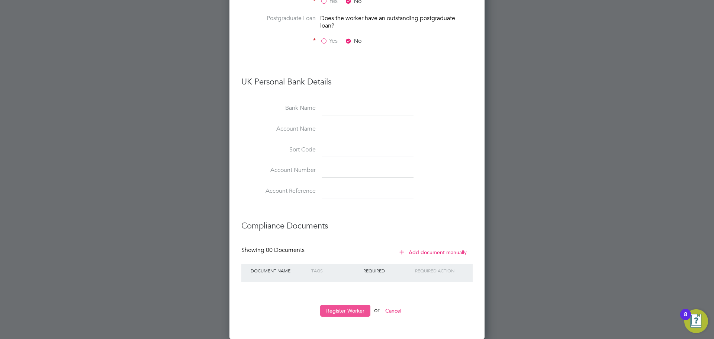
click at [360, 310] on button "Register Worker" at bounding box center [345, 310] width 50 height 12
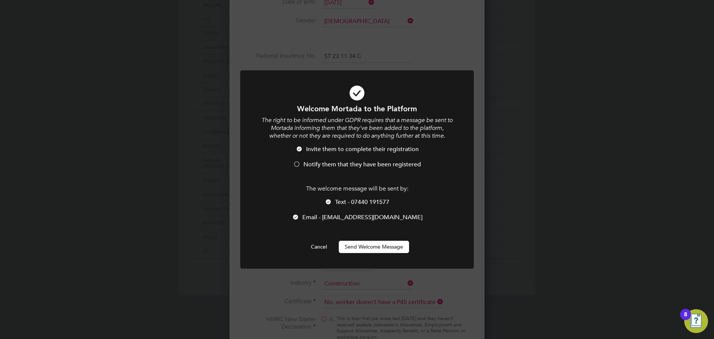
click at [319, 161] on span "Notify them that they have been registered" at bounding box center [361, 164] width 117 height 7
click at [340, 202] on span "Text - 07440 191577" at bounding box center [362, 201] width 54 height 7
click at [343, 243] on button "Send Welcome Message" at bounding box center [374, 247] width 70 height 12
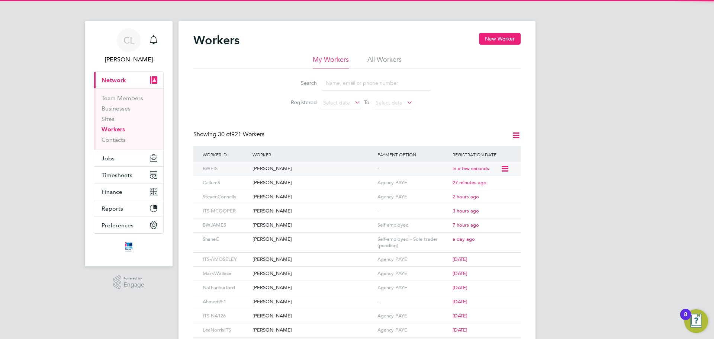
click at [315, 168] on div "[PERSON_NAME]" at bounding box center [313, 169] width 125 height 14
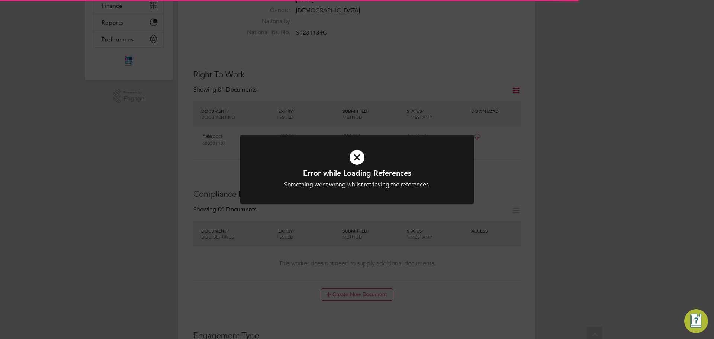
click at [338, 176] on h1 "Error while Loading References" at bounding box center [356, 173] width 193 height 10
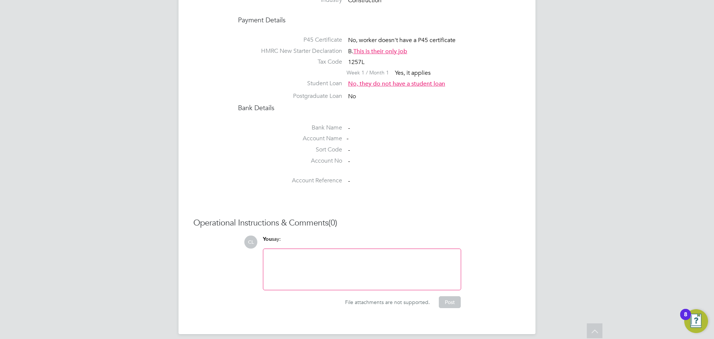
scroll to position [409, 0]
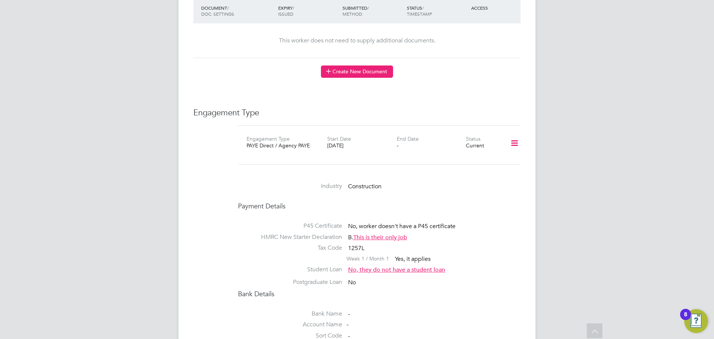
click at [354, 67] on button "Create New Document" at bounding box center [357, 71] width 72 height 12
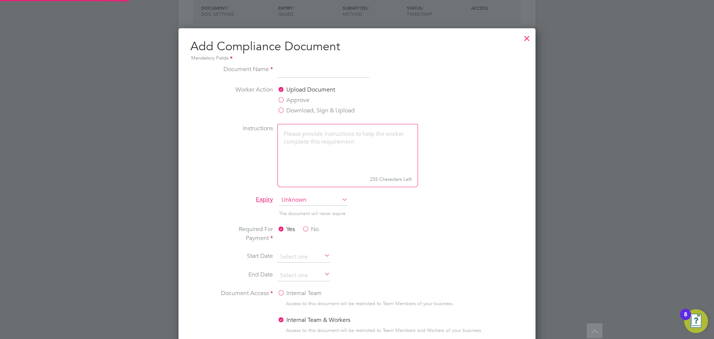
scroll to position [390, 357]
click at [303, 97] on label "Approve" at bounding box center [293, 100] width 32 height 9
click at [0, 0] on input "Approve" at bounding box center [0, 0] width 0 height 0
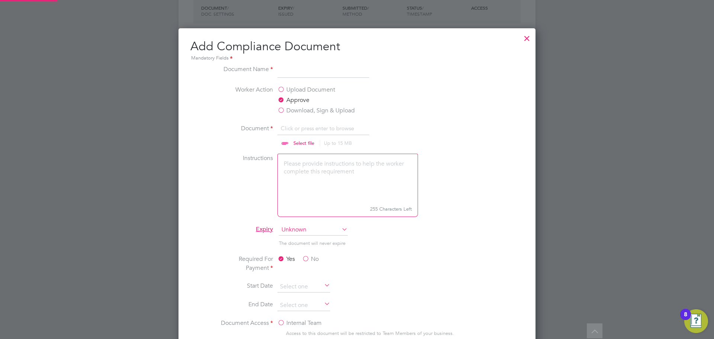
scroll to position [11, 92]
click at [306, 72] on input at bounding box center [323, 71] width 92 height 13
type input "CSCS"
click at [313, 141] on input "file" at bounding box center [310, 135] width 117 height 22
type input "C:\fakepath\CSCS.jpg"
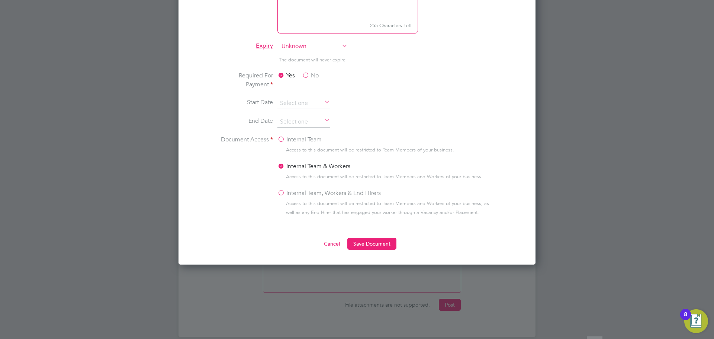
scroll to position [594, 0]
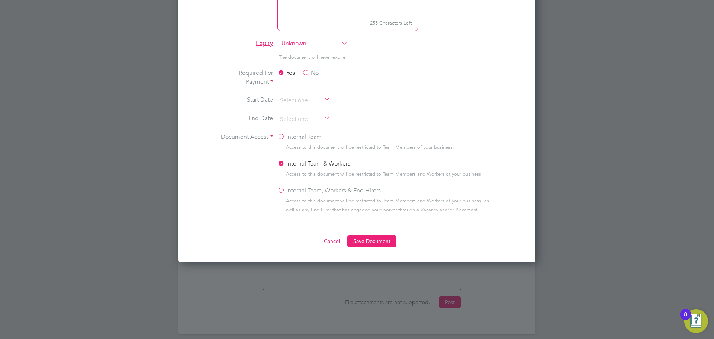
click at [313, 70] on label "No" at bounding box center [310, 72] width 17 height 9
click at [0, 0] on input "No" at bounding box center [0, 0] width 0 height 0
click at [294, 187] on label "Internal Team, Workers & End Hirers" at bounding box center [328, 190] width 103 height 9
click at [0, 0] on input "Internal Team, Workers & End Hirers" at bounding box center [0, 0] width 0 height 0
click at [363, 245] on button "Save Document" at bounding box center [371, 241] width 49 height 12
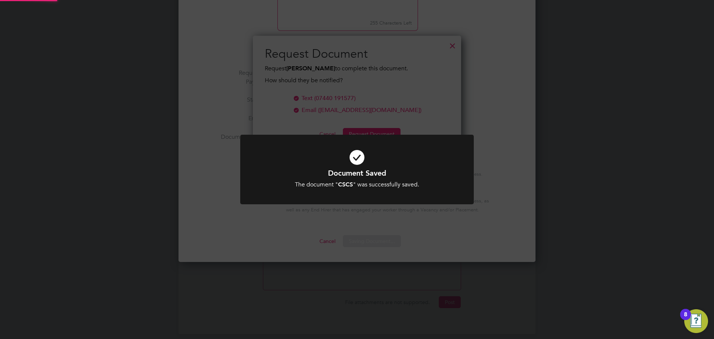
scroll to position [119, 209]
click at [284, 155] on icon at bounding box center [356, 157] width 193 height 29
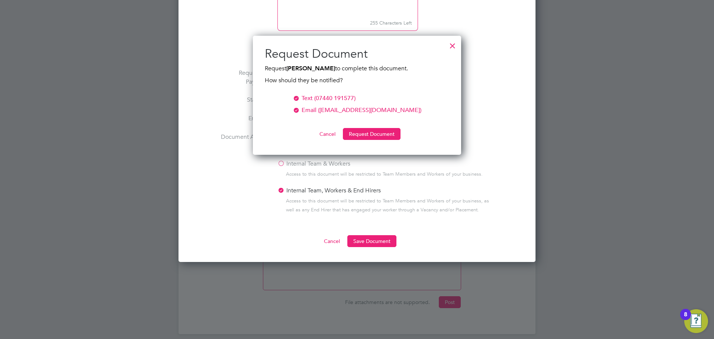
click at [367, 135] on button "Request Document" at bounding box center [372, 134] width 58 height 12
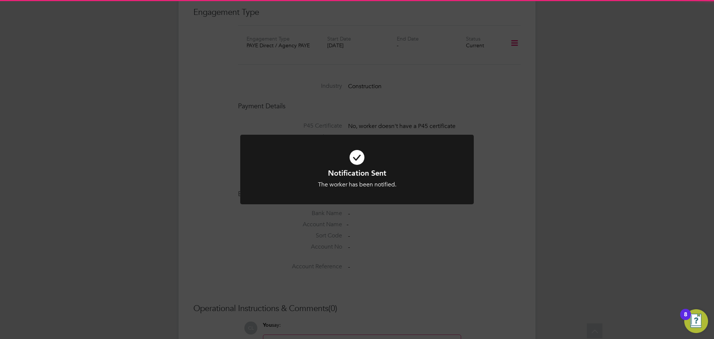
scroll to position [594, 0]
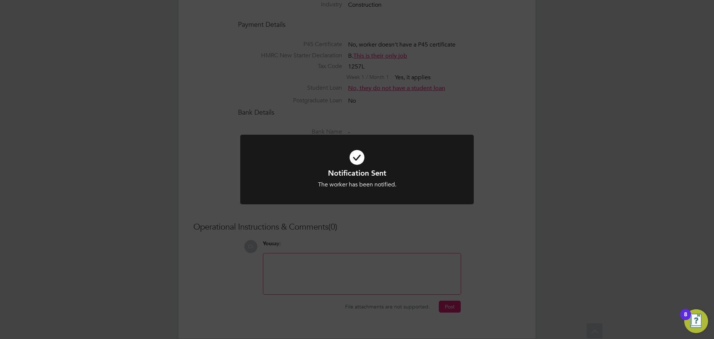
click at [370, 148] on icon at bounding box center [356, 157] width 193 height 29
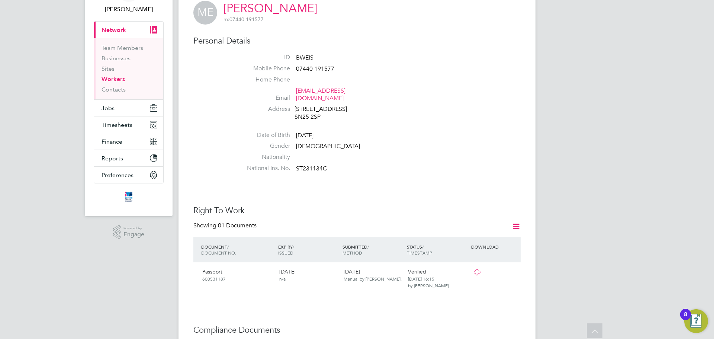
scroll to position [0, 0]
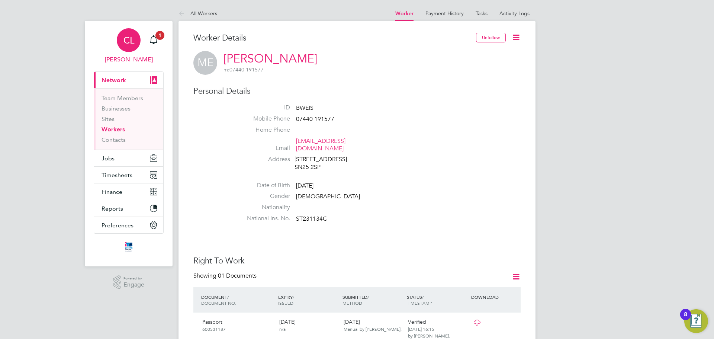
click at [162, 29] on link "CL [PERSON_NAME]" at bounding box center [129, 46] width 70 height 36
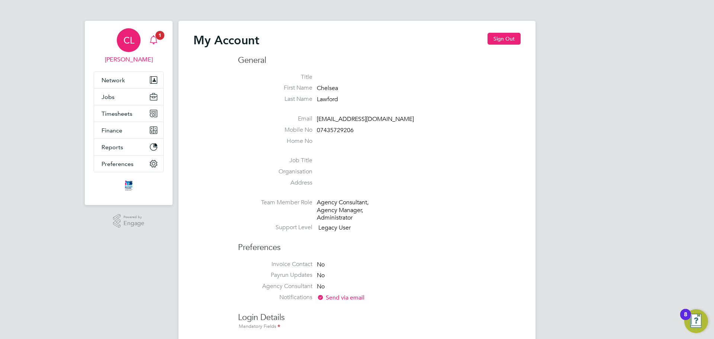
click at [154, 37] on icon "Main navigation" at bounding box center [153, 38] width 7 height 7
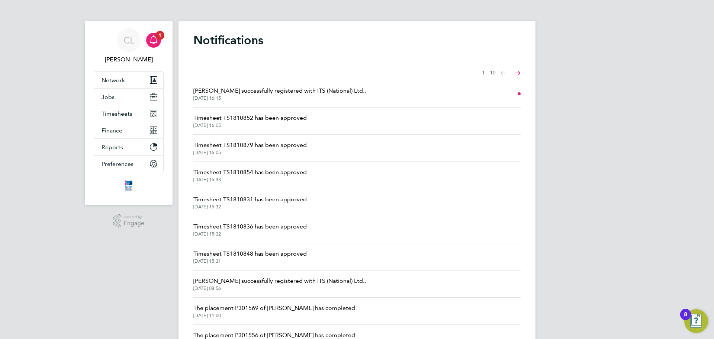
click at [243, 280] on span "[PERSON_NAME] successfully registered with ITS (National) Ltd.." at bounding box center [279, 280] width 173 height 9
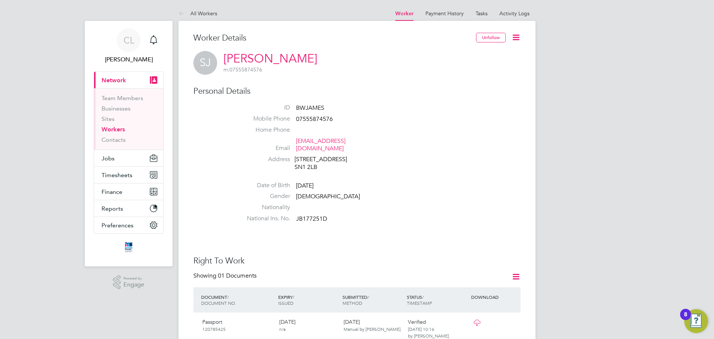
click at [242, 55] on link "[PERSON_NAME]" at bounding box center [270, 58] width 94 height 14
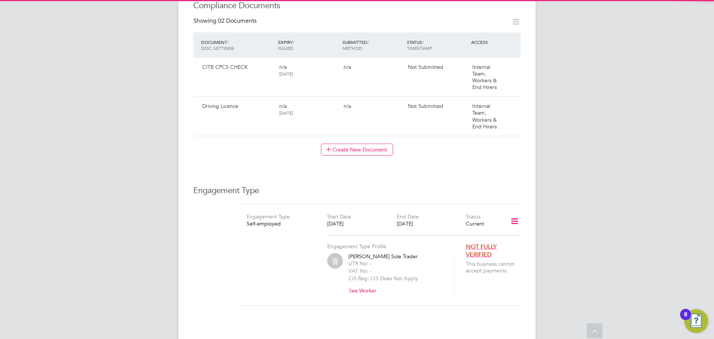
scroll to position [500, 0]
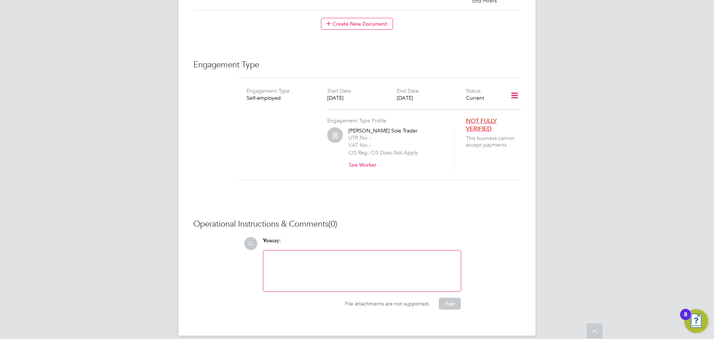
click at [311, 255] on div at bounding box center [362, 271] width 188 height 32
click at [307, 255] on div at bounding box center [362, 271] width 188 height 32
click at [349, 255] on div "NOK - Mother - Lyn James - 01275343131" at bounding box center [362, 271] width 188 height 32
drag, startPoint x: 440, startPoint y: 296, endPoint x: 435, endPoint y: 296, distance: 4.8
click at [434, 297] on div "File attachments are not supported. Post" at bounding box center [361, 303] width 198 height 12
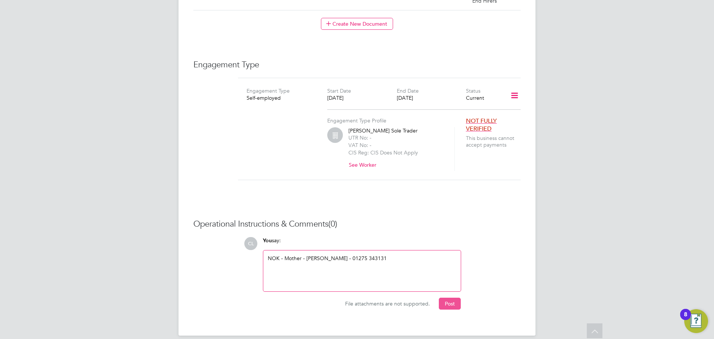
click at [439, 297] on button "Post" at bounding box center [450, 303] width 22 height 12
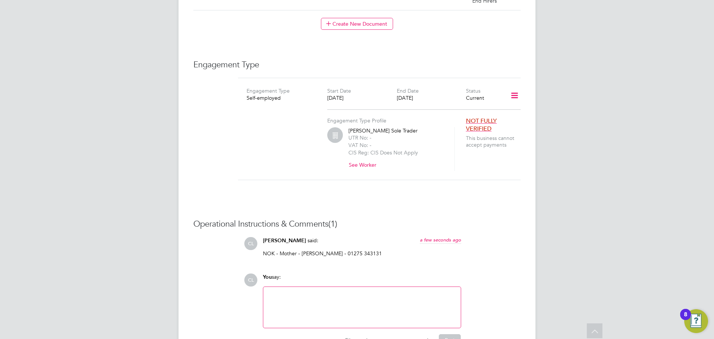
drag, startPoint x: 386, startPoint y: 245, endPoint x: 374, endPoint y: 245, distance: 11.9
click at [384, 250] on p "NOK - Mother - Lyn James - 01275 343131" at bounding box center [362, 253] width 198 height 7
drag, startPoint x: 365, startPoint y: 247, endPoint x: 262, endPoint y: 248, distance: 103.0
click at [262, 248] on div "Chelsea Lawford said: a few seconds ago NOK - Mother - Lyn James - 01275 343131…" at bounding box center [362, 249] width 206 height 25
copy p "NOK - Mother - Lyn James - 01275 343131"
